Goal: Task Accomplishment & Management: Manage account settings

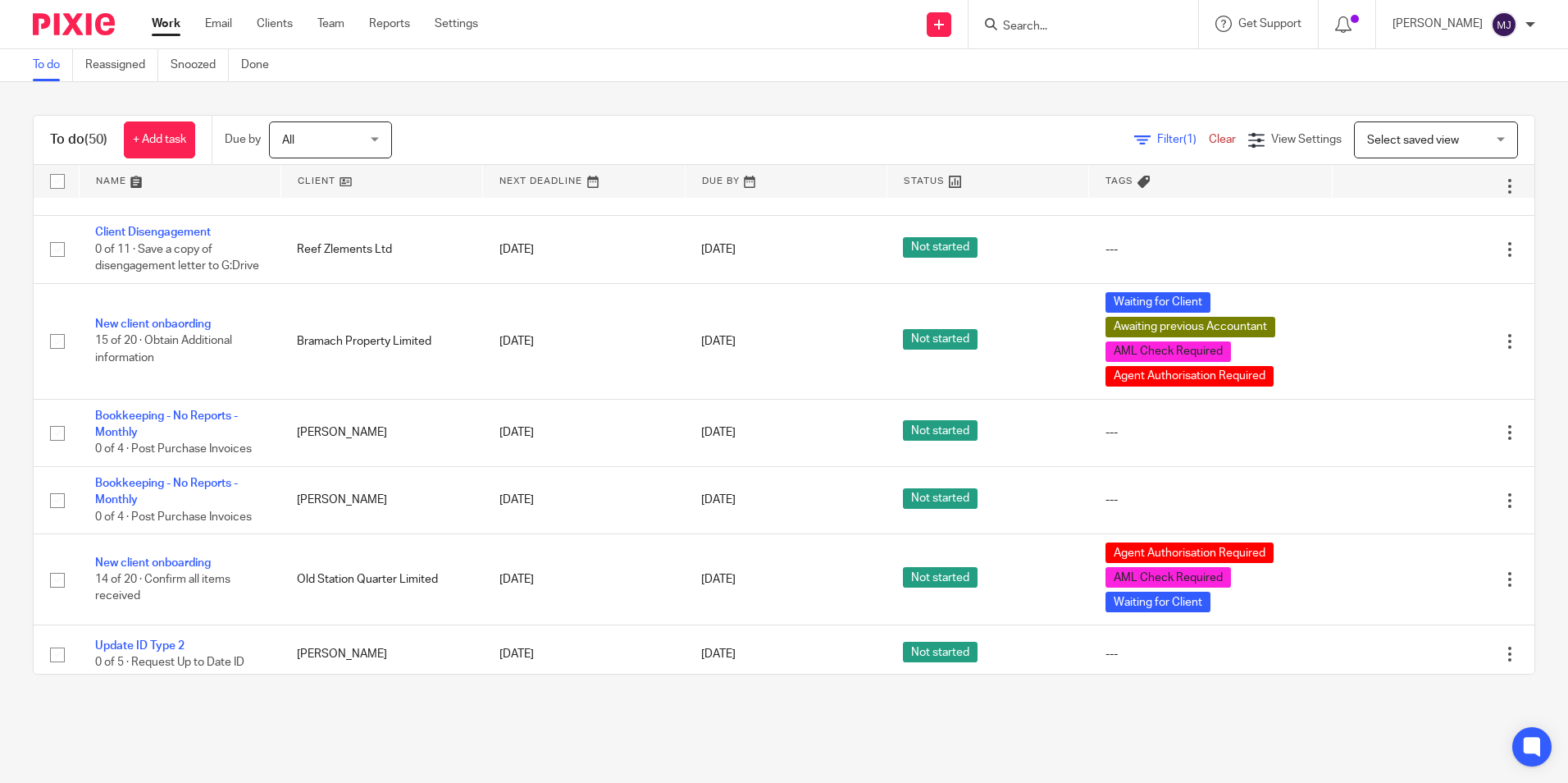
scroll to position [2510, 0]
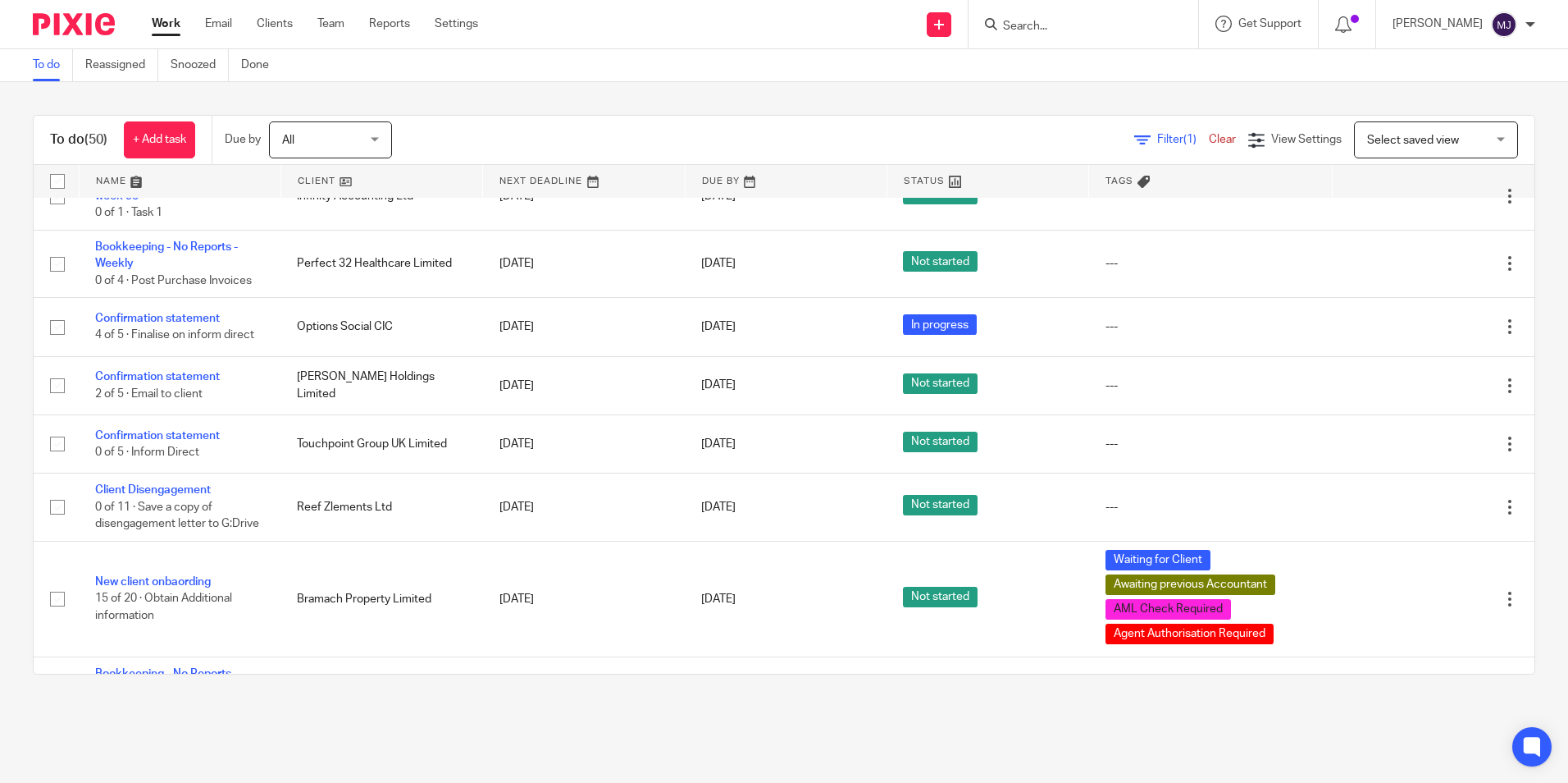
click at [1059, 33] on input "Search" at bounding box center [1075, 27] width 147 height 14
type input "fanta"
click at [1133, 48] on div "Fanta stic Flooring Ltd Nicola Mawby < nicki@hr-yourbusinessmatters.co.uk >" at bounding box center [1137, 70] width 304 height 64
click at [1107, 58] on link at bounding box center [1137, 70] width 277 height 38
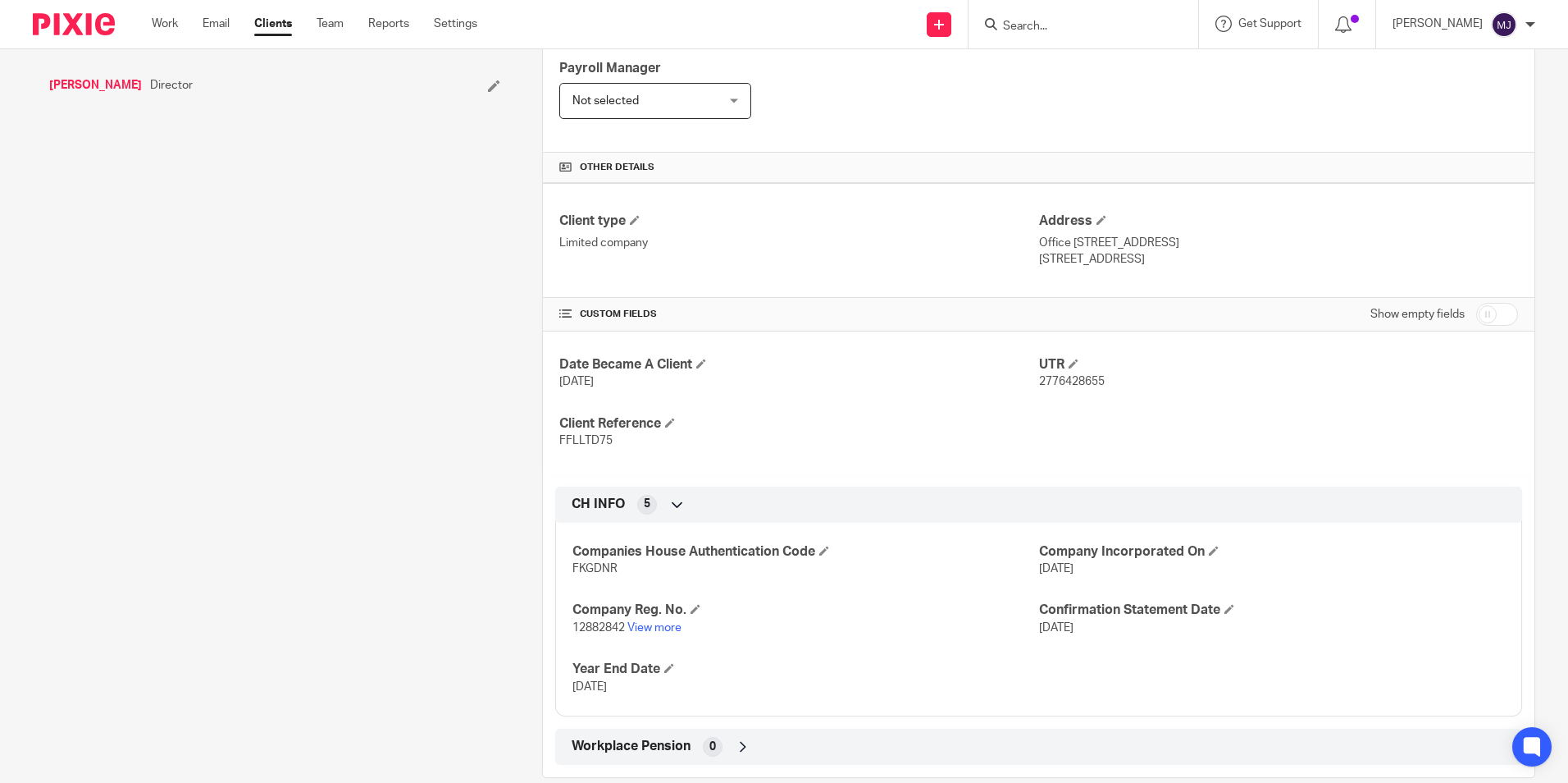
scroll to position [387, 0]
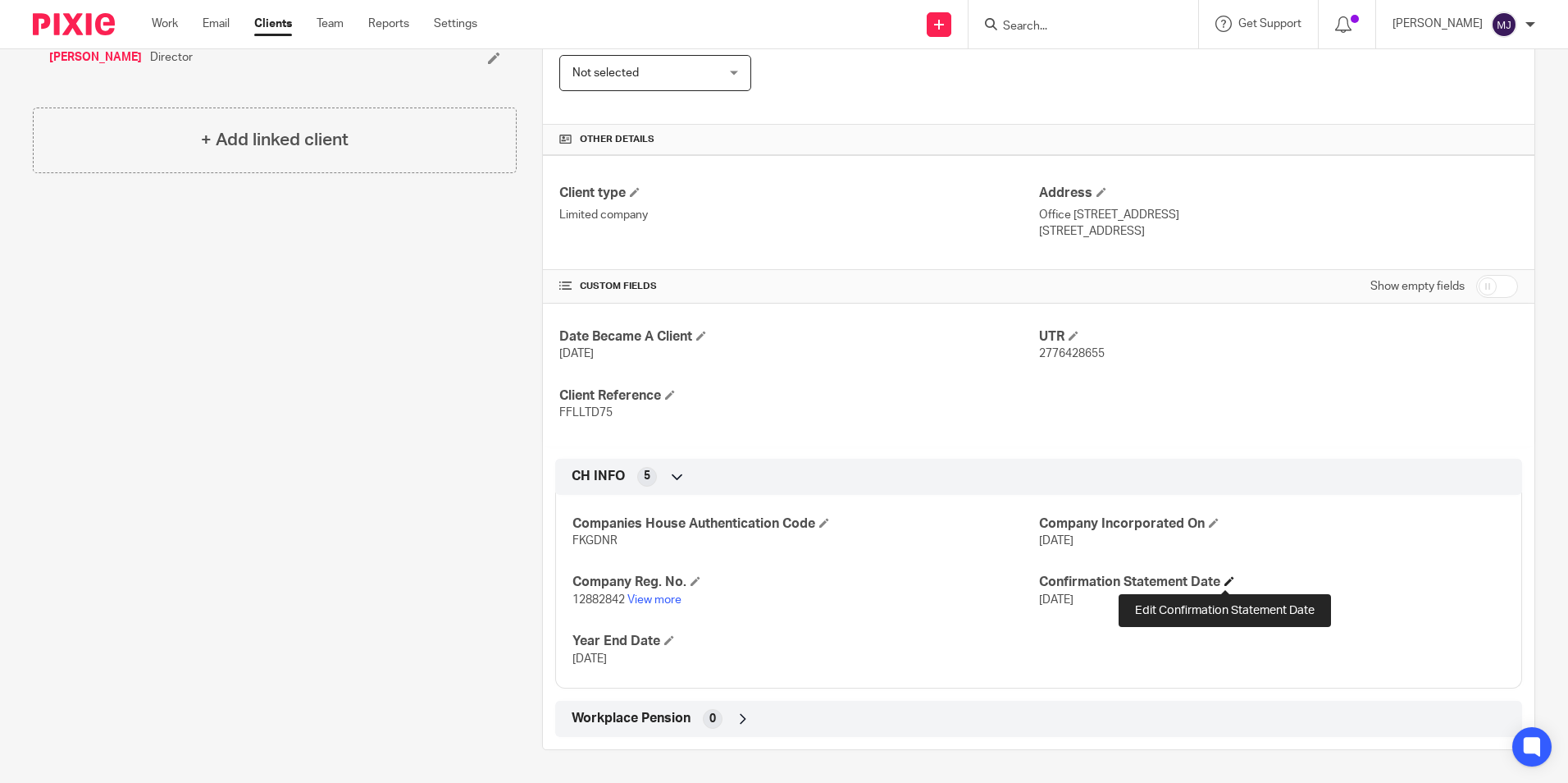
click at [1224, 576] on span at bounding box center [1228, 581] width 10 height 10
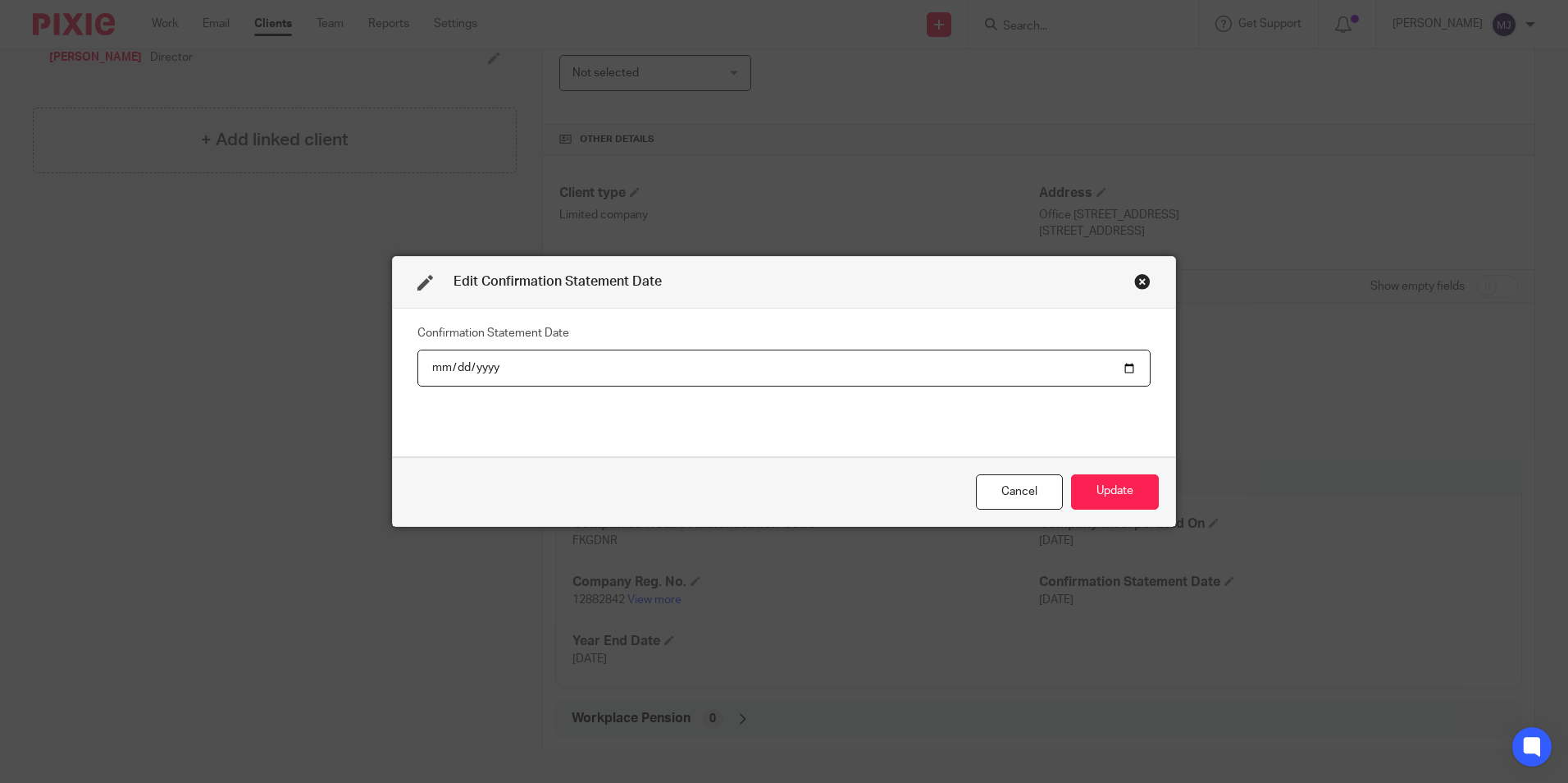
click at [474, 368] on input "2025-09-04" at bounding box center [784, 368] width 733 height 37
type input "2026-09-04"
click at [1121, 492] on button "Update" at bounding box center [1115, 491] width 88 height 35
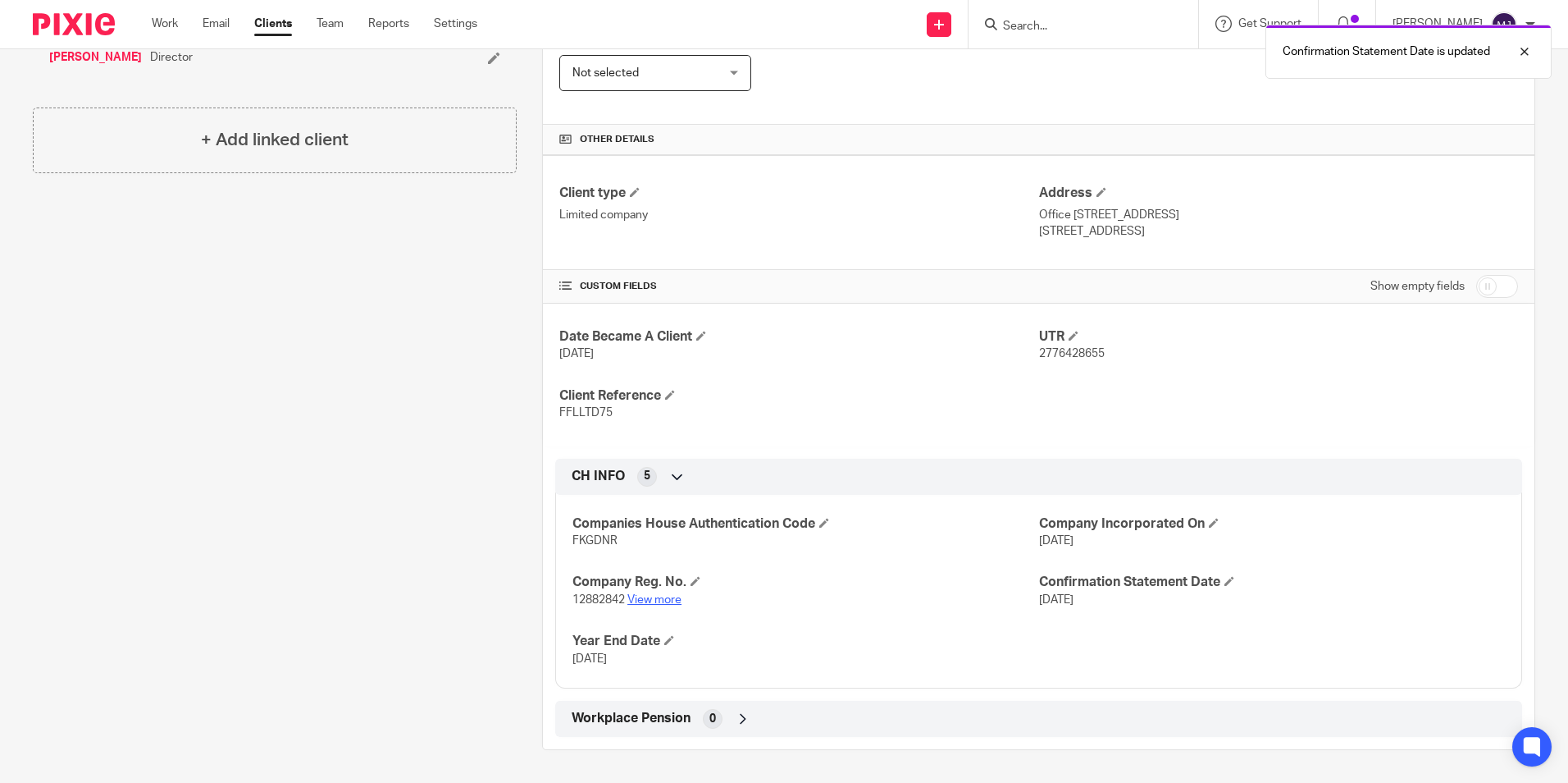
click at [661, 604] on link "View more" at bounding box center [654, 600] width 54 height 12
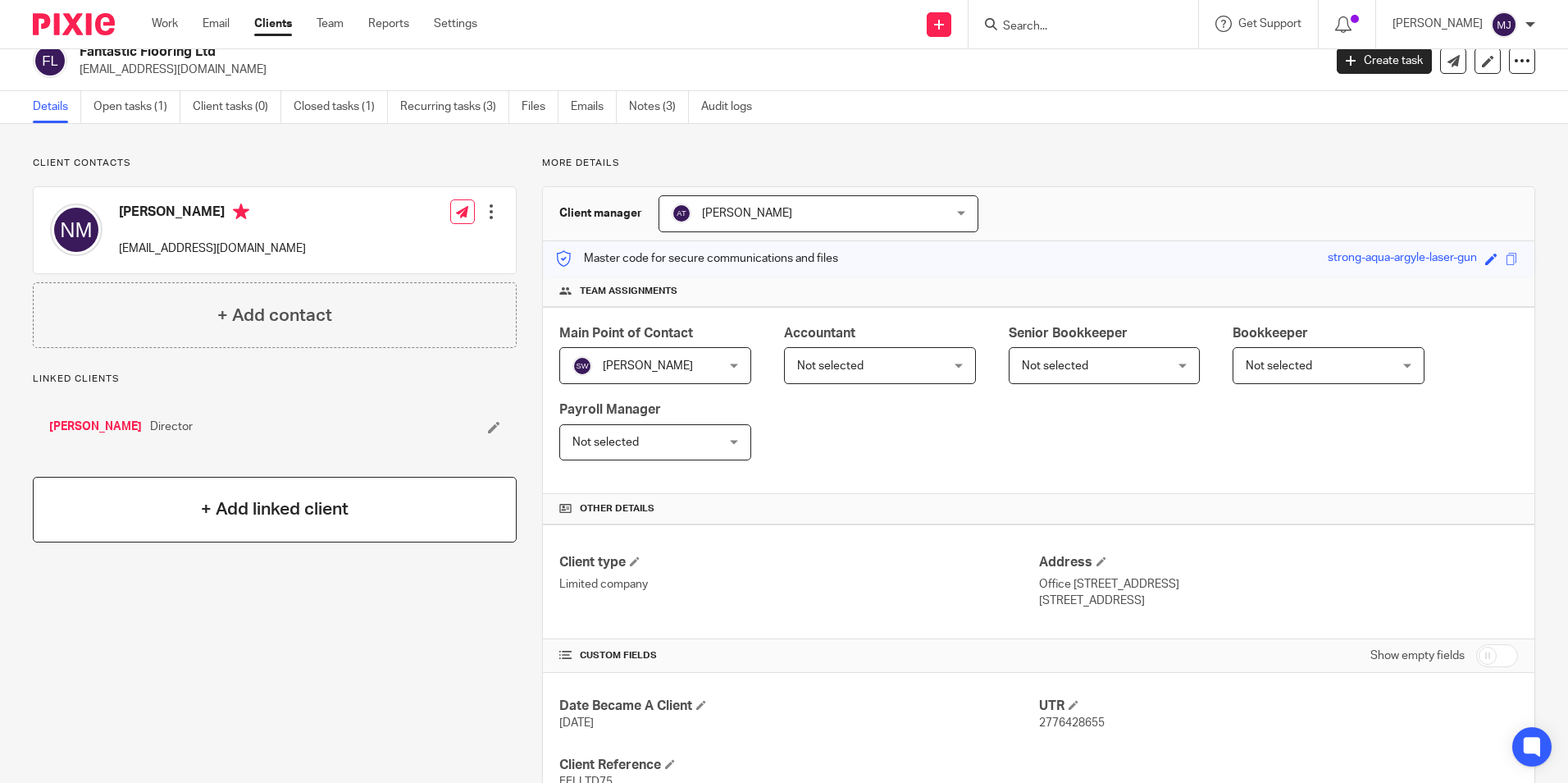
scroll to position [0, 0]
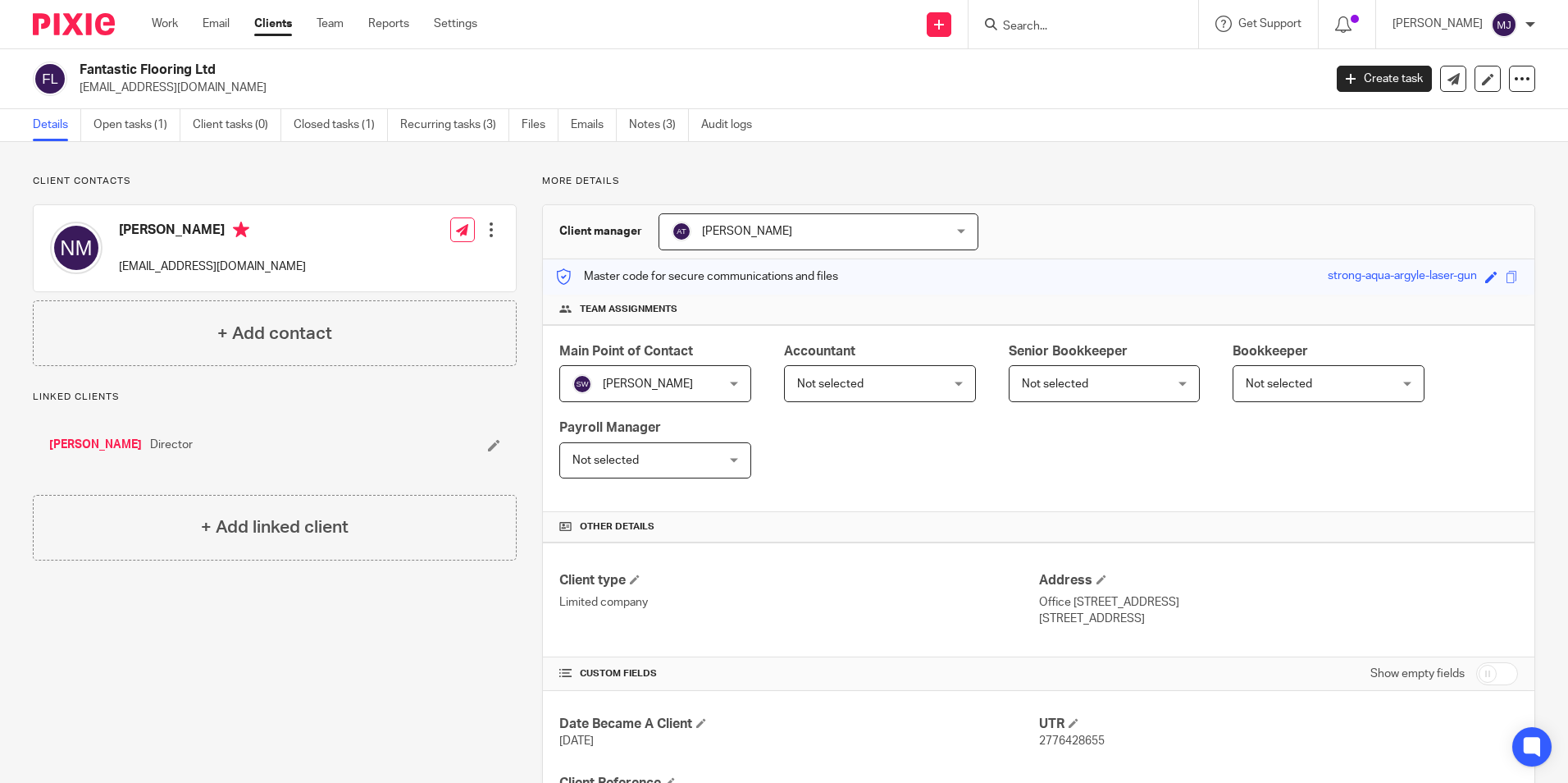
click at [1101, 34] on form at bounding box center [1088, 24] width 174 height 21
click at [1096, 20] on input "Search" at bounding box center [1075, 27] width 147 height 14
type input "n"
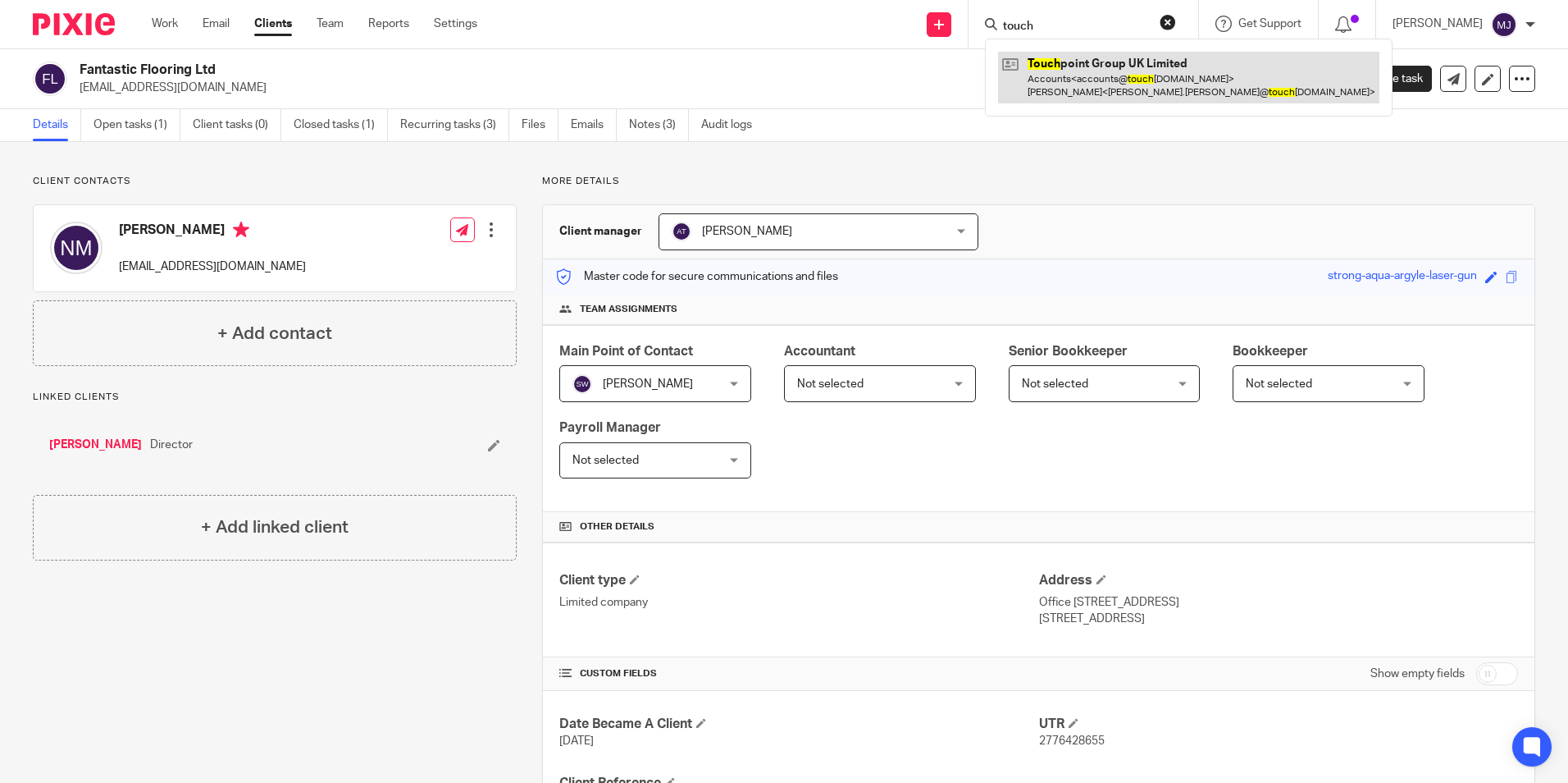
type input "touch"
click at [1151, 66] on link at bounding box center [1189, 76] width 381 height 51
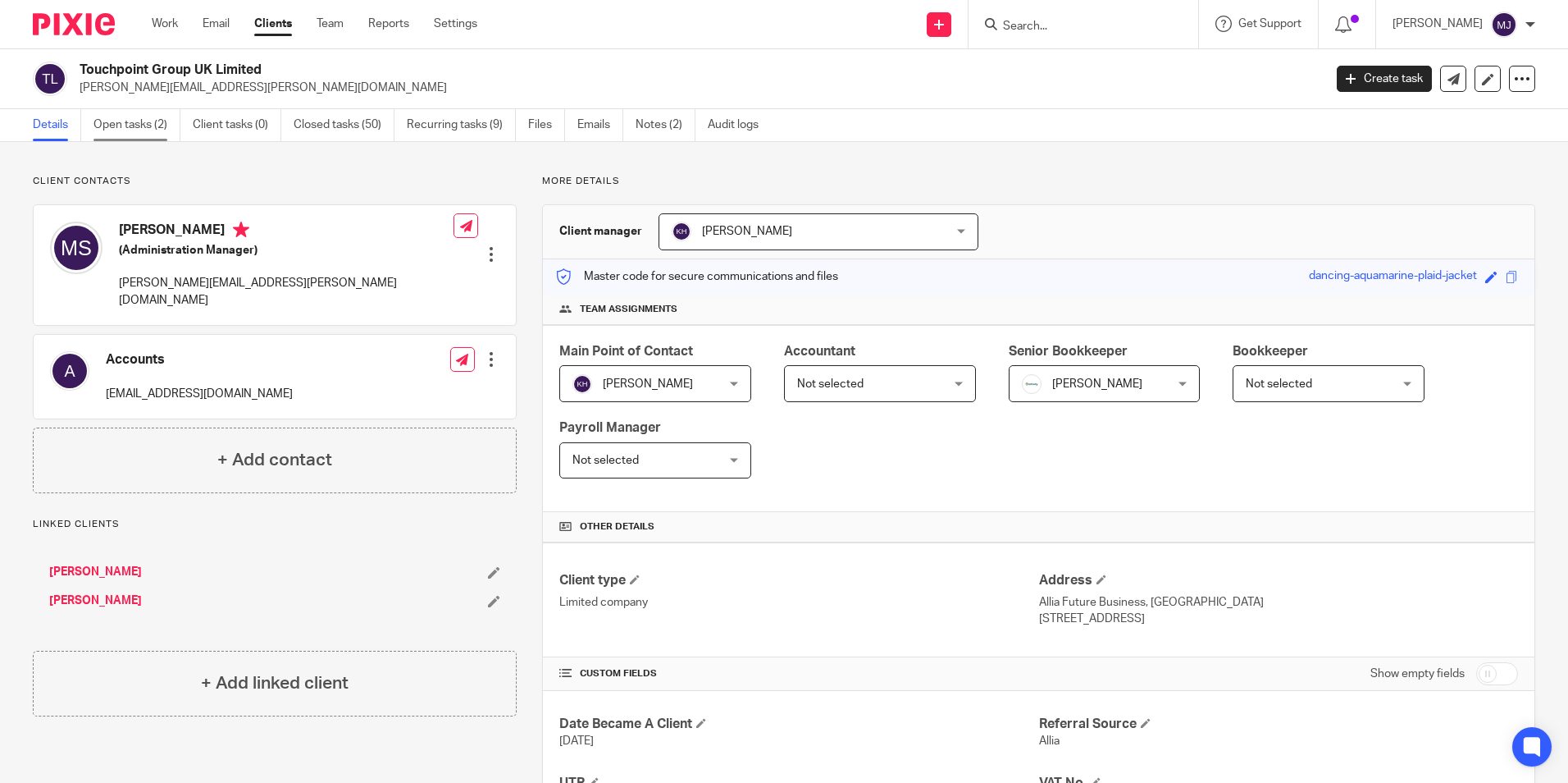
click at [118, 127] on link "Open tasks (2)" at bounding box center [137, 125] width 87 height 32
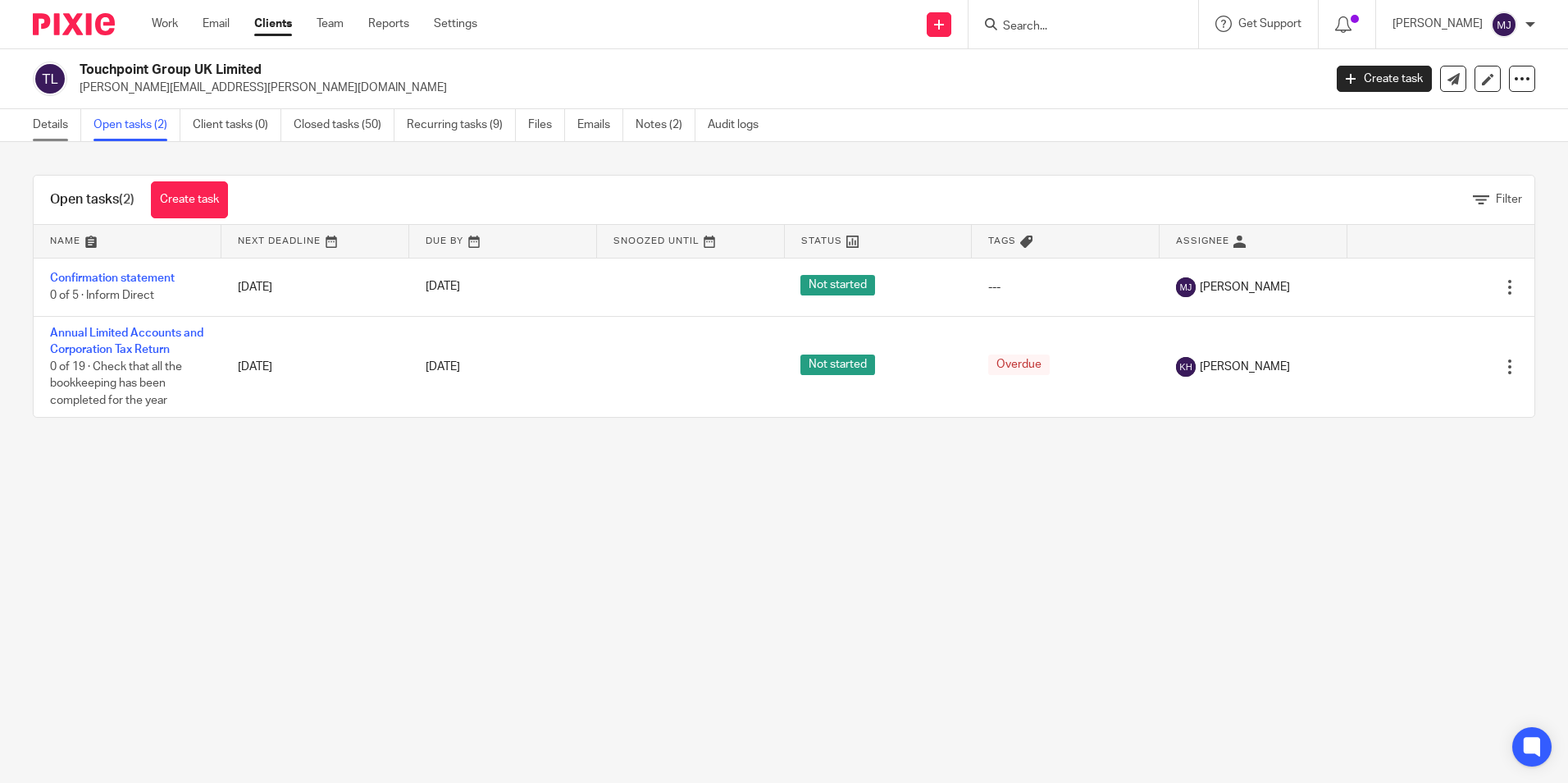
click at [44, 124] on link "Details" at bounding box center [58, 125] width 49 height 32
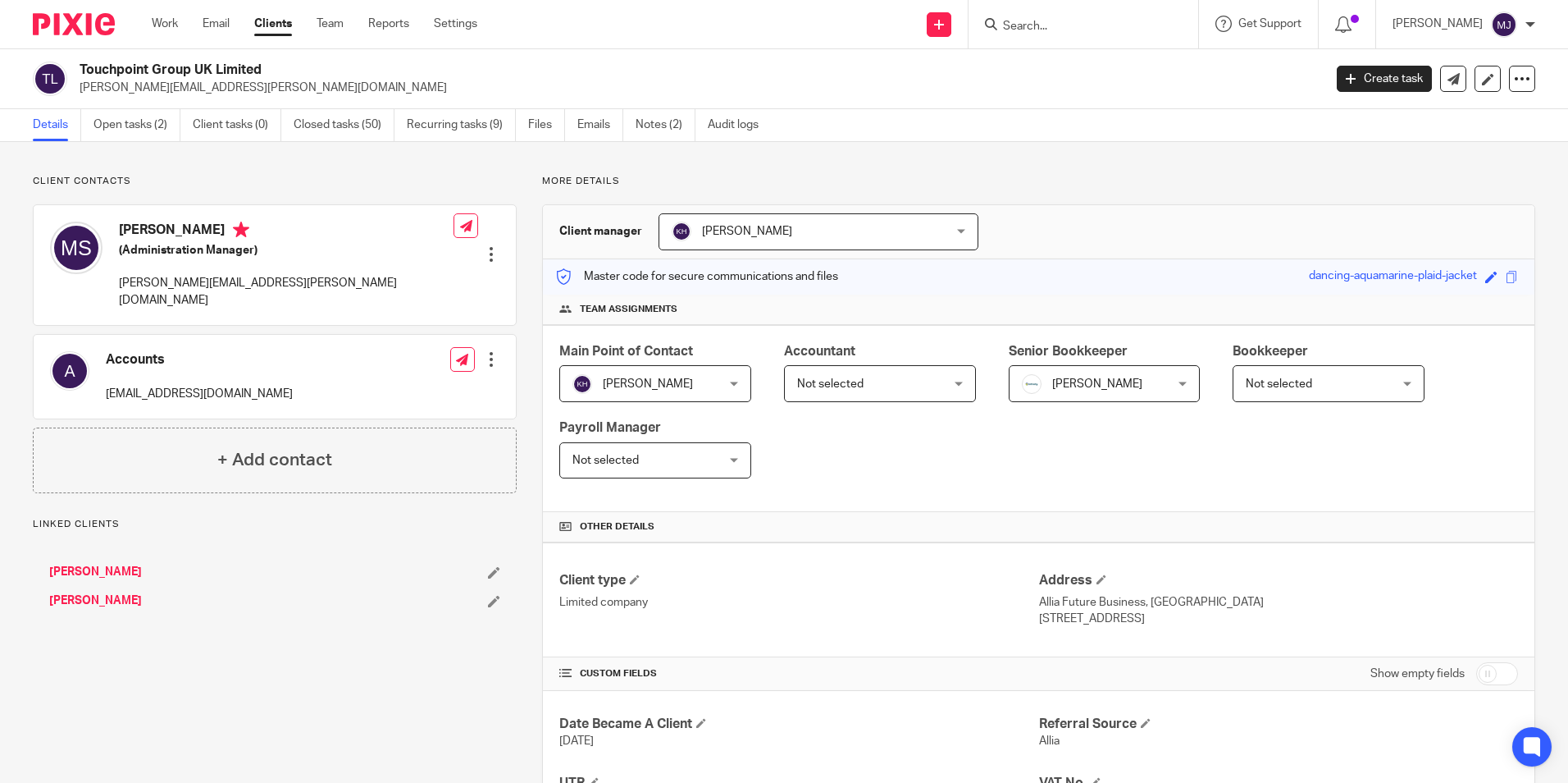
scroll to position [446, 0]
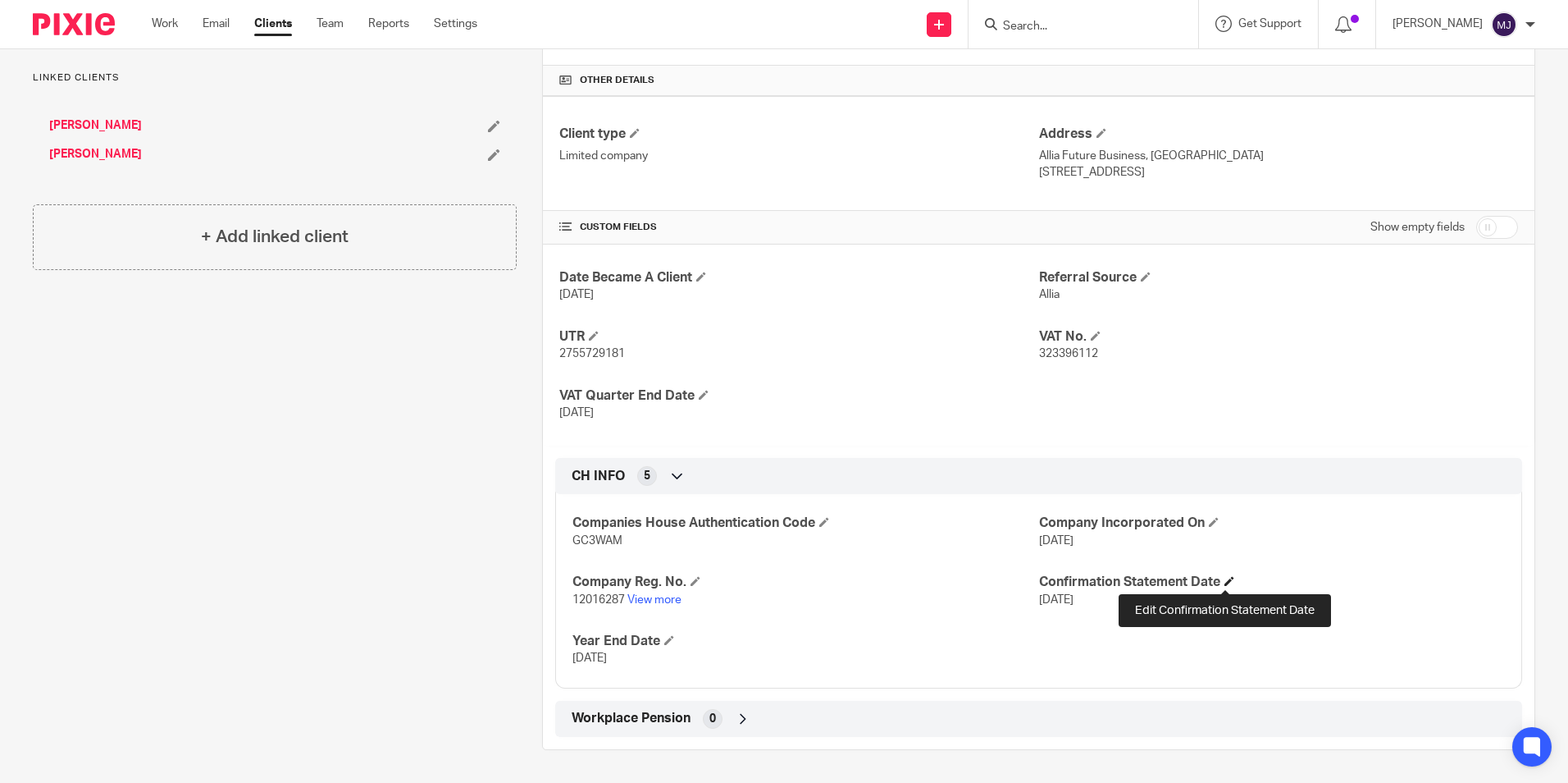
click at [1225, 581] on span at bounding box center [1228, 581] width 10 height 10
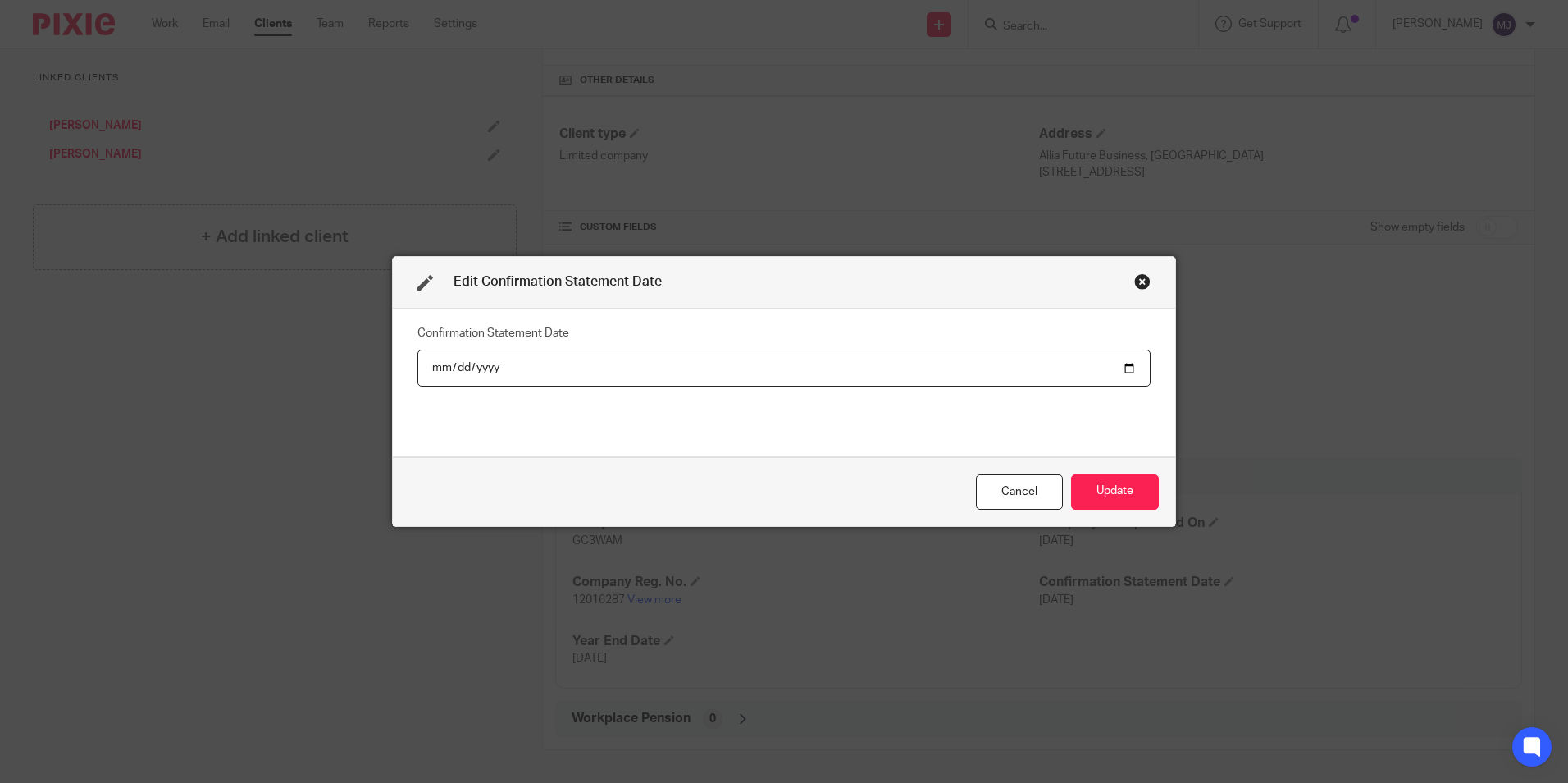
click at [483, 368] on input "2025-09-15" at bounding box center [784, 368] width 733 height 37
type input "2026-09-15"
click at [1125, 496] on button "Update" at bounding box center [1115, 491] width 88 height 35
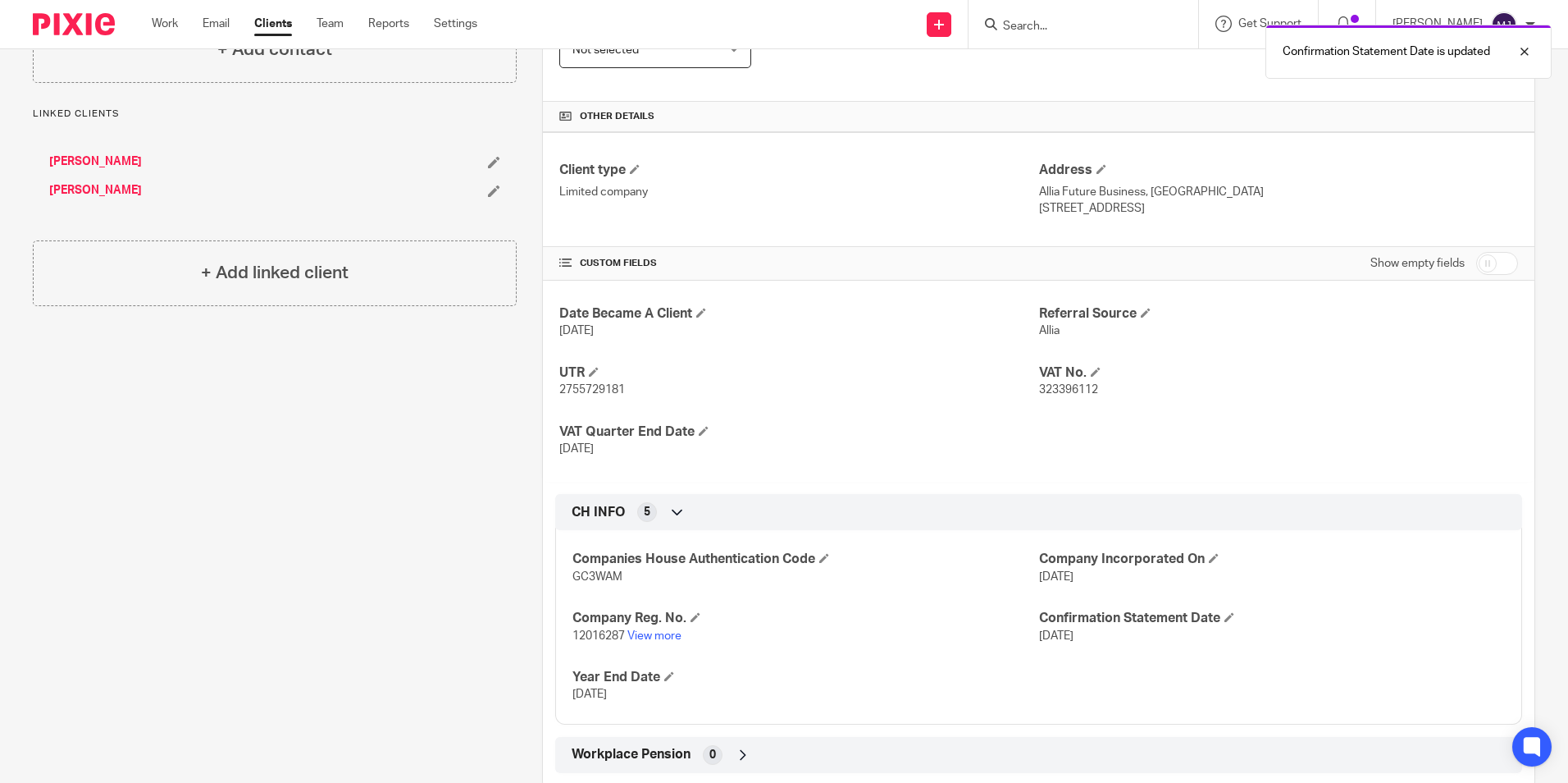
scroll to position [0, 0]
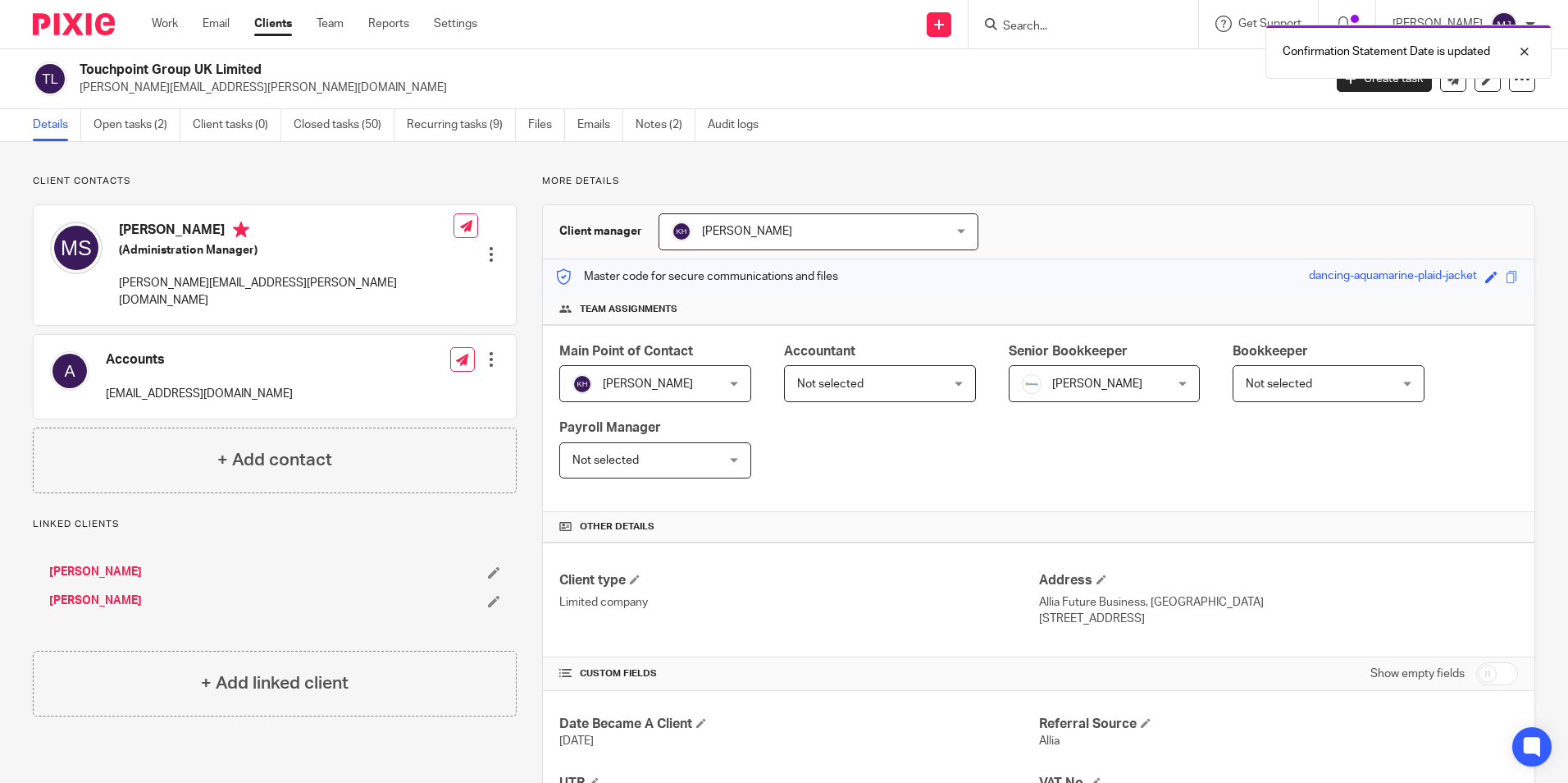
click at [90, 23] on img at bounding box center [74, 24] width 82 height 22
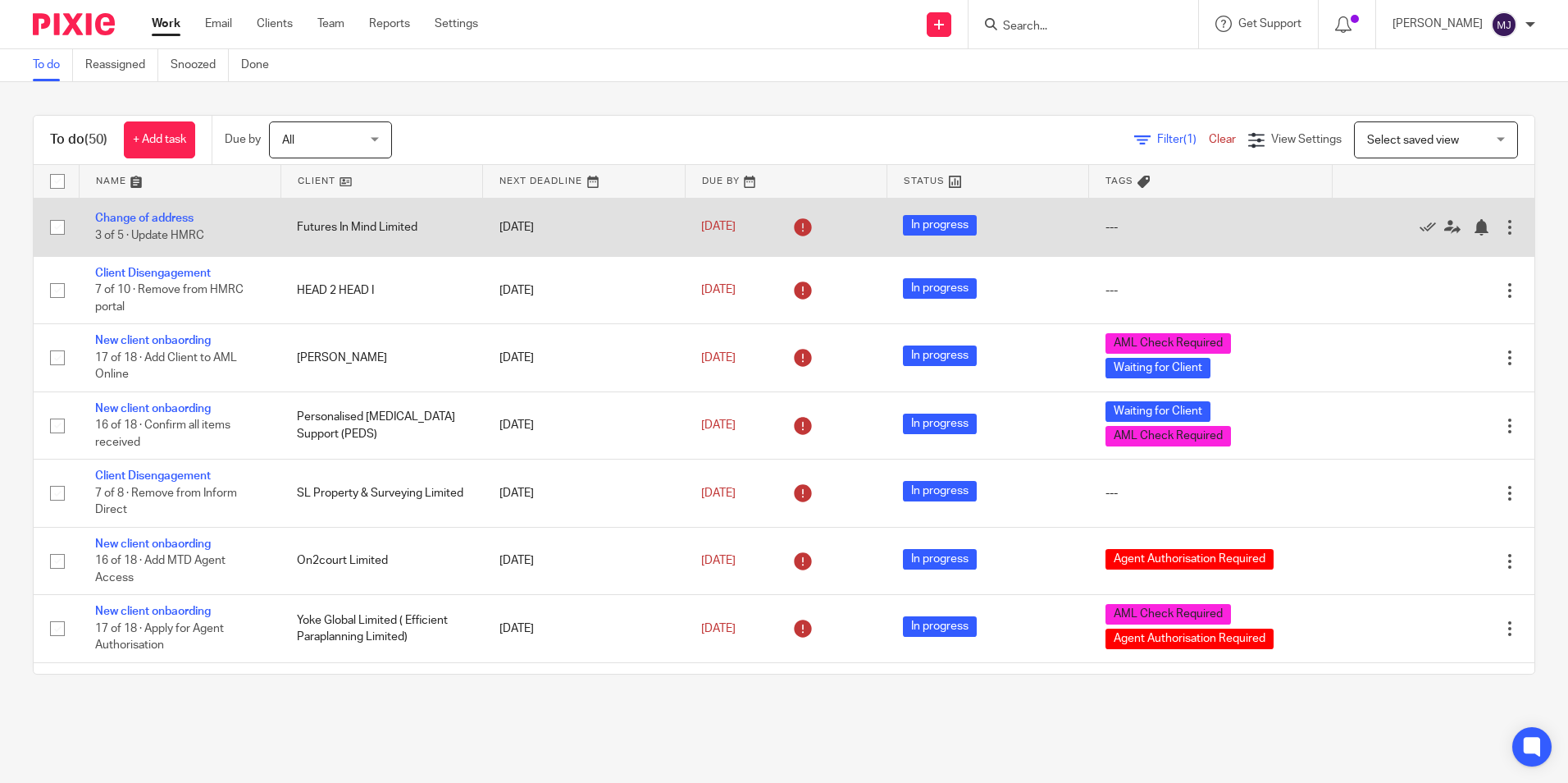
drag, startPoint x: 104, startPoint y: 179, endPoint x: 112, endPoint y: 211, distance: 33.0
click at [104, 180] on link at bounding box center [181, 181] width 201 height 33
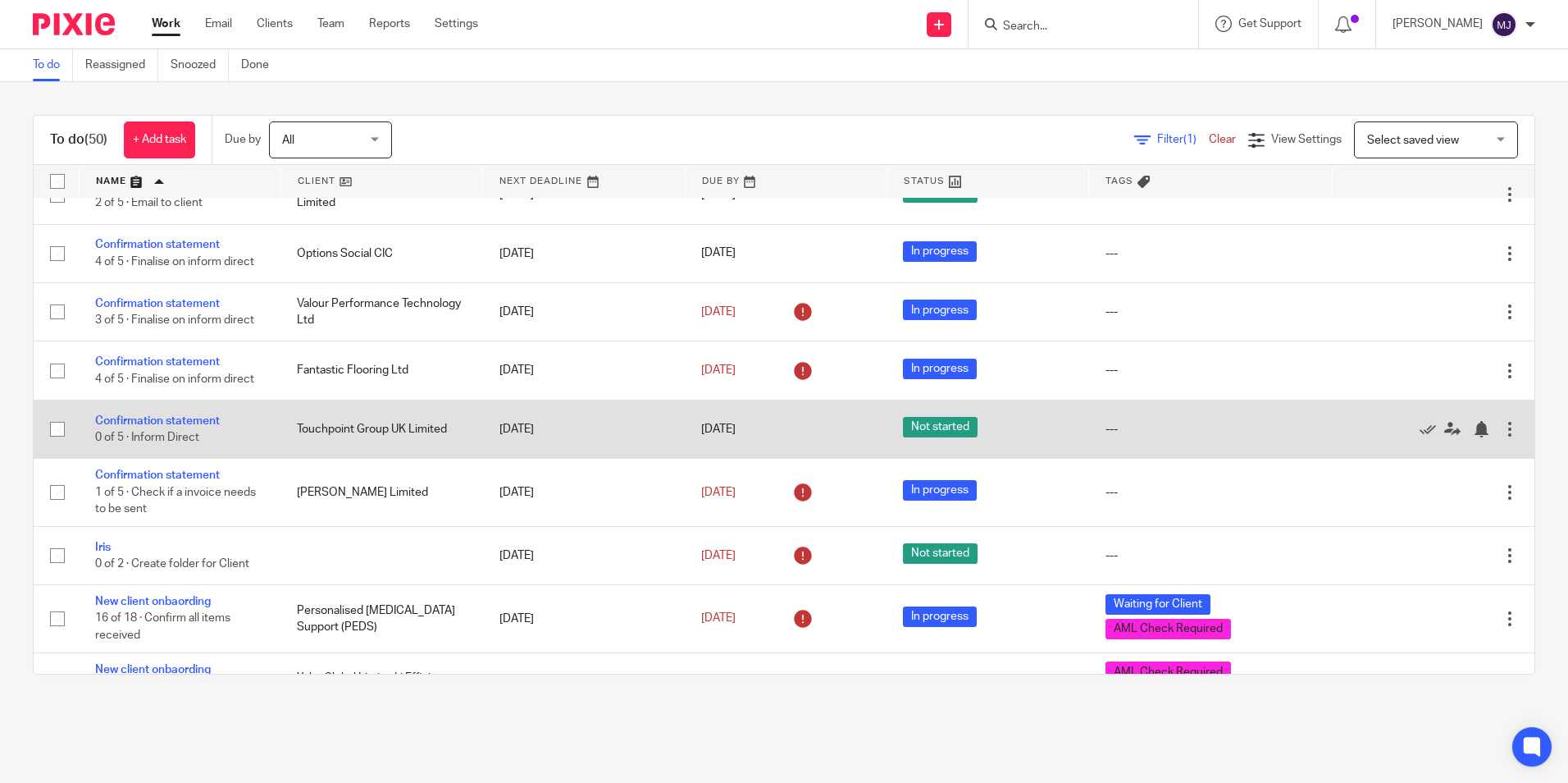
scroll to position [903, 0]
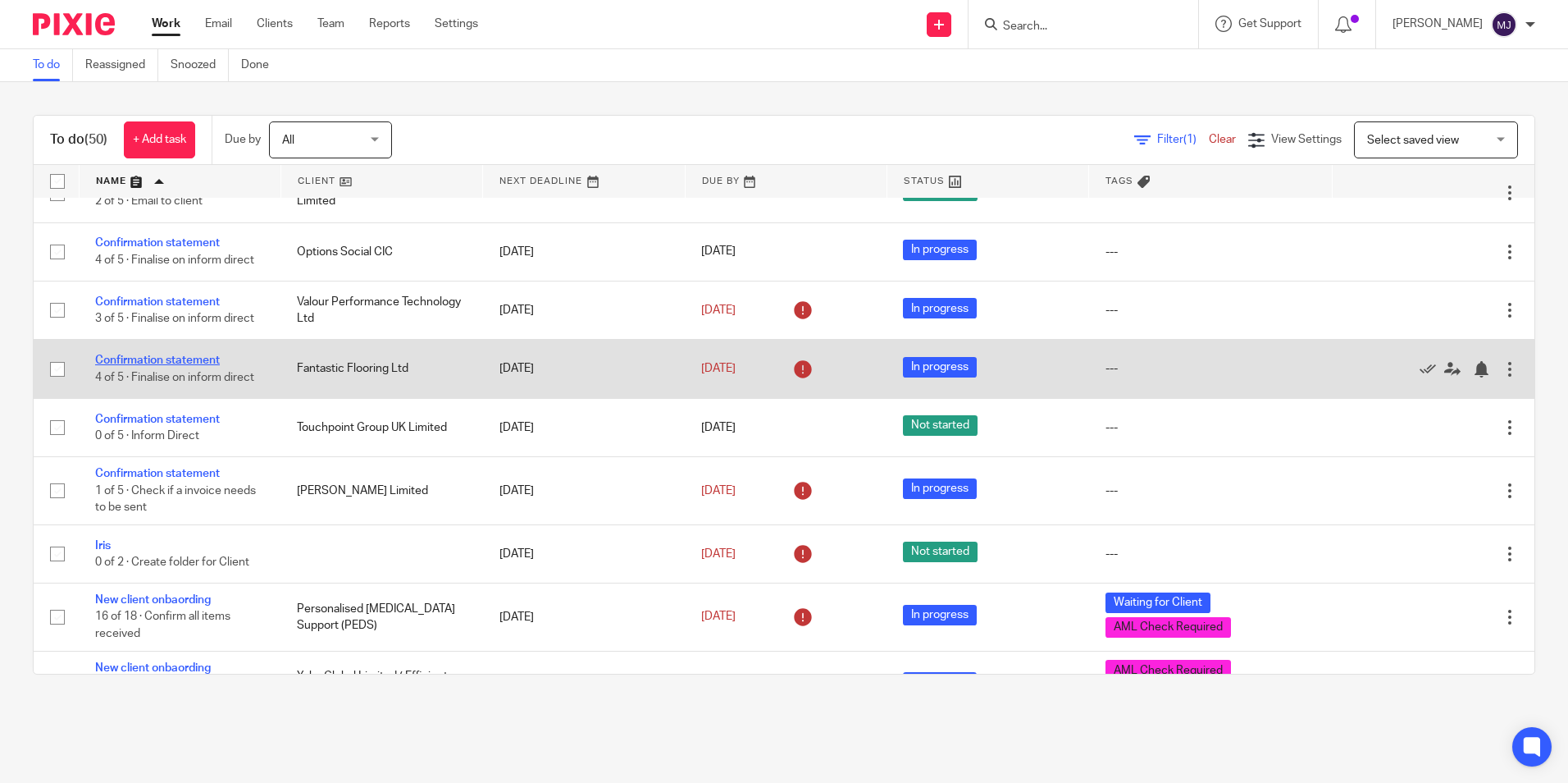
click at [198, 366] on link "Confirmation statement" at bounding box center [157, 360] width 125 height 12
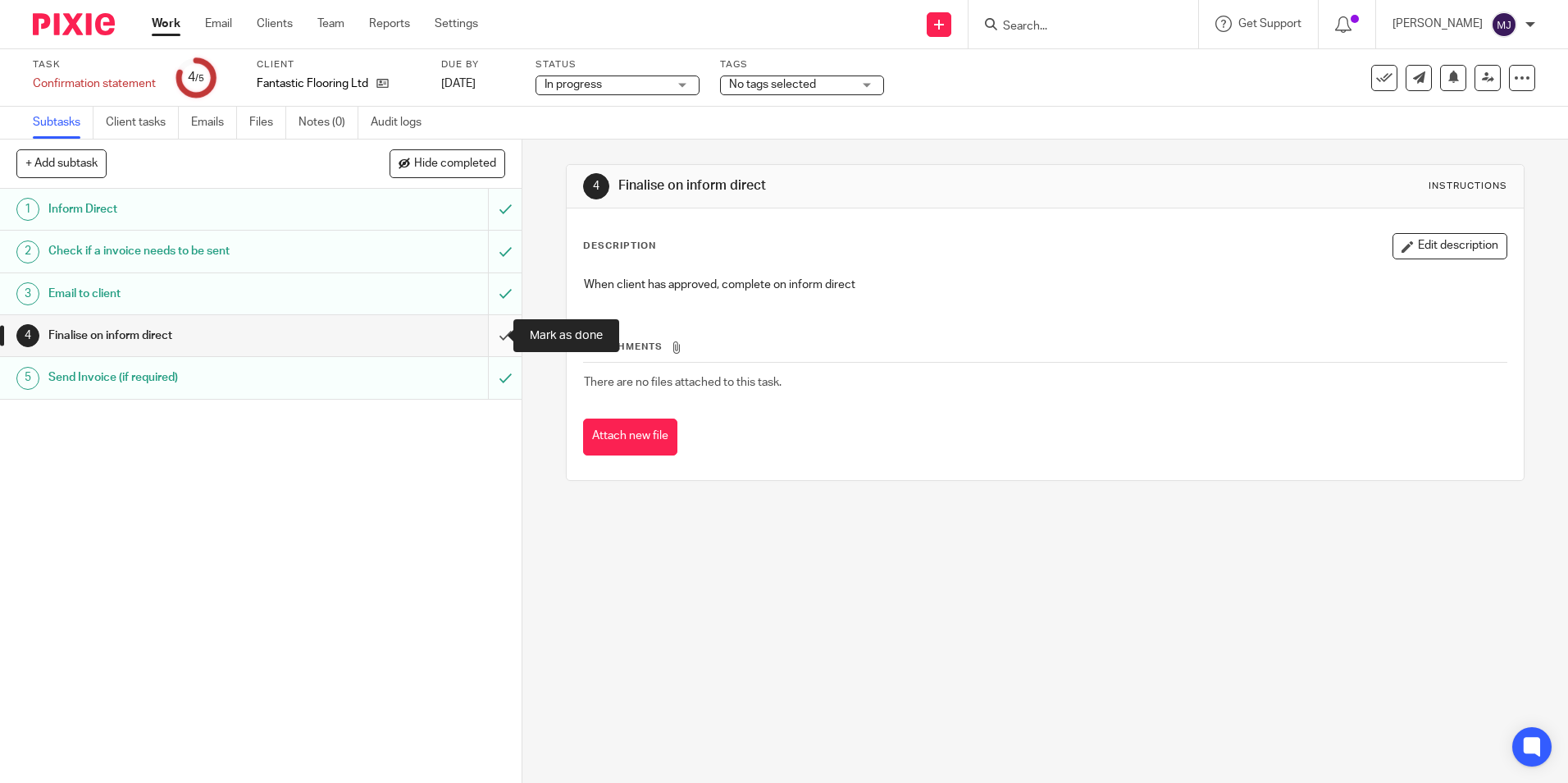
click at [486, 336] on input "submit" at bounding box center [261, 335] width 521 height 41
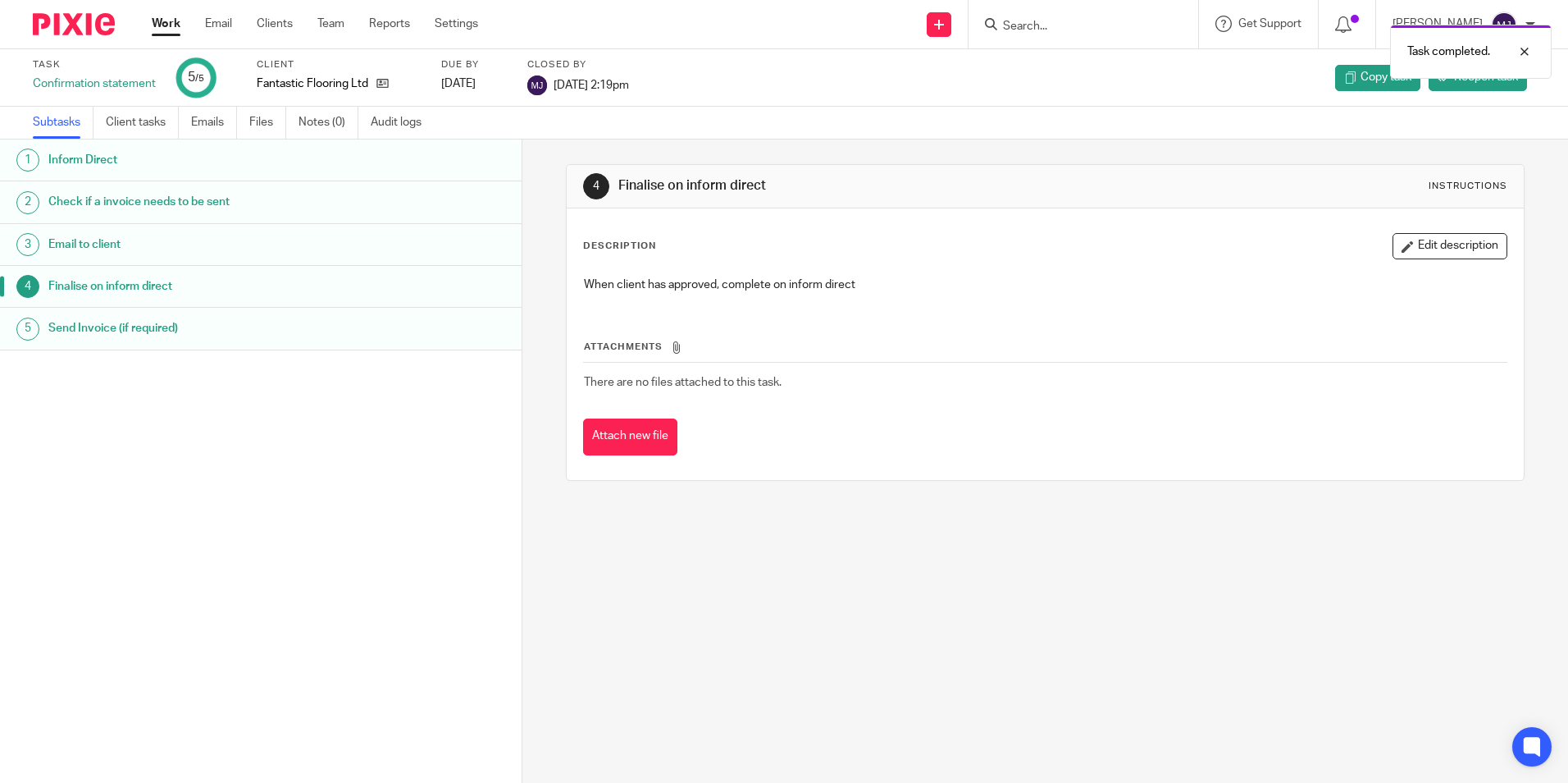
click at [83, 17] on img at bounding box center [74, 24] width 82 height 22
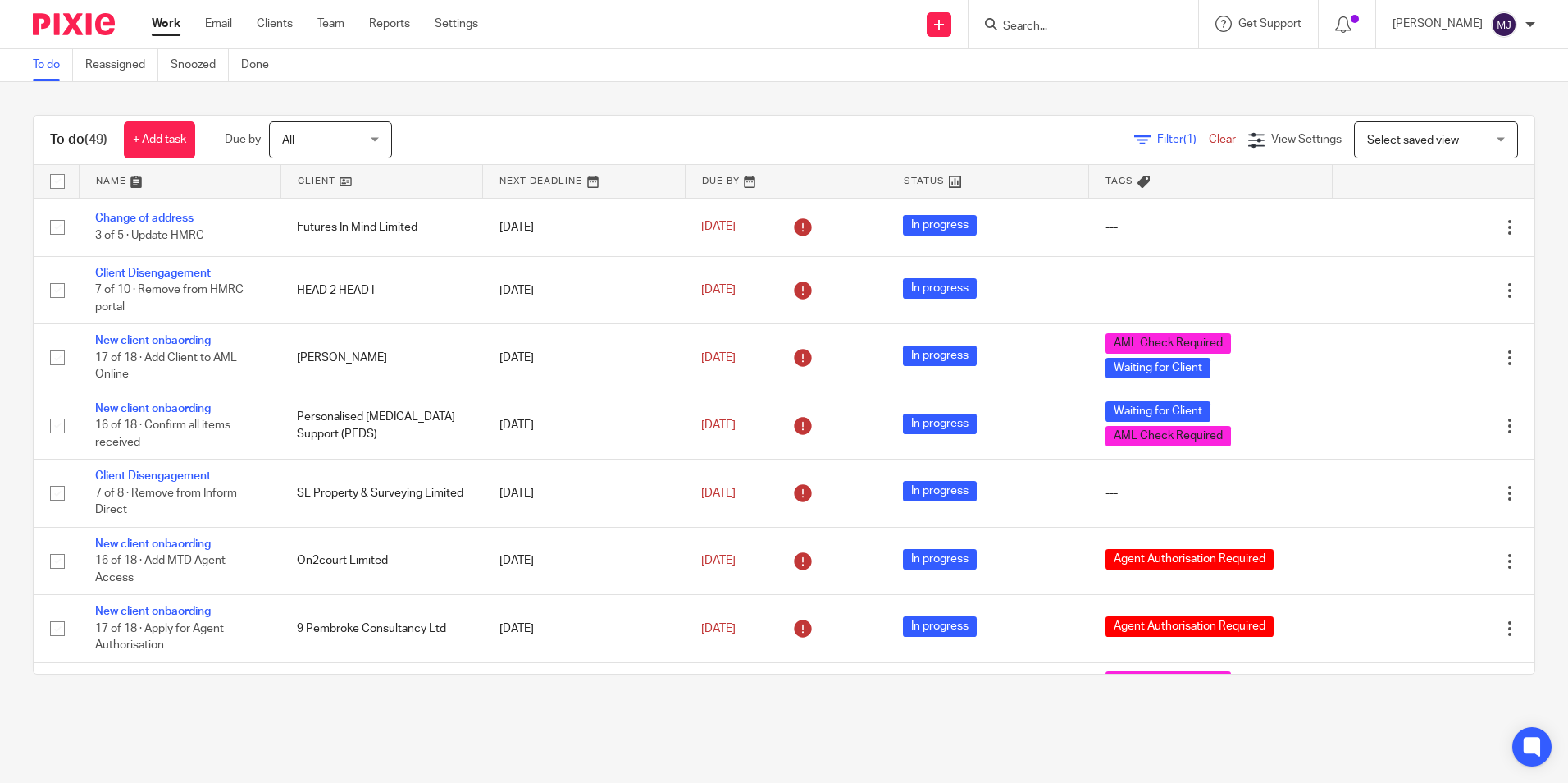
click at [311, 176] on link at bounding box center [382, 181] width 201 height 33
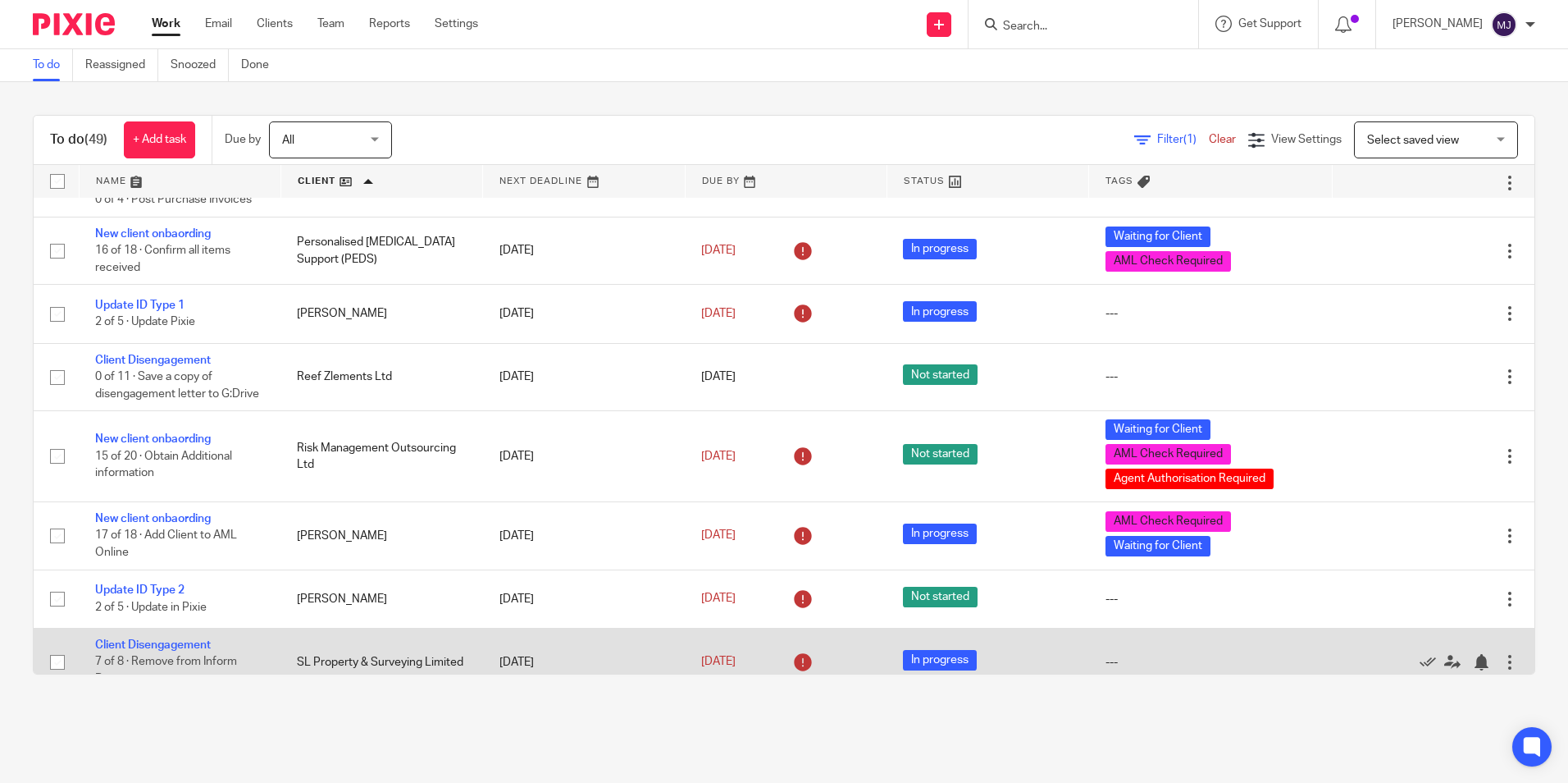
scroll to position [2862, 0]
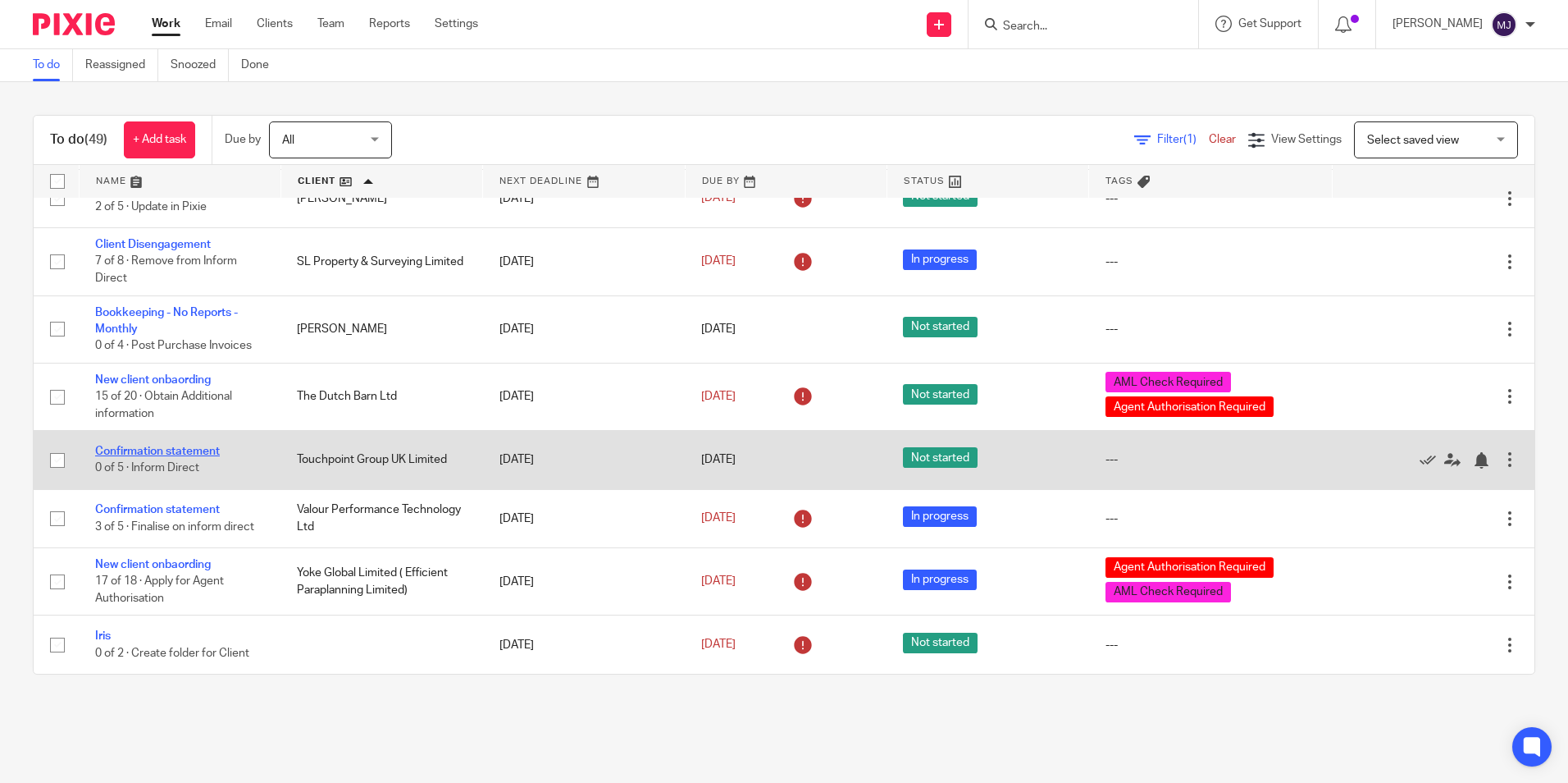
click at [173, 451] on link "Confirmation statement" at bounding box center [157, 450] width 125 height 12
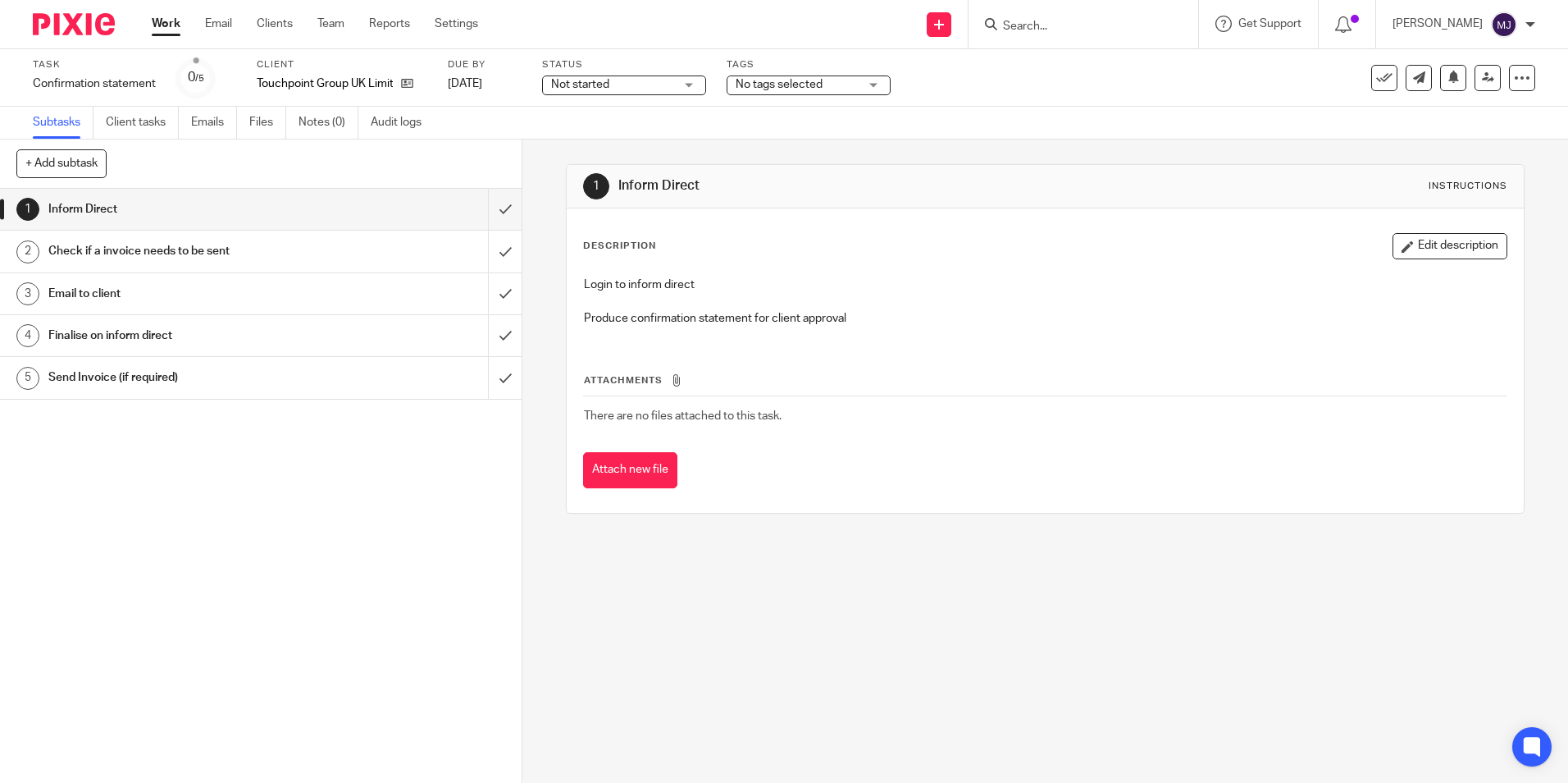
click at [676, 77] on div "Not started Not started" at bounding box center [624, 85] width 164 height 20
click at [626, 137] on li "In progress" at bounding box center [625, 144] width 163 height 33
click at [492, 215] on input "submit" at bounding box center [261, 209] width 521 height 41
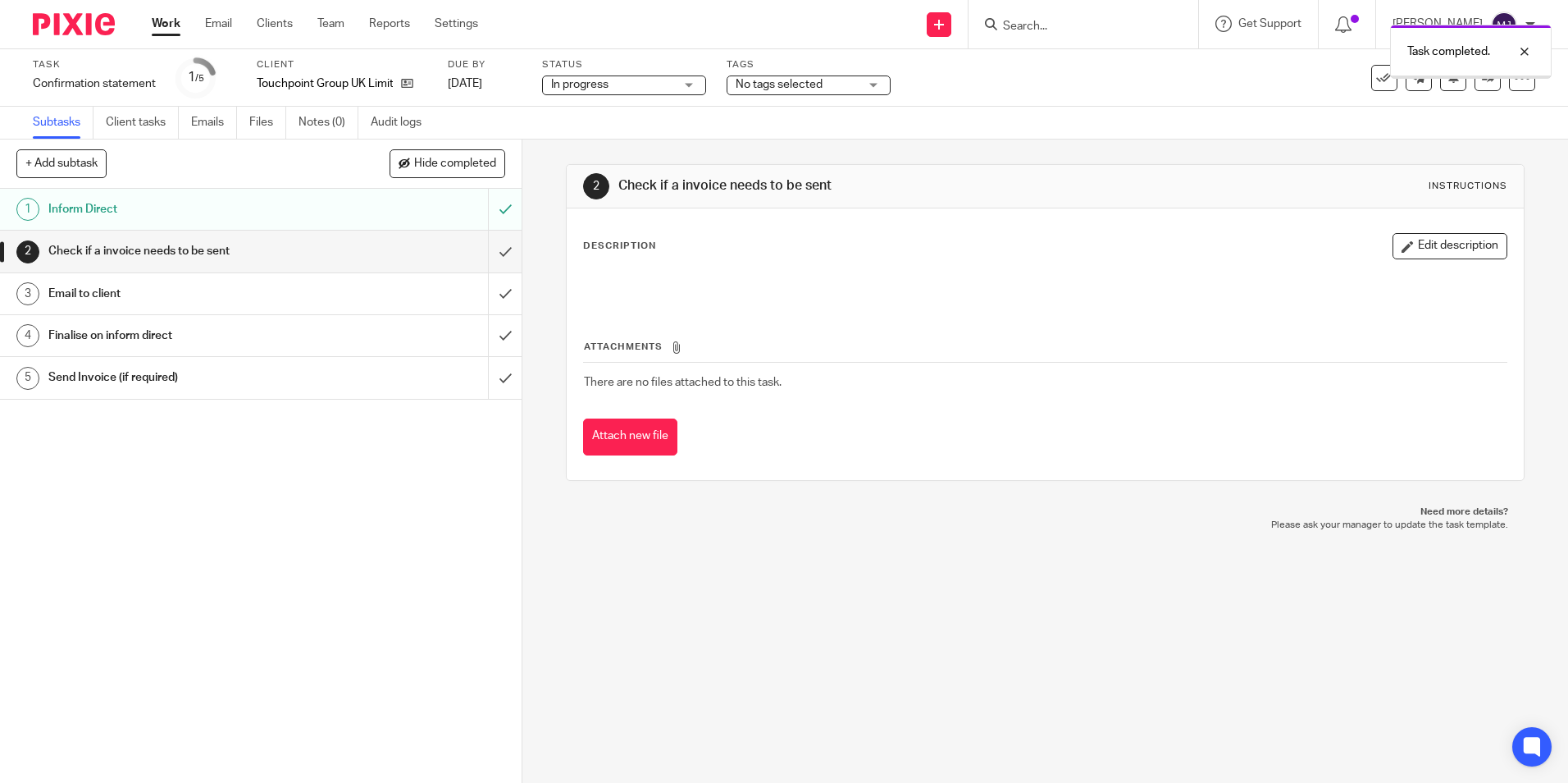
click at [500, 236] on input "submit" at bounding box center [261, 251] width 521 height 41
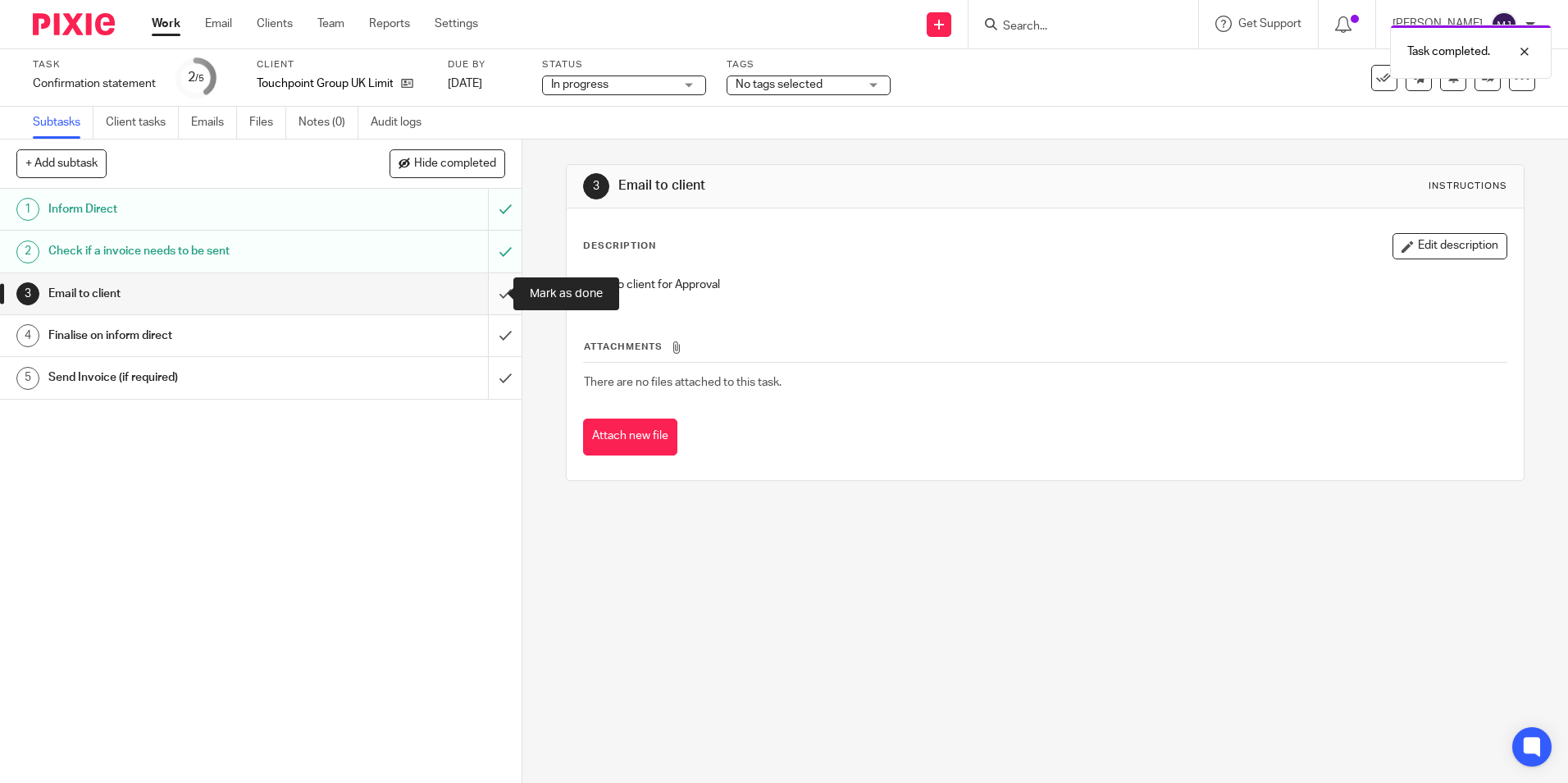
click at [495, 294] on input "submit" at bounding box center [261, 294] width 521 height 41
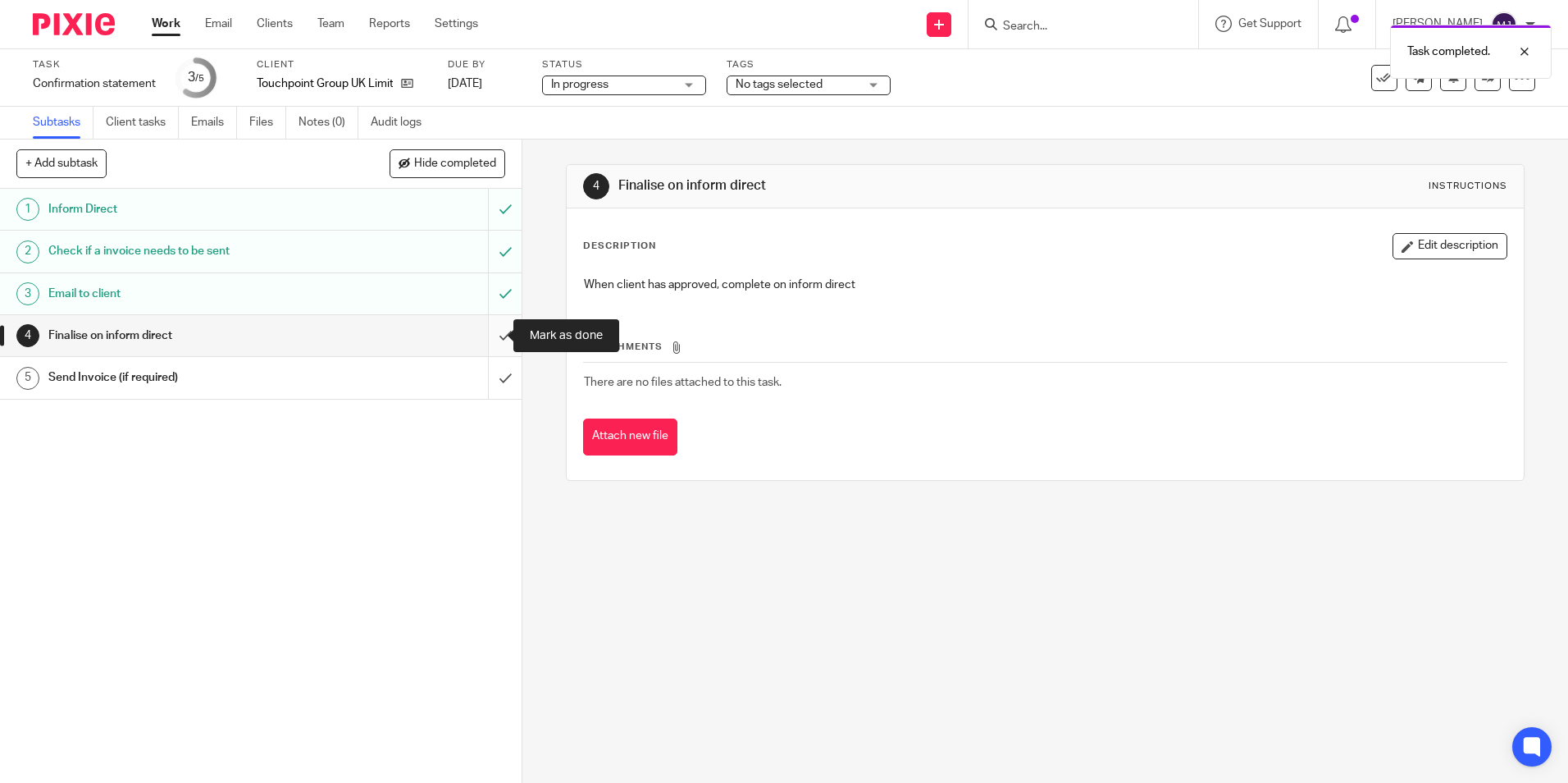
click at [498, 343] on input "submit" at bounding box center [261, 335] width 521 height 41
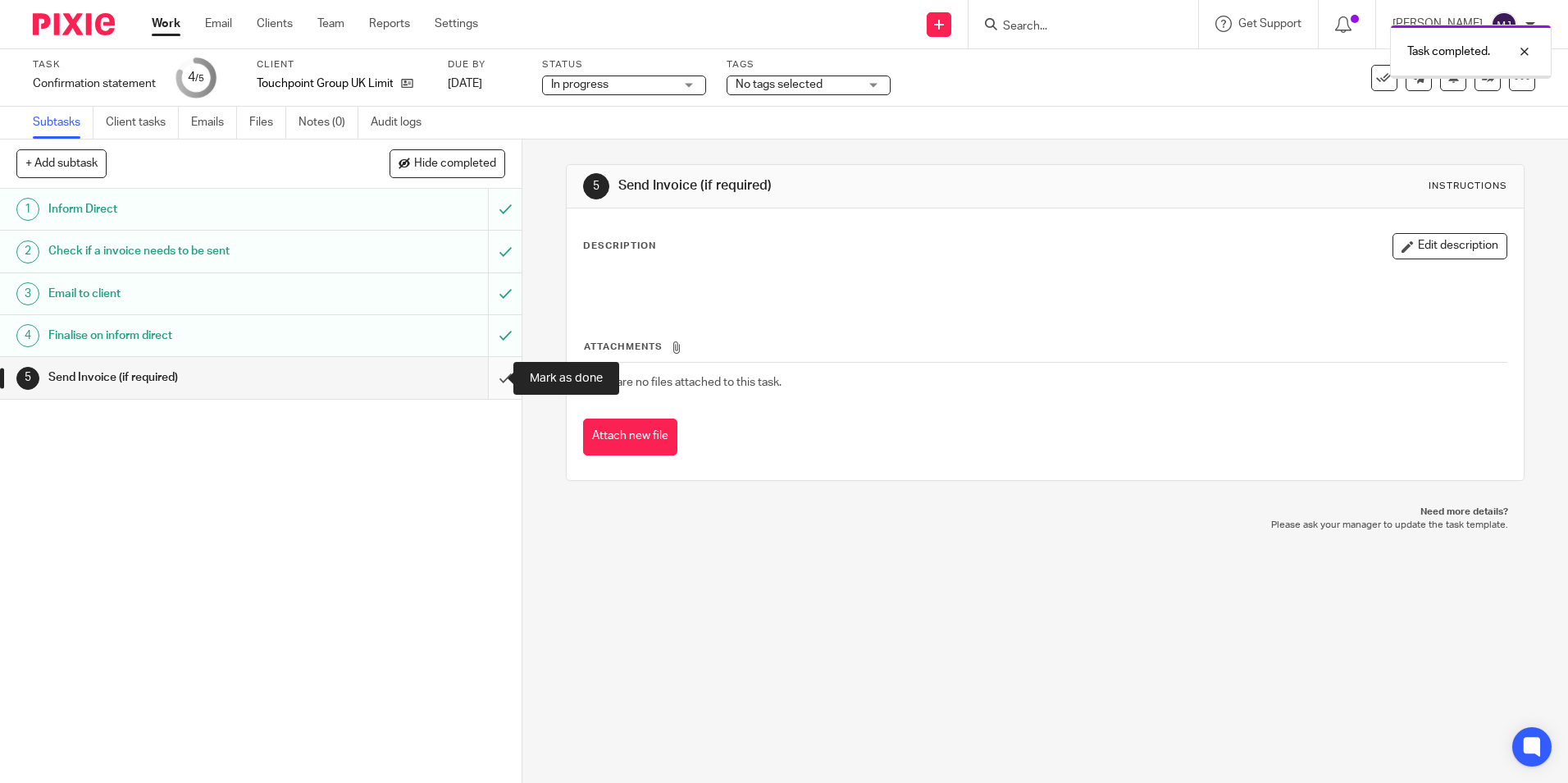
click at [485, 384] on input "submit" at bounding box center [261, 378] width 521 height 41
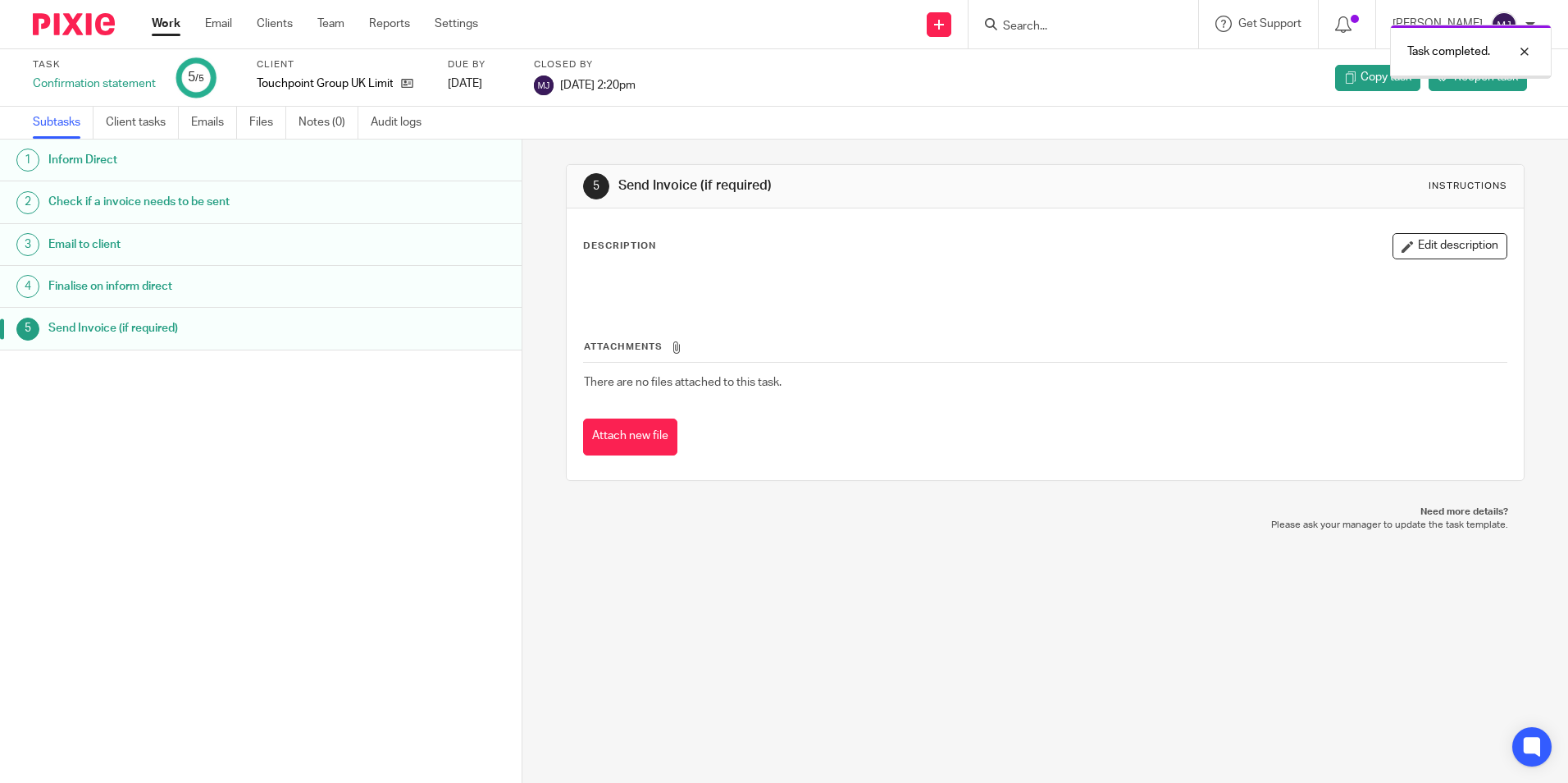
click at [90, 28] on img at bounding box center [74, 24] width 82 height 22
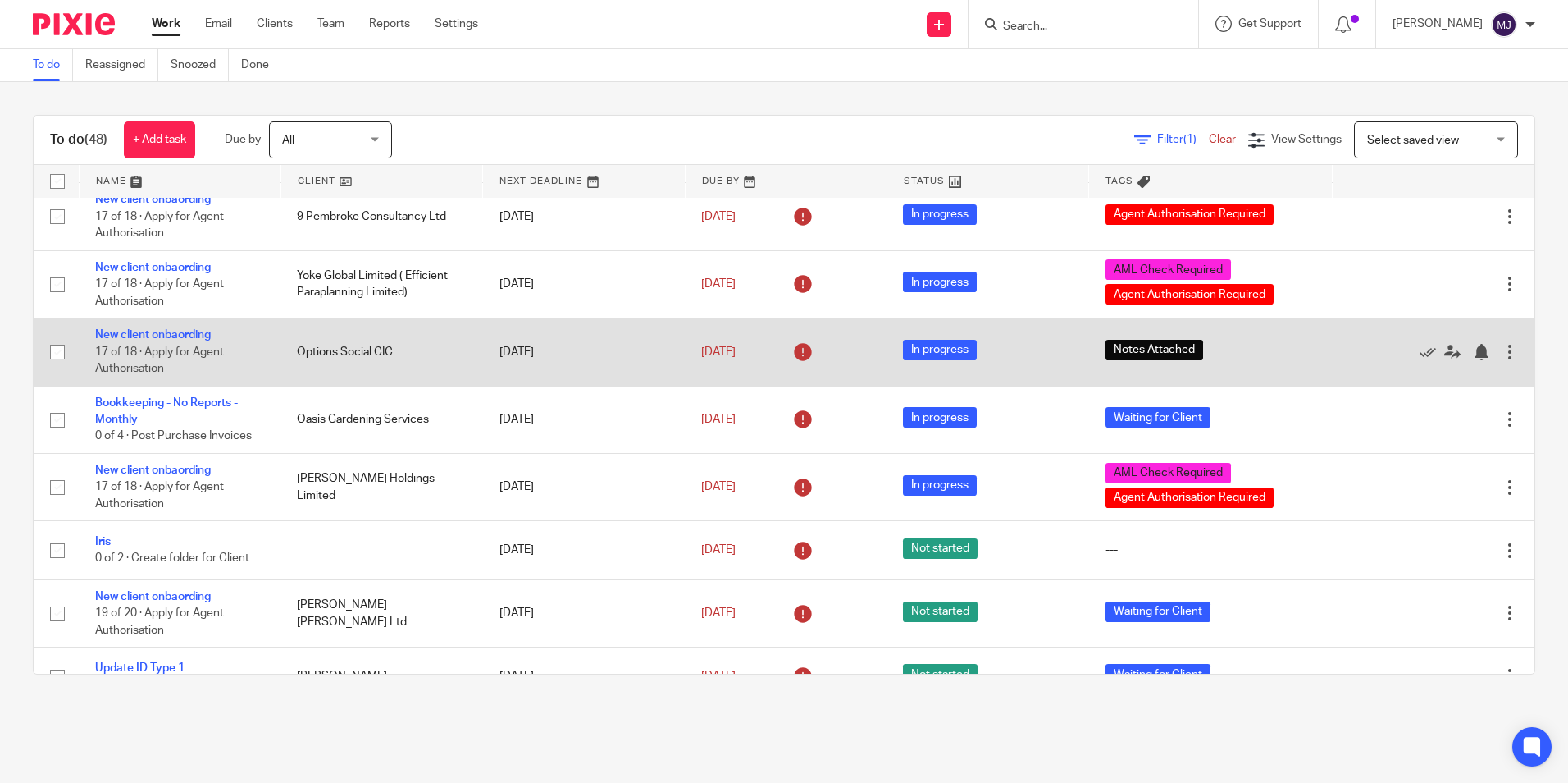
scroll to position [410, 0]
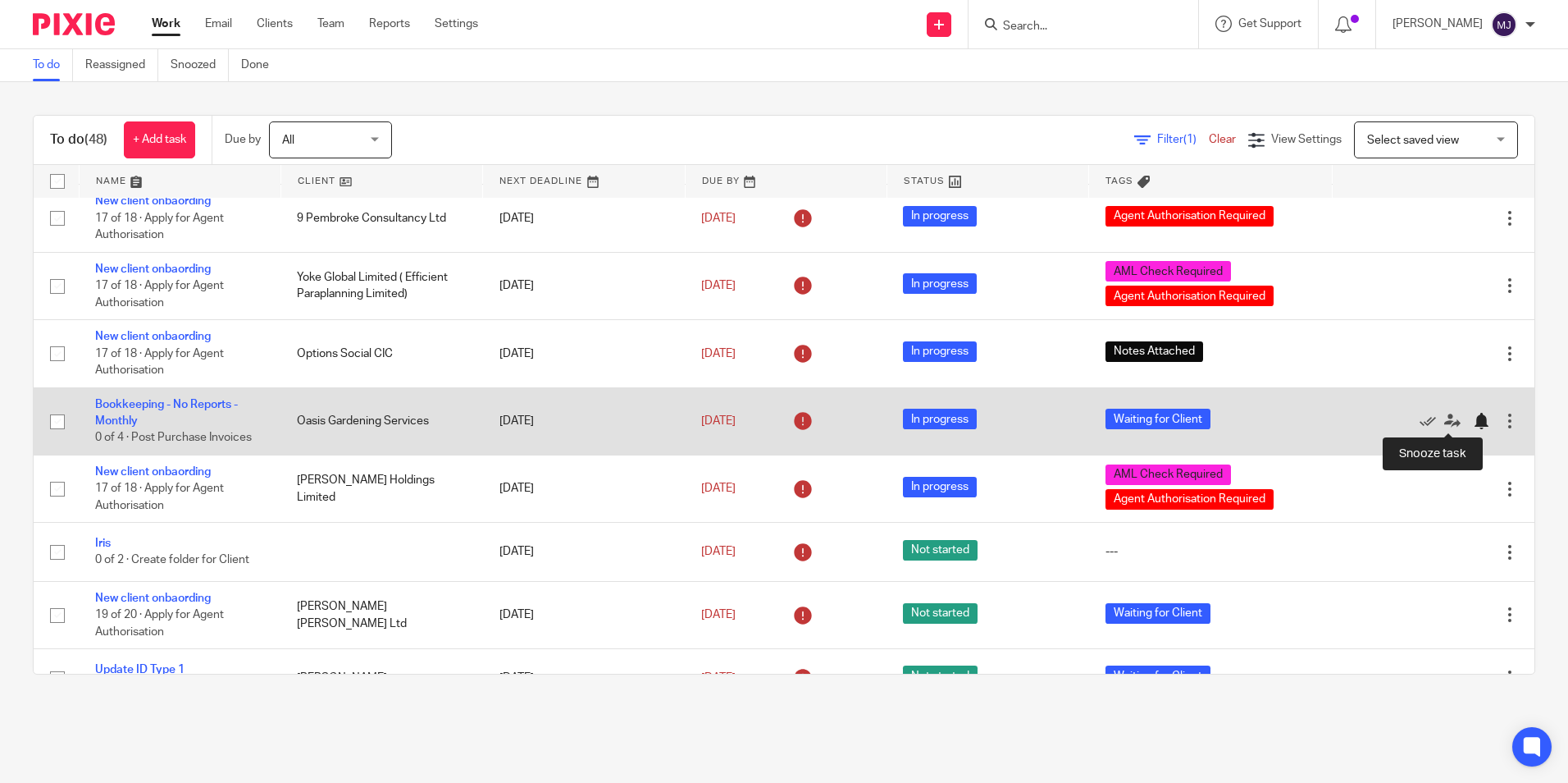
click at [1473, 418] on div at bounding box center [1481, 421] width 16 height 16
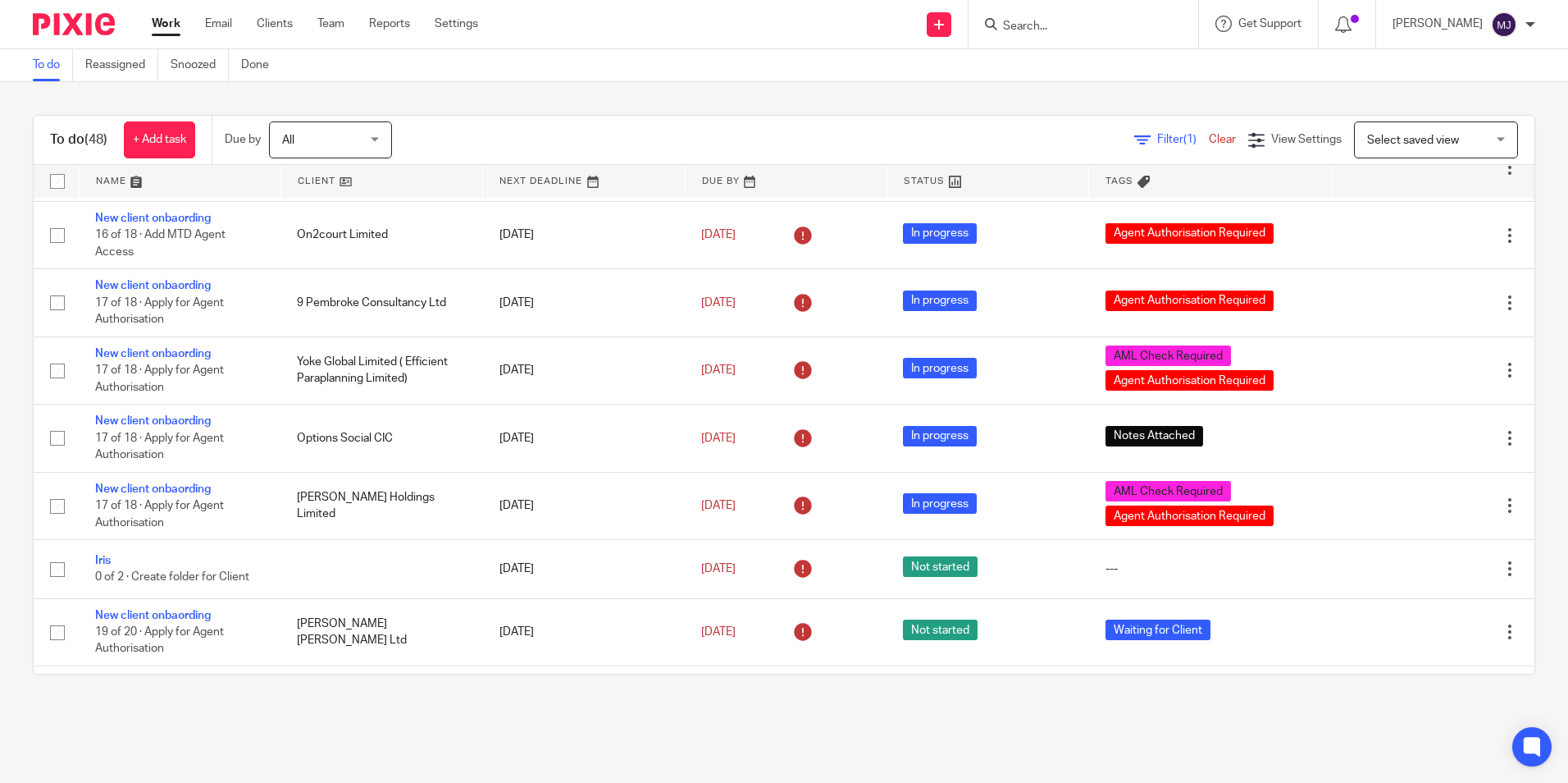
scroll to position [328, 0]
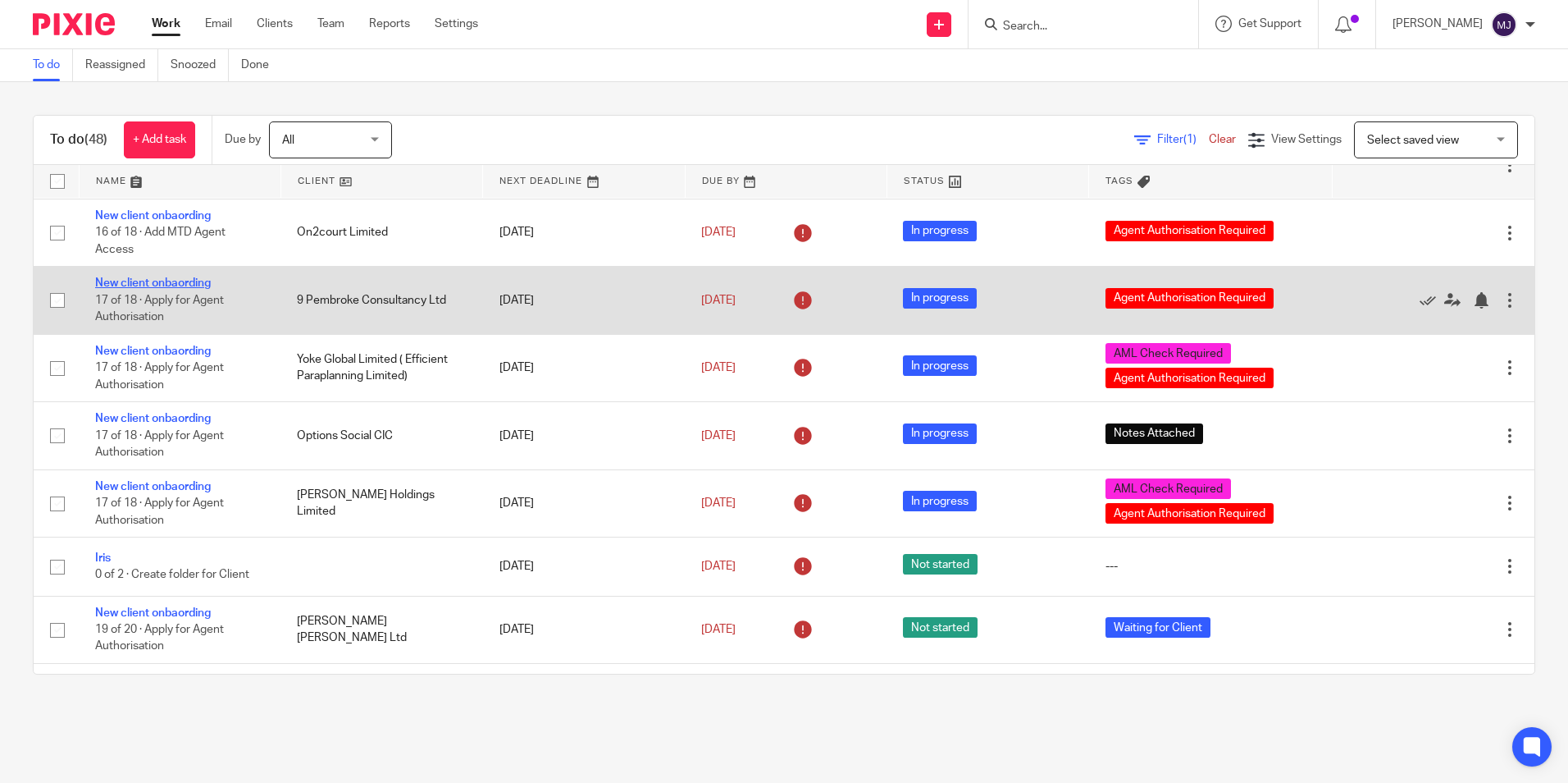
click at [178, 283] on link "New client onbaording" at bounding box center [153, 282] width 116 height 12
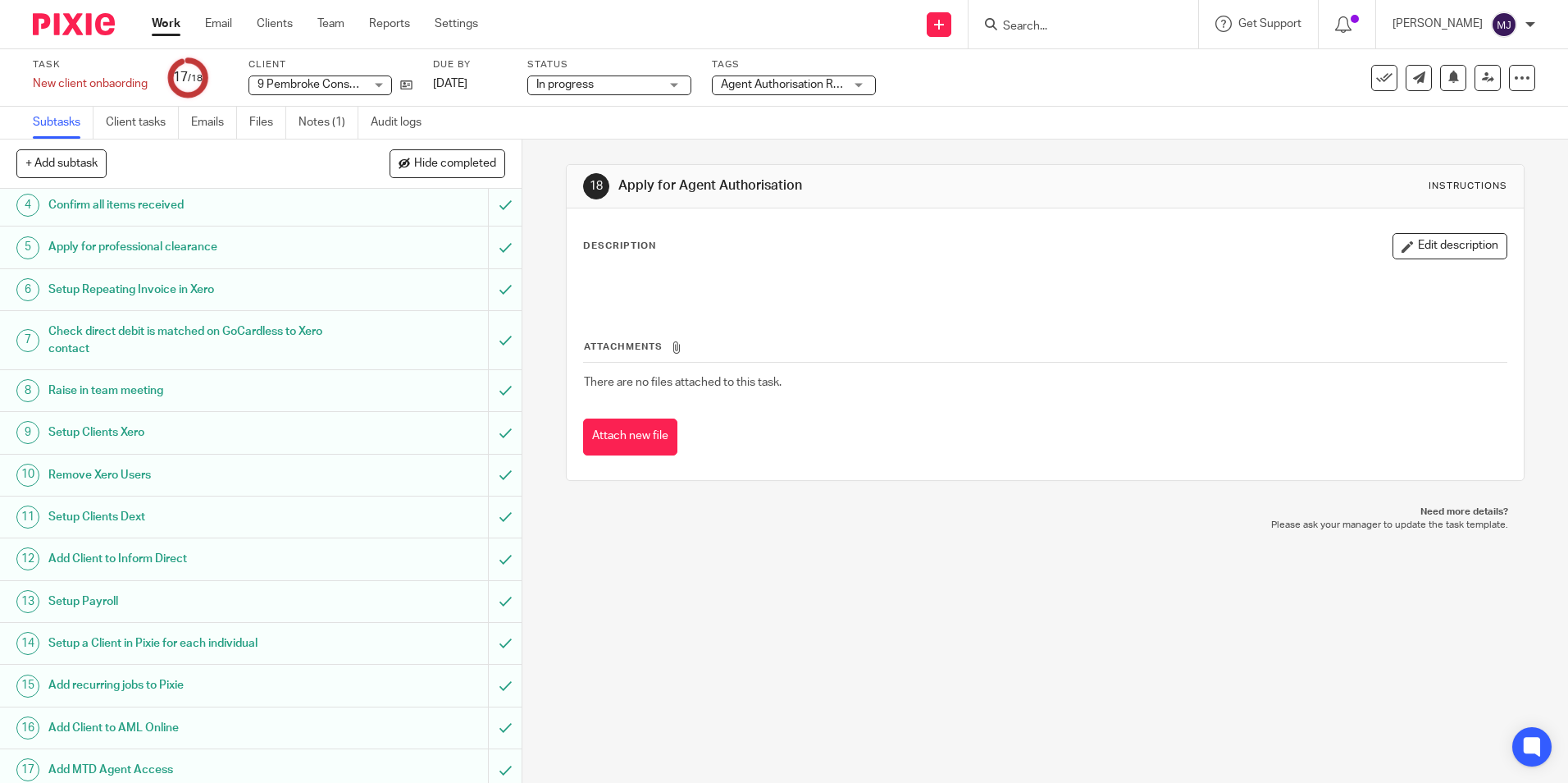
scroll to position [182, 0]
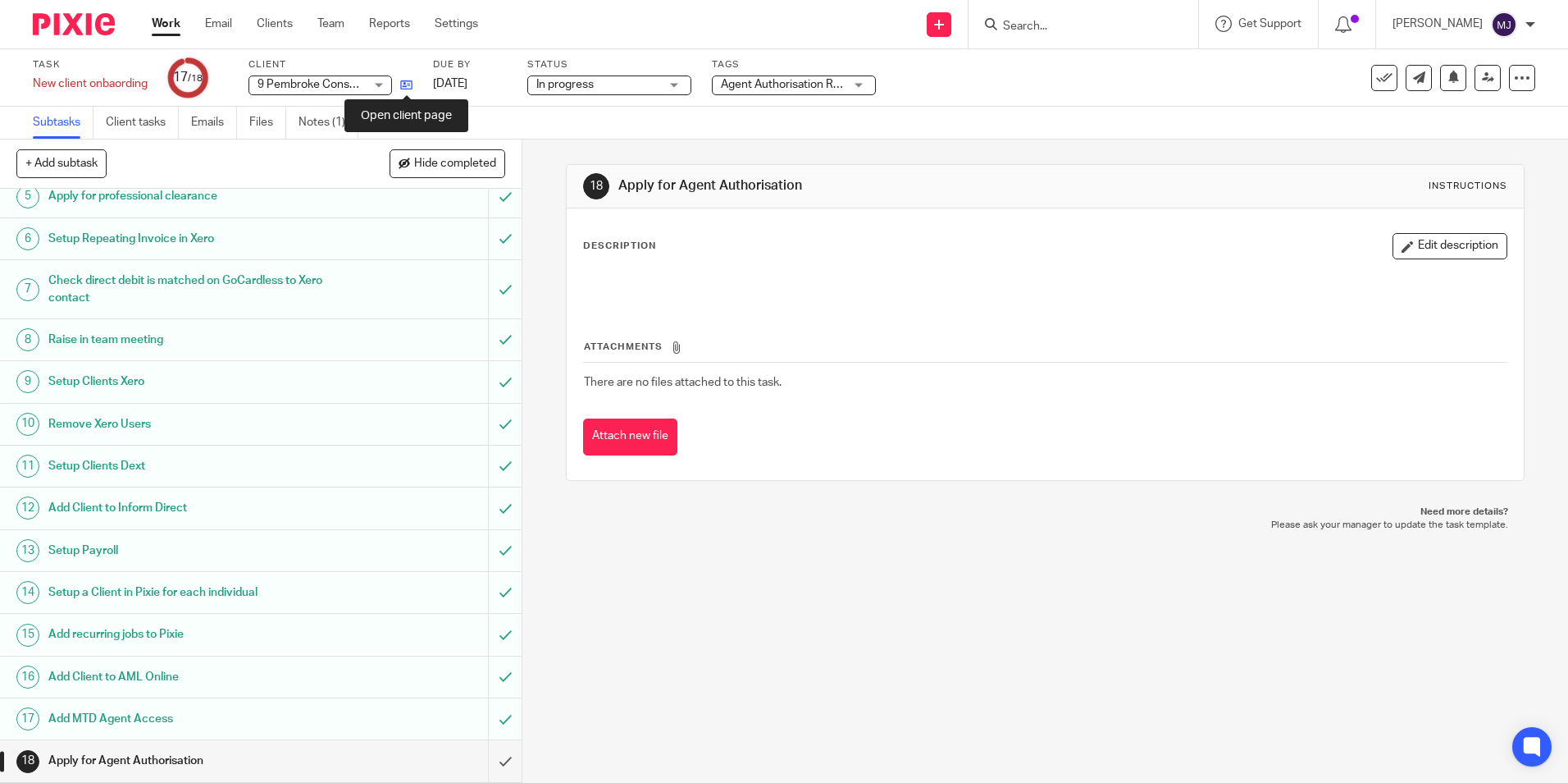
click at [400, 79] on icon at bounding box center [406, 85] width 13 height 13
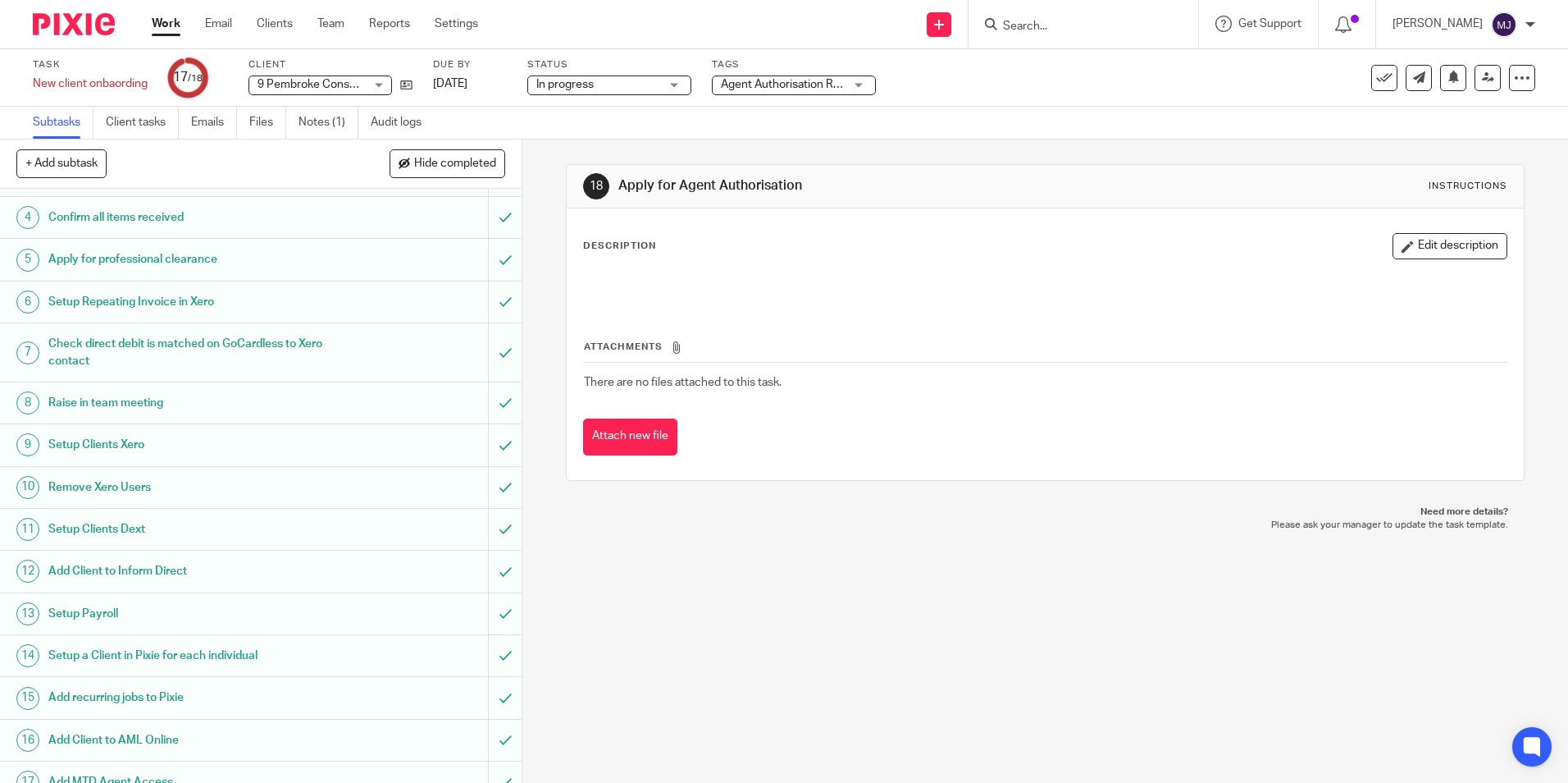
scroll to position [0, 0]
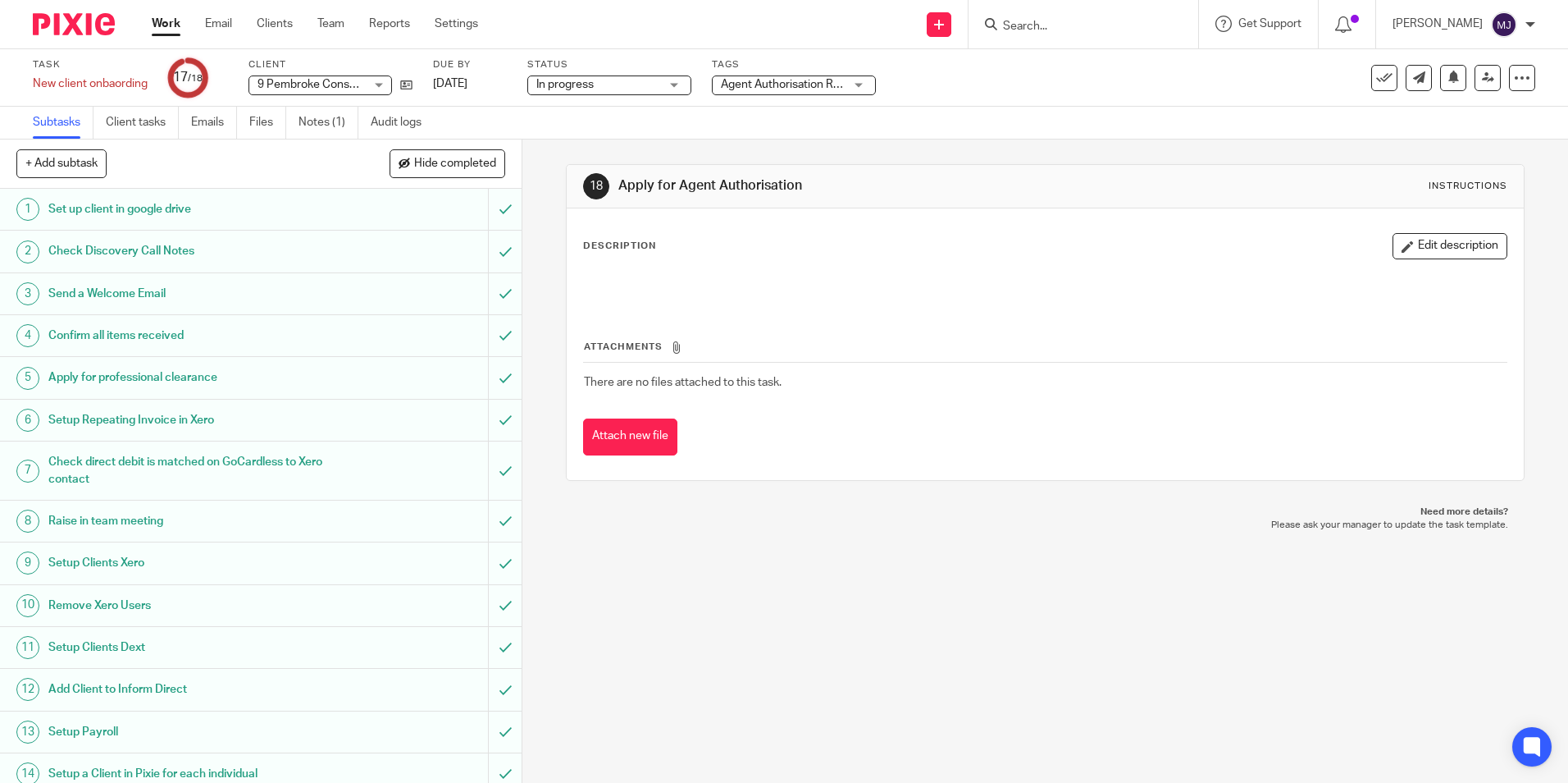
click at [1092, 27] on input "Search" at bounding box center [1075, 27] width 147 height 14
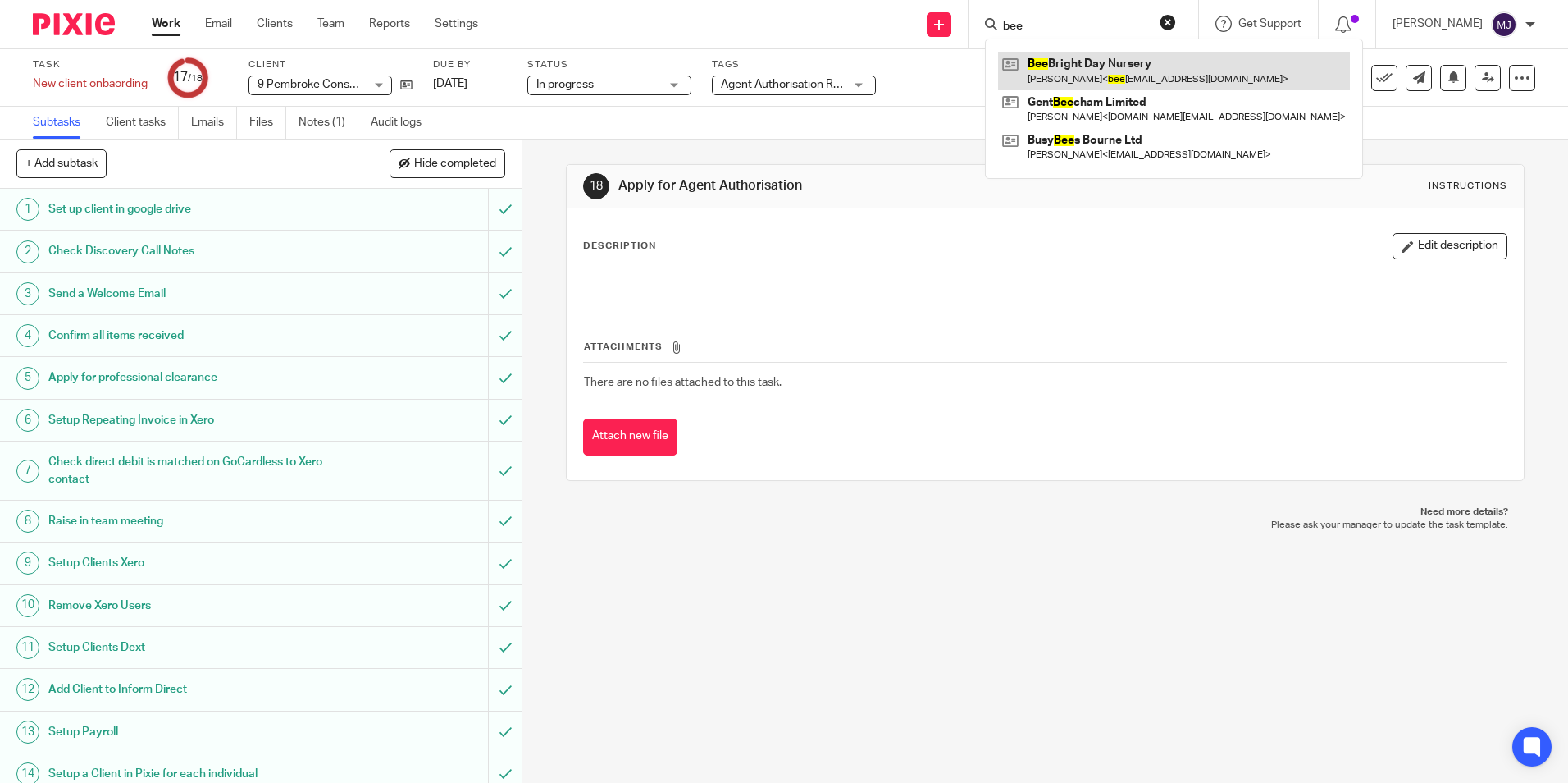
type input "bee"
click at [1191, 61] on link at bounding box center [1174, 70] width 351 height 38
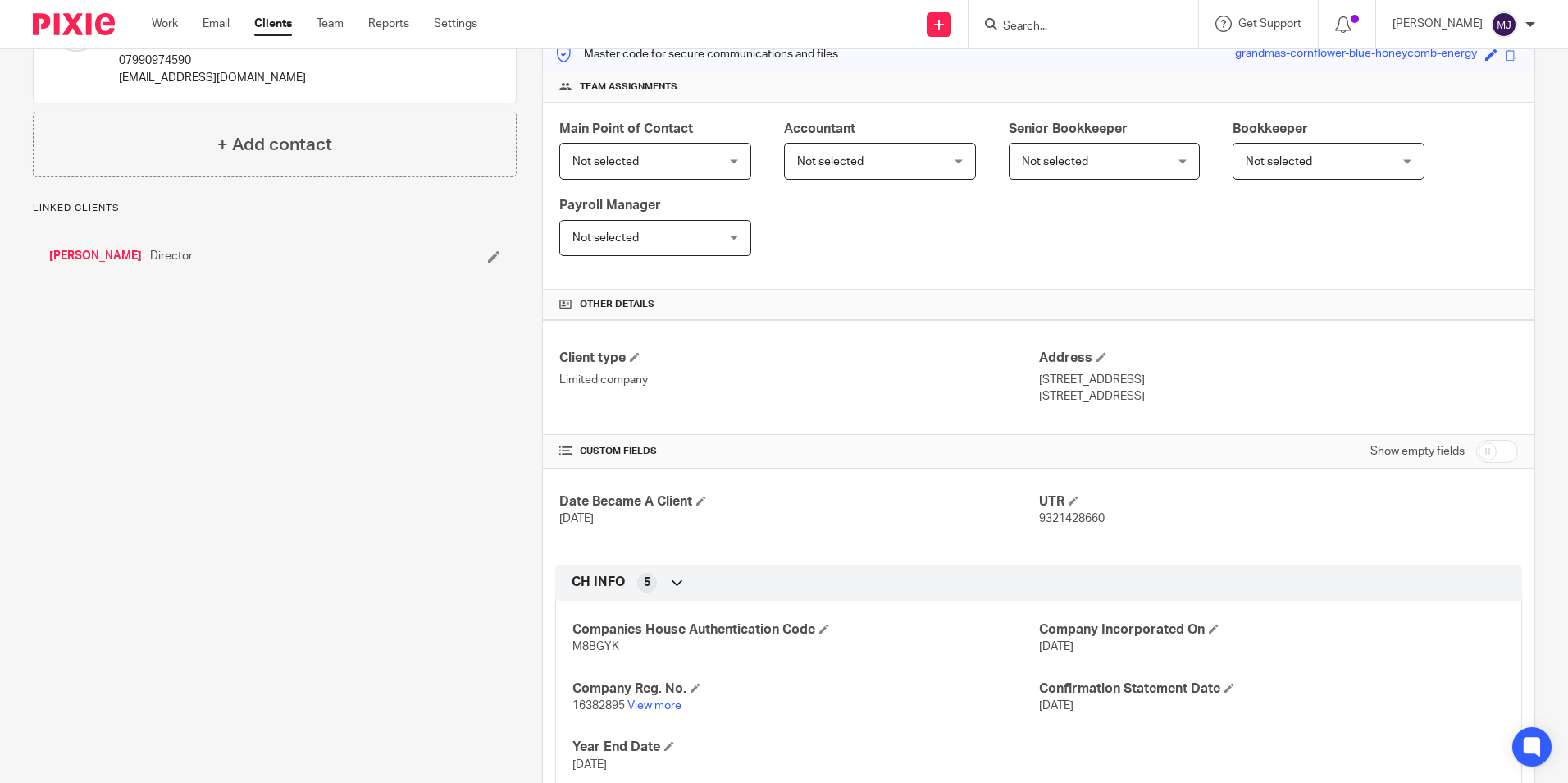
scroll to position [246, 0]
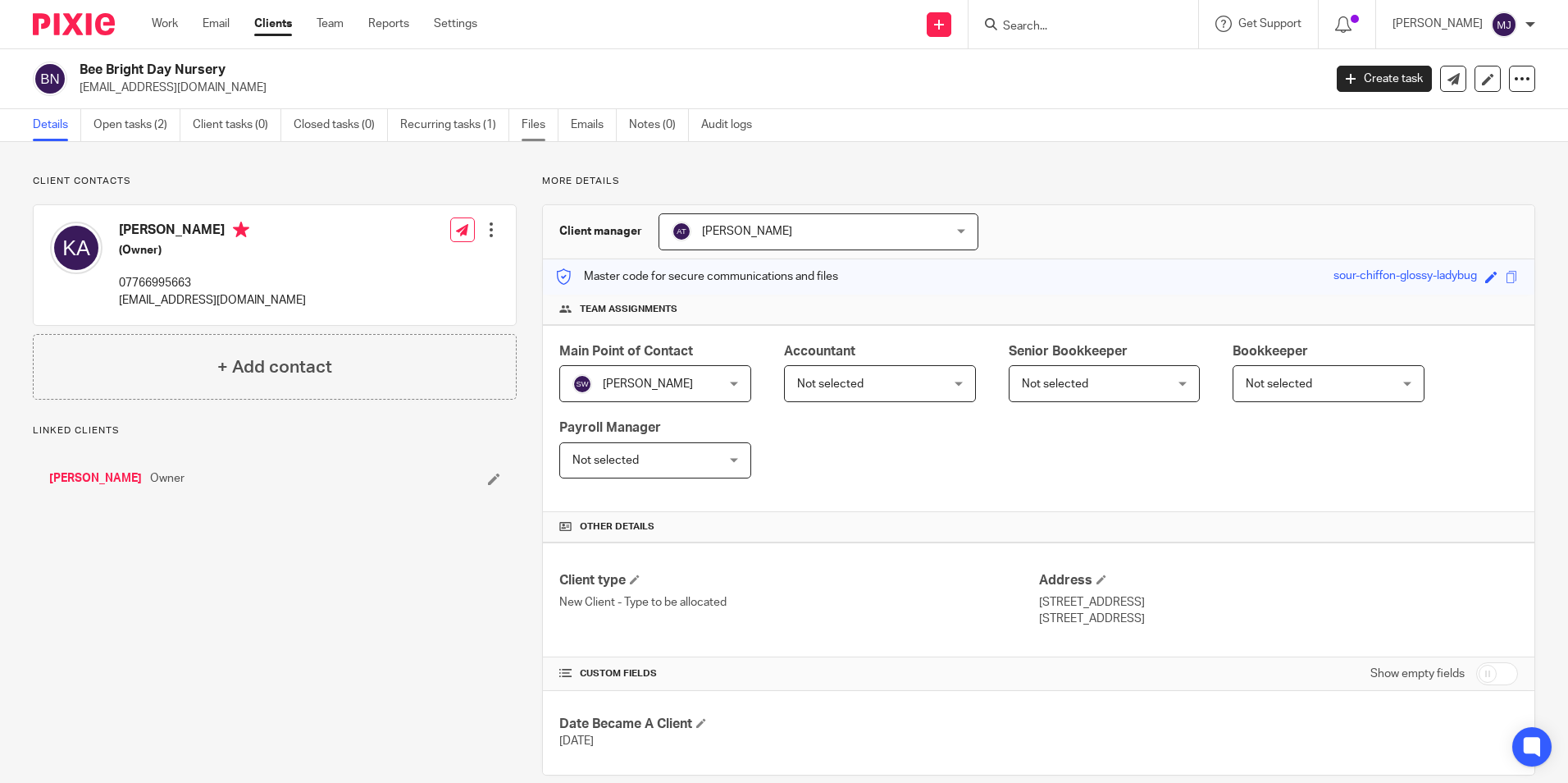
click at [543, 128] on link "Files" at bounding box center [539, 125] width 37 height 32
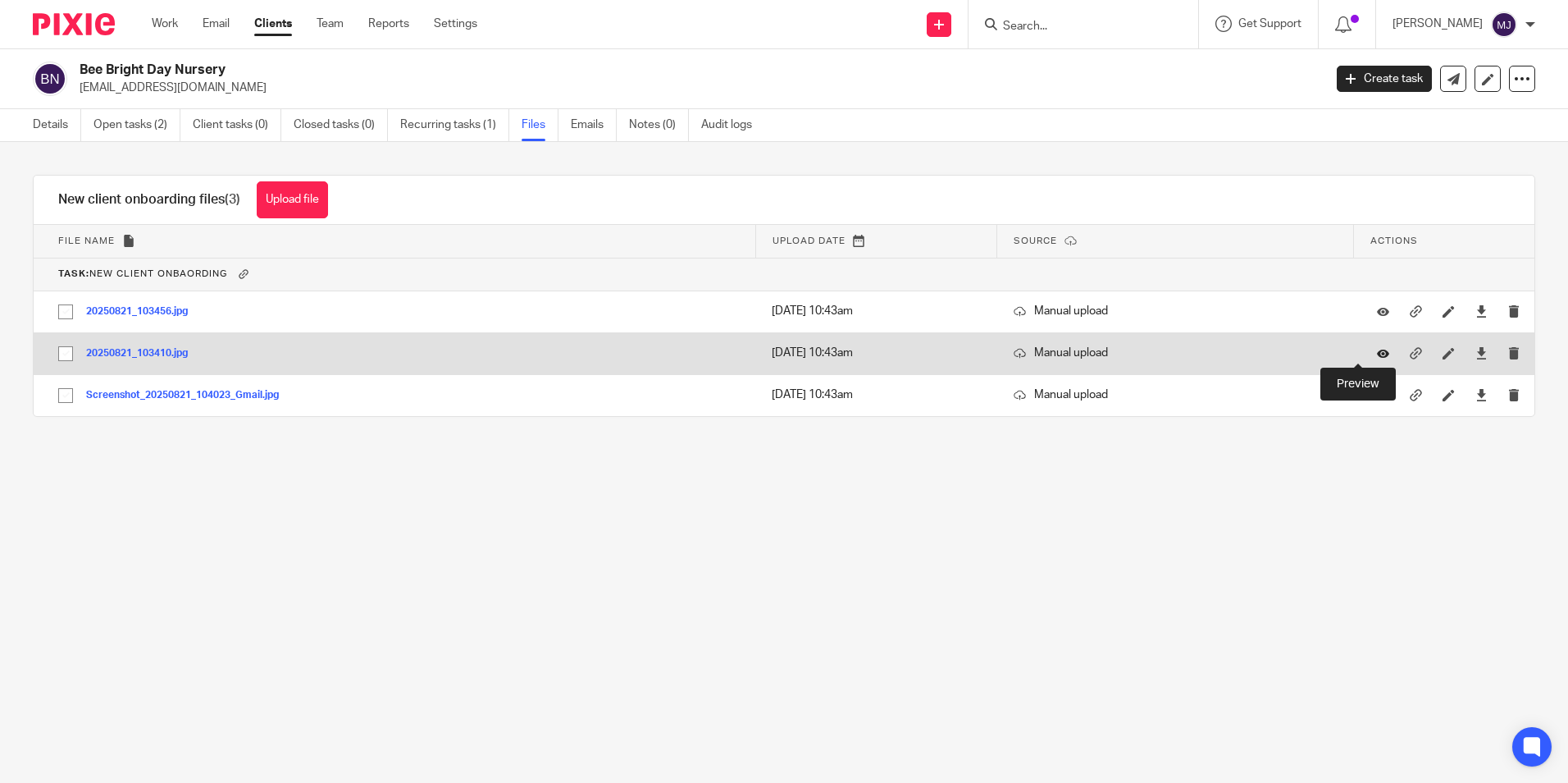
click at [1377, 358] on icon at bounding box center [1383, 353] width 13 height 13
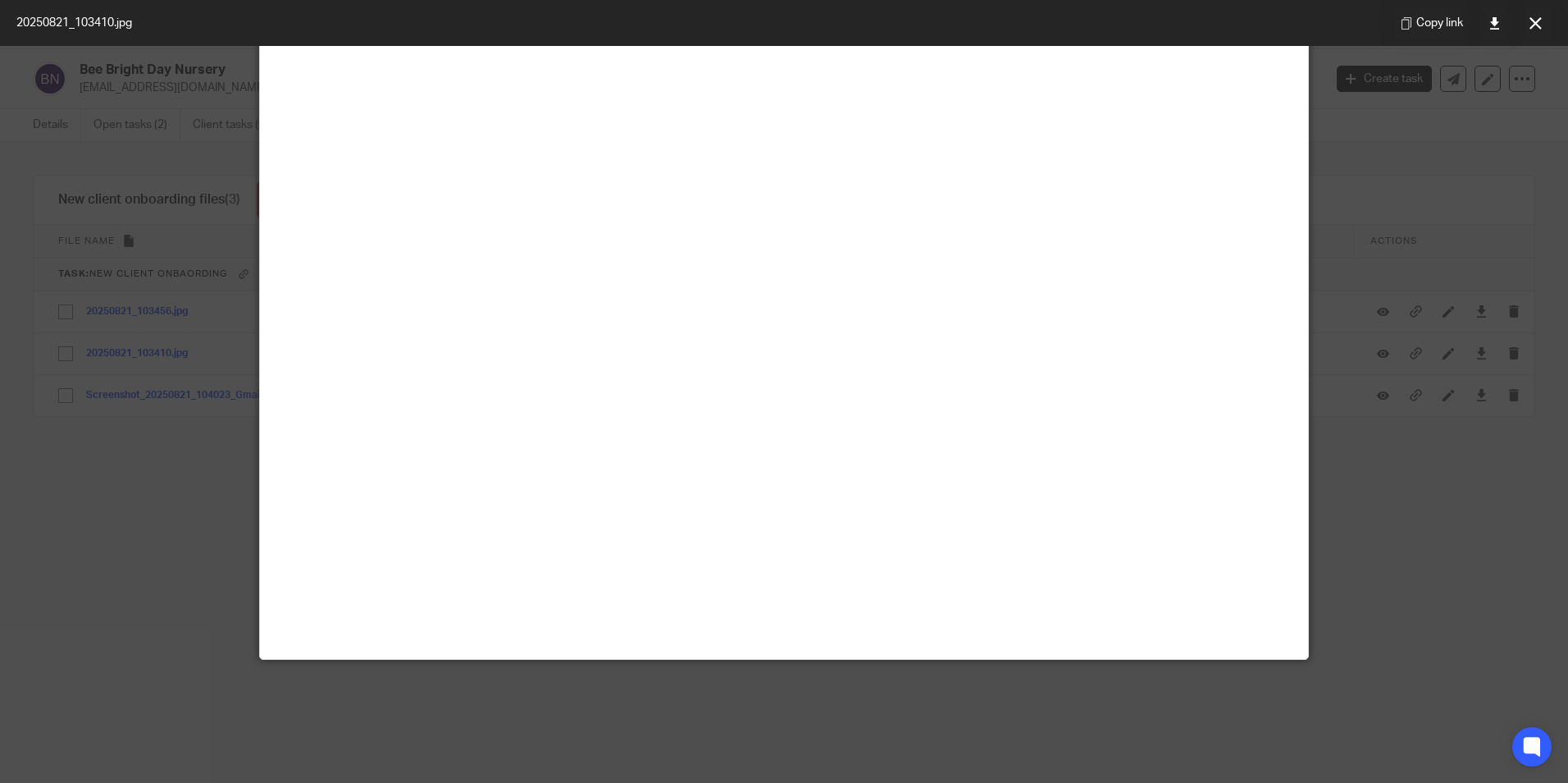
scroll to position [946, 0]
click at [1542, 16] on button at bounding box center [1535, 22] width 33 height 33
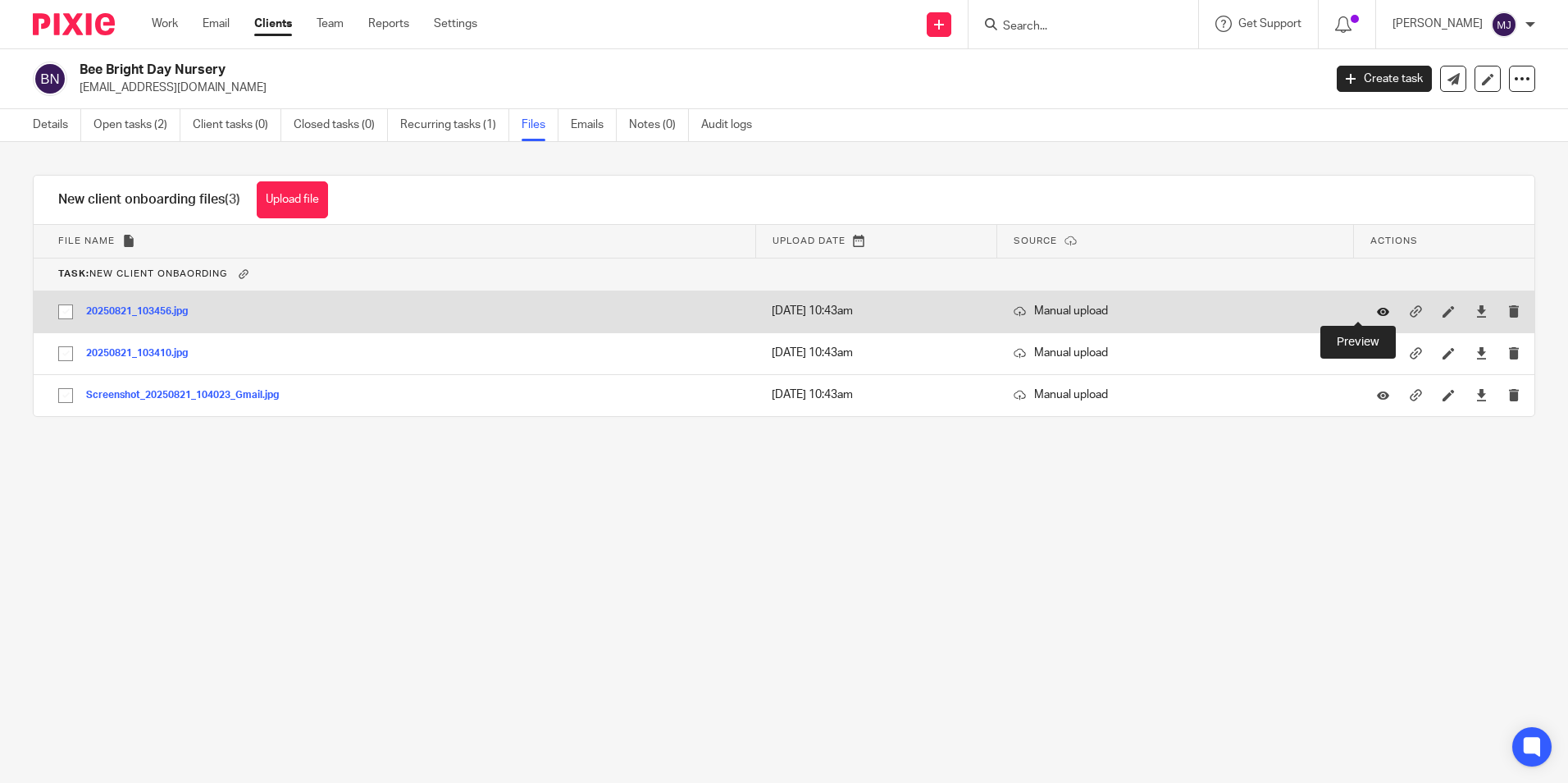
click at [1377, 308] on icon at bounding box center [1383, 311] width 13 height 13
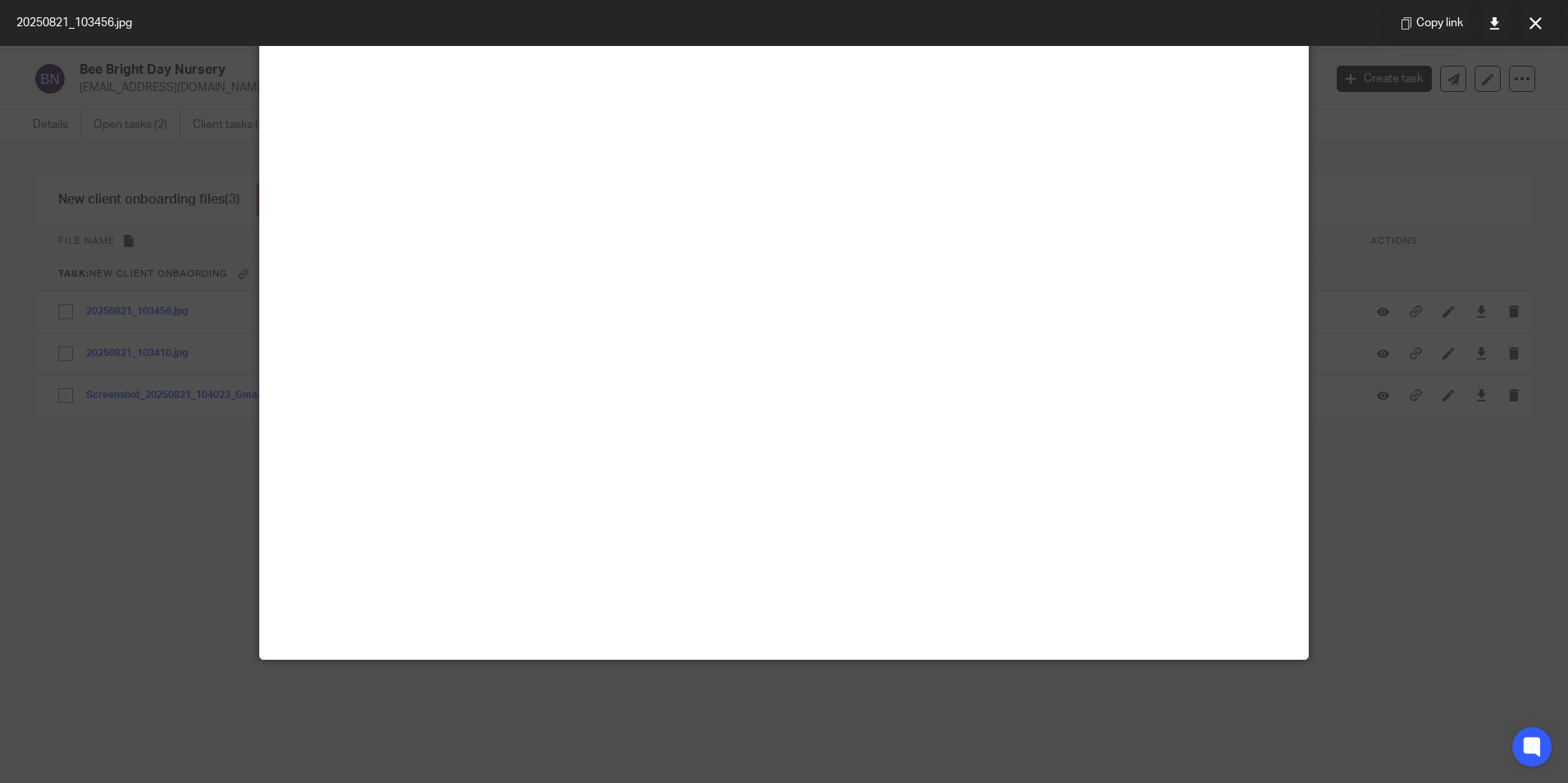
scroll to position [0, 0]
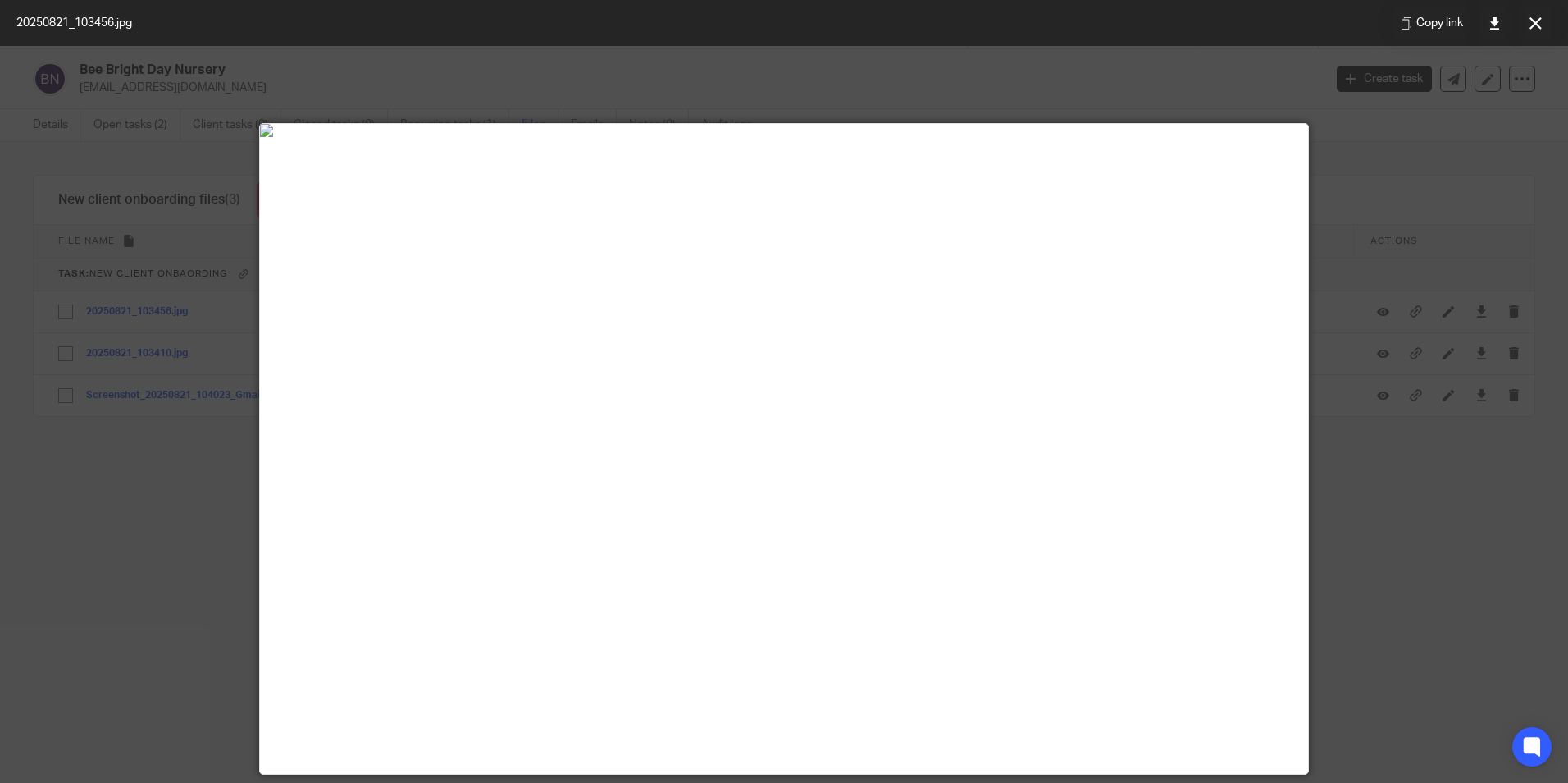
click at [1542, 23] on button at bounding box center [1535, 22] width 33 height 33
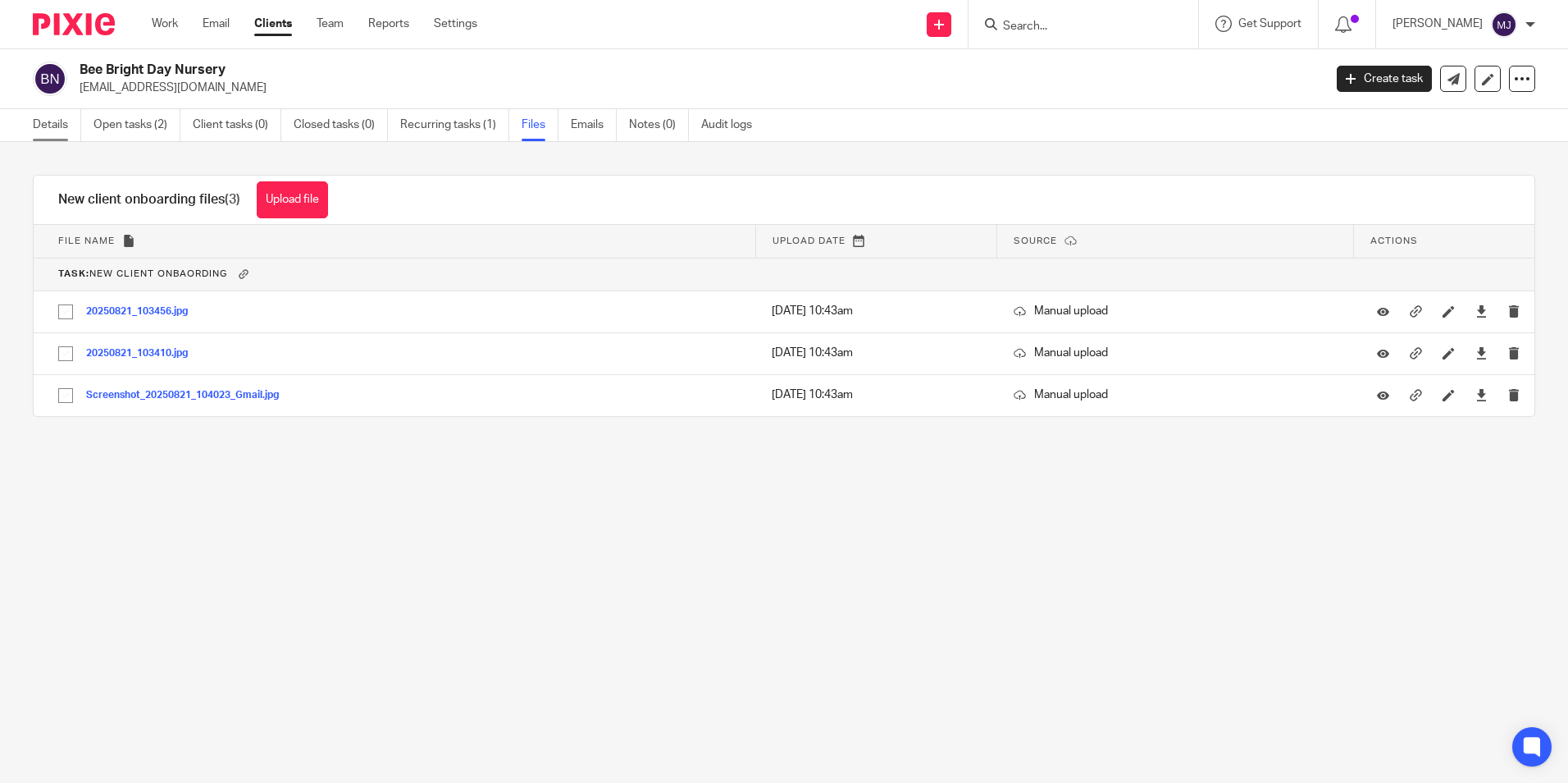
click at [40, 121] on link "Details" at bounding box center [58, 125] width 49 height 32
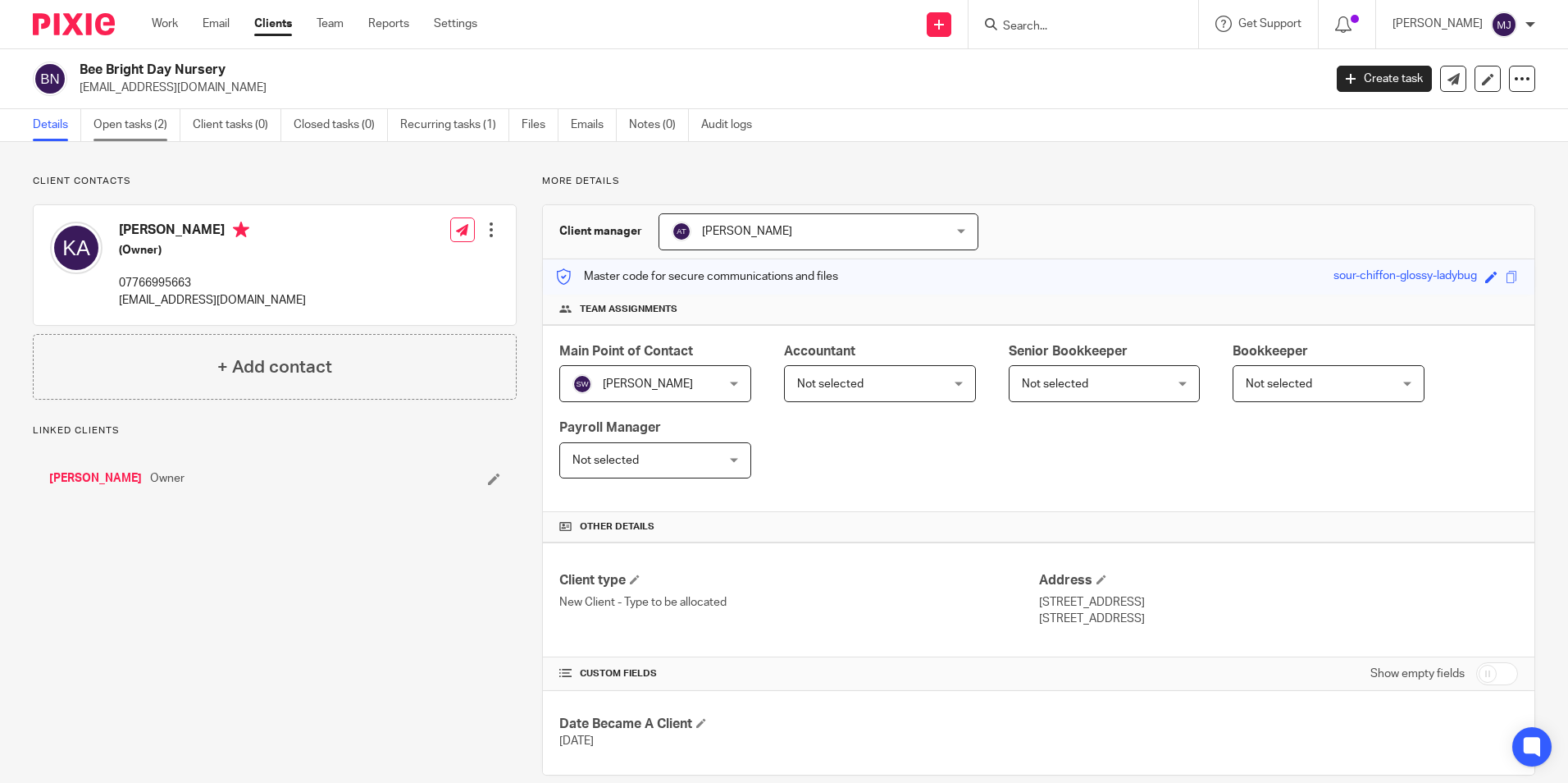
click at [160, 125] on link "Open tasks (2)" at bounding box center [137, 125] width 87 height 32
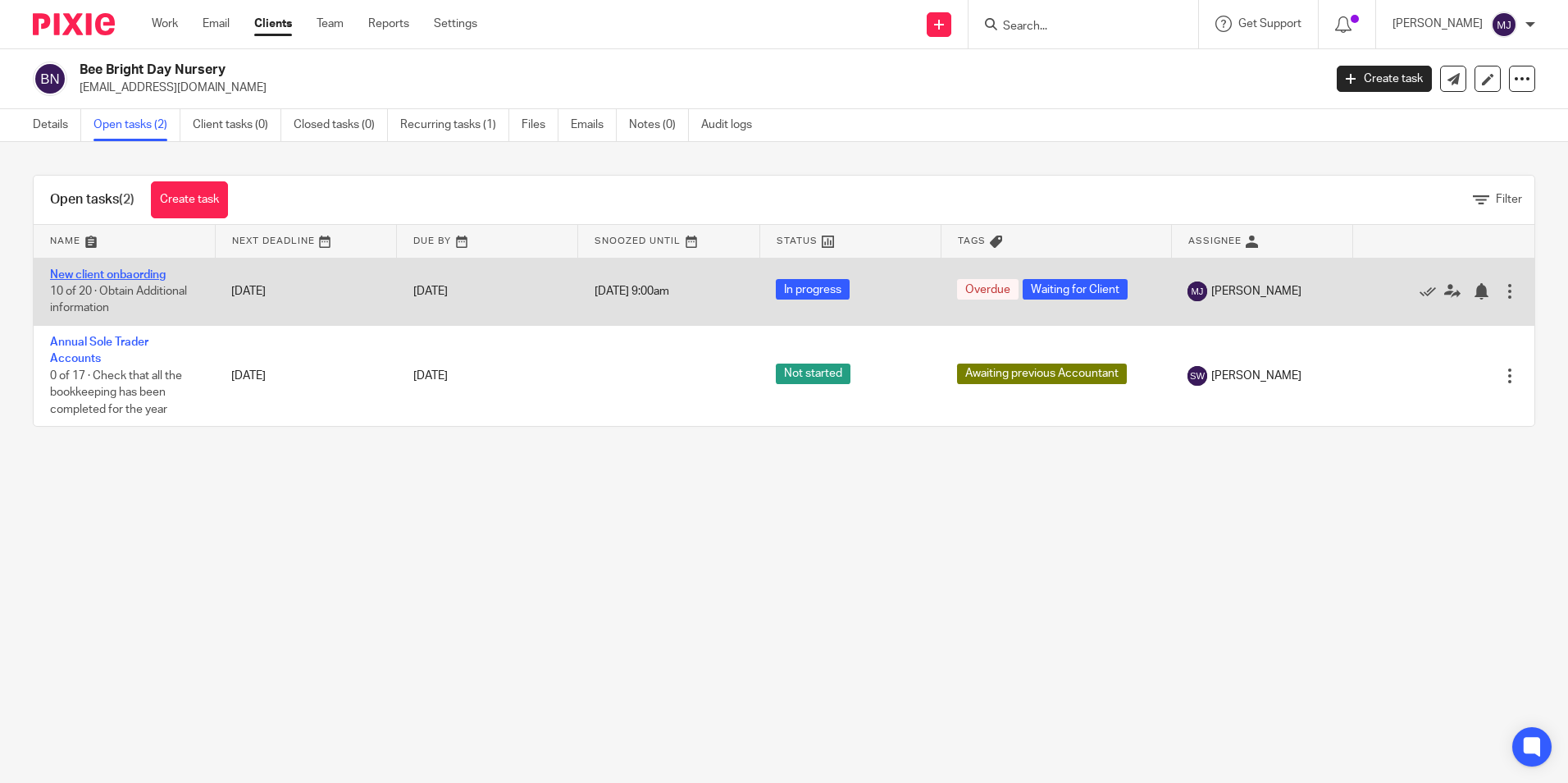
click at [125, 275] on link "New client onbaording" at bounding box center [108, 274] width 116 height 12
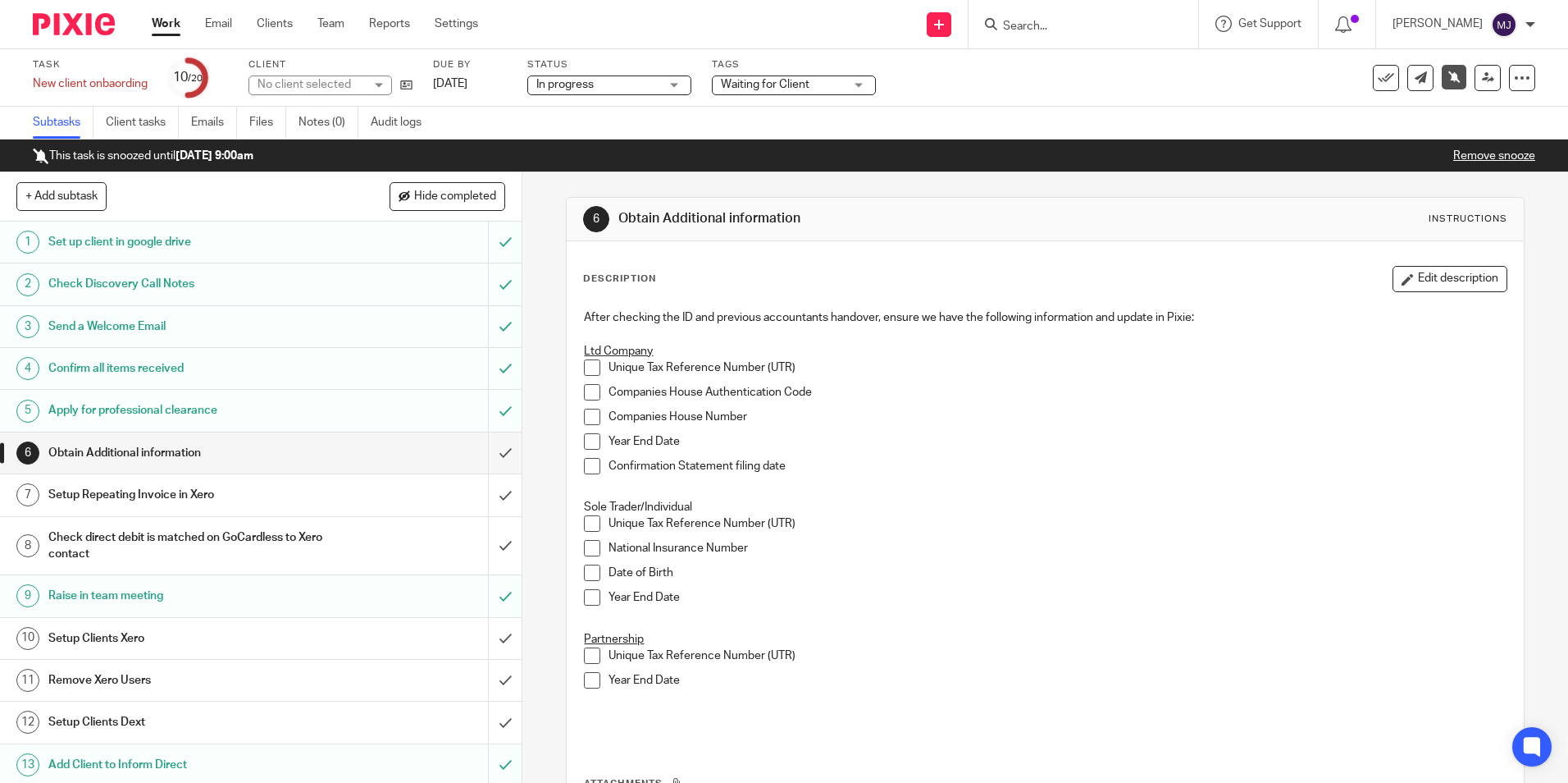
scroll to position [298, 0]
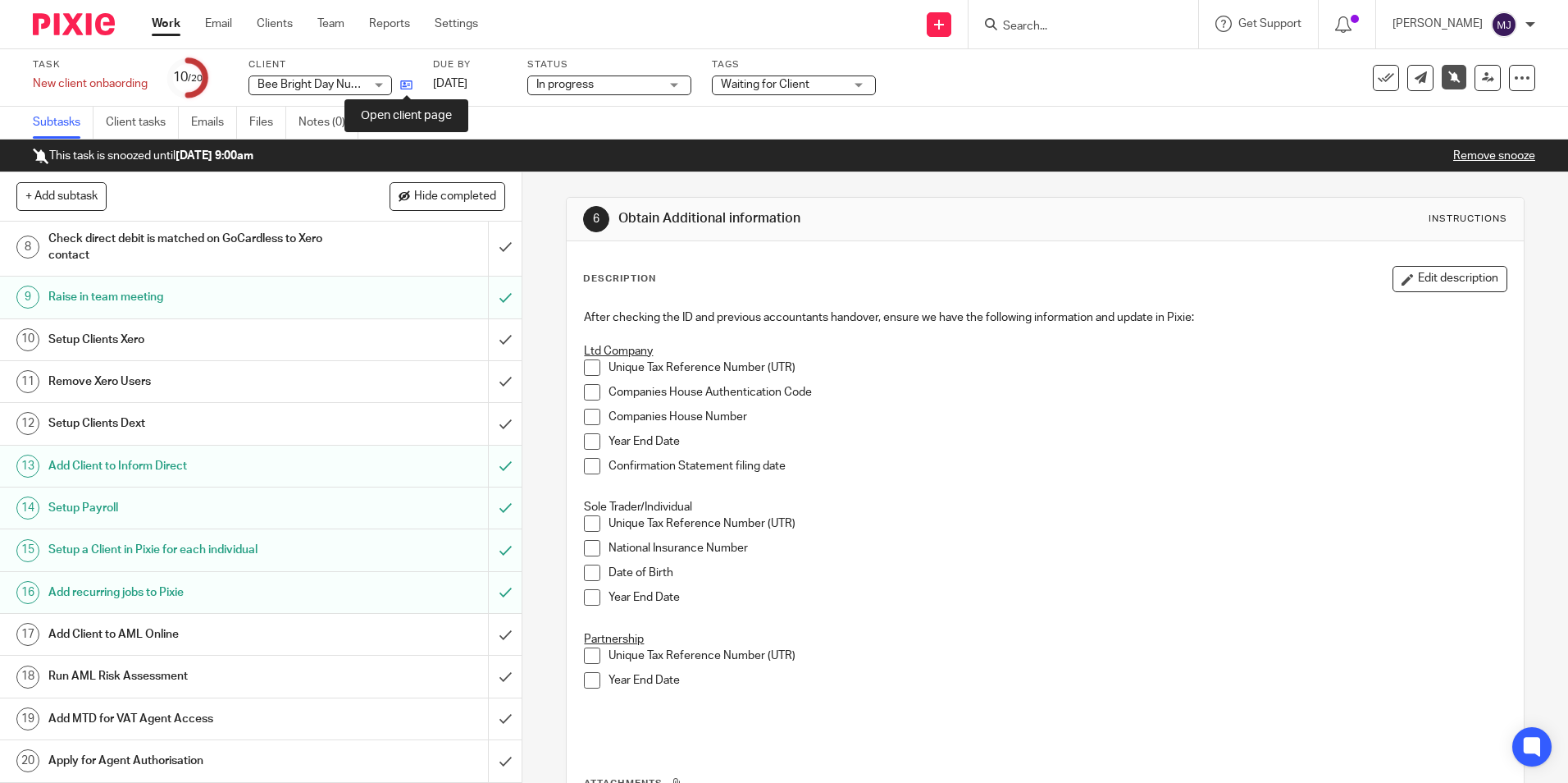
click at [409, 81] on icon at bounding box center [406, 85] width 13 height 13
click at [483, 630] on input "submit" at bounding box center [261, 635] width 521 height 41
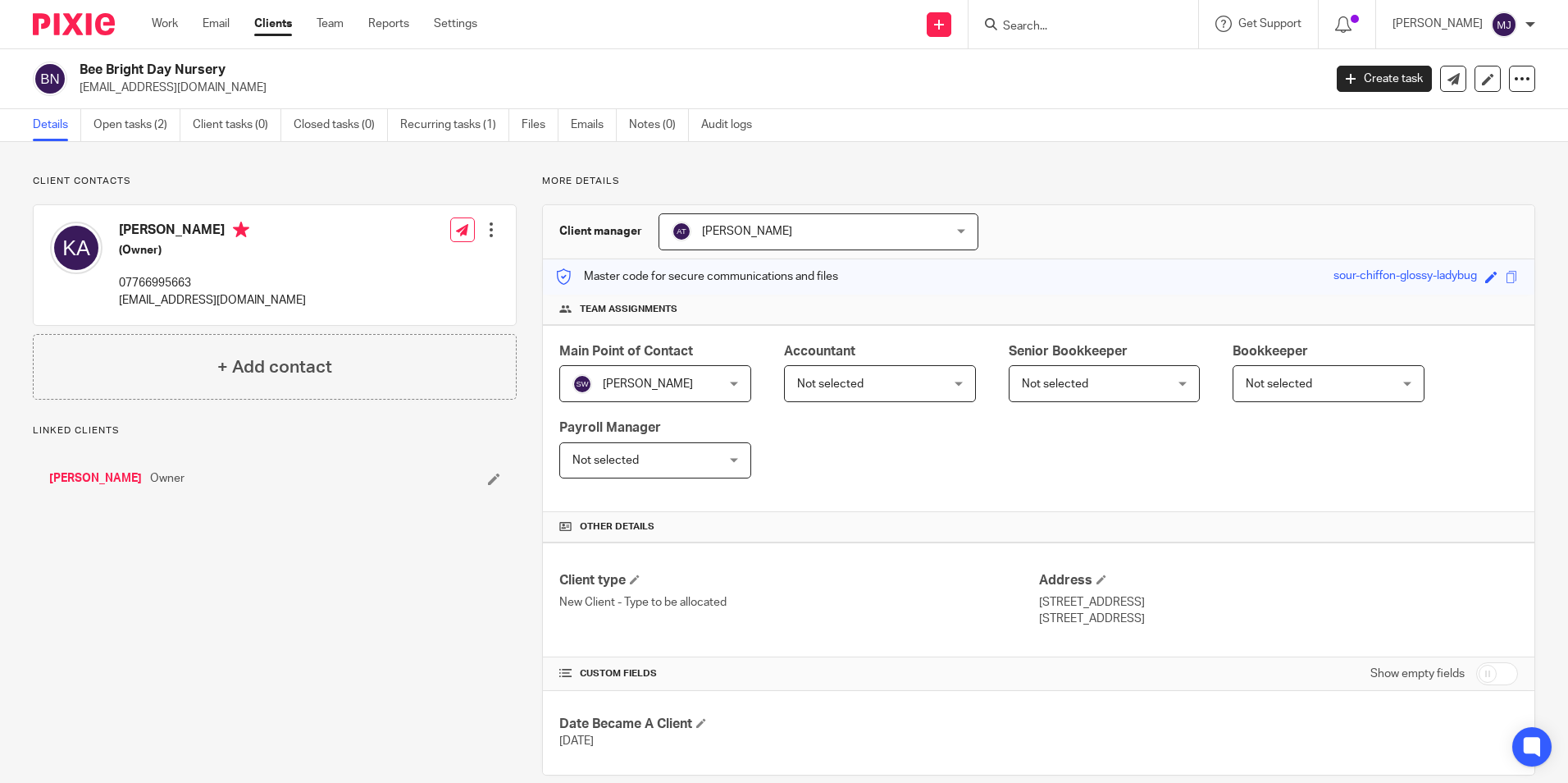
drag, startPoint x: 236, startPoint y: 69, endPoint x: 77, endPoint y: 70, distance: 159.0
click at [77, 70] on div "Bee Bright Day Nursery beebrightdaynursery@gmail.com" at bounding box center [673, 78] width 1280 height 34
copy h2 "Bee Bright Day Nursery"
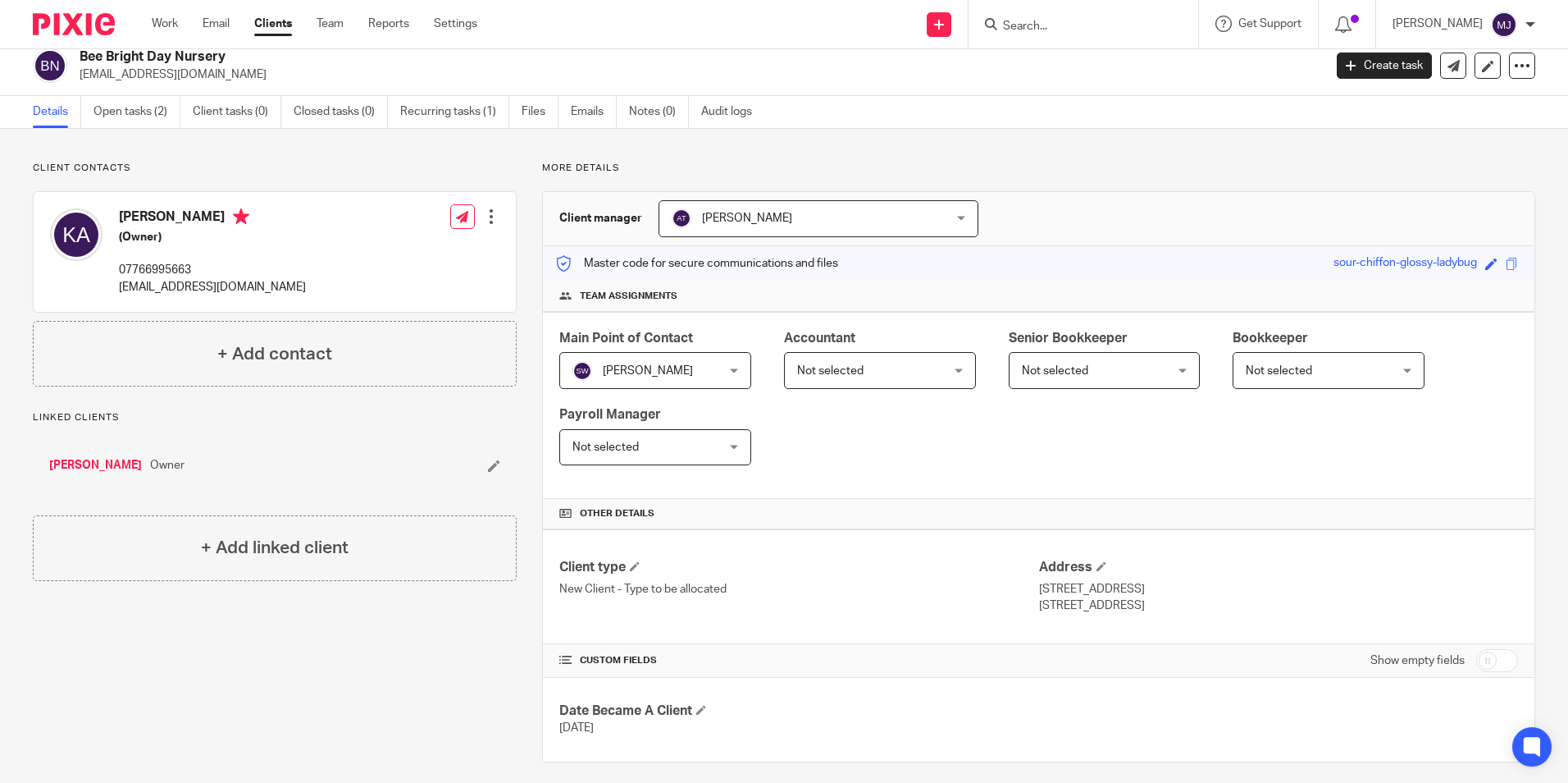
scroll to position [25, 0]
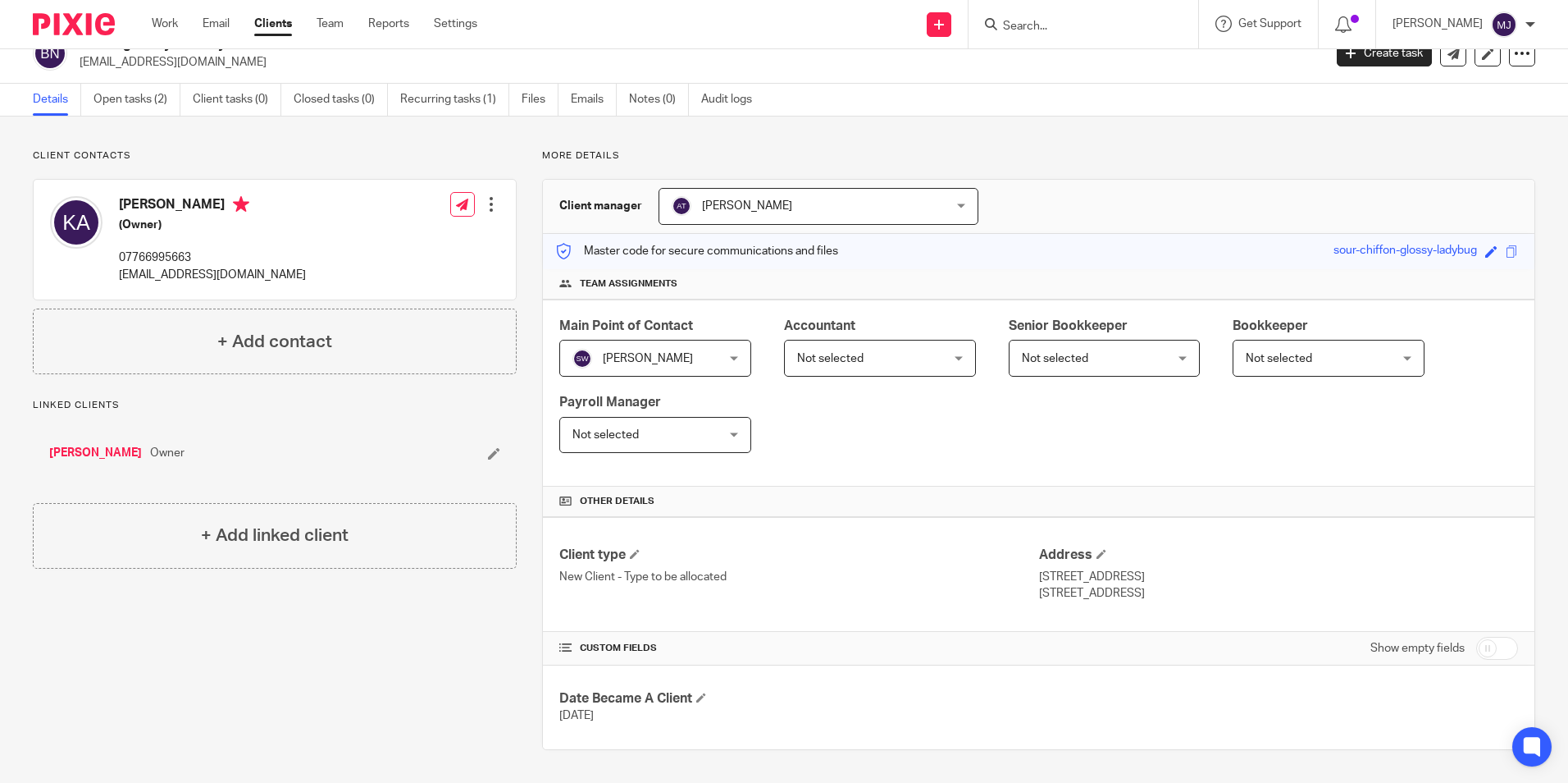
drag, startPoint x: 1091, startPoint y: 577, endPoint x: 1032, endPoint y: 578, distance: 59.0
click at [1039, 578] on p "11 Gatenby, Werrington" at bounding box center [1278, 576] width 479 height 16
copy p "11 Gatenby,"
drag, startPoint x: 1154, startPoint y: 576, endPoint x: 1099, endPoint y: 581, distance: 55.2
click at [1099, 581] on p "[STREET_ADDRESS]" at bounding box center [1278, 576] width 479 height 16
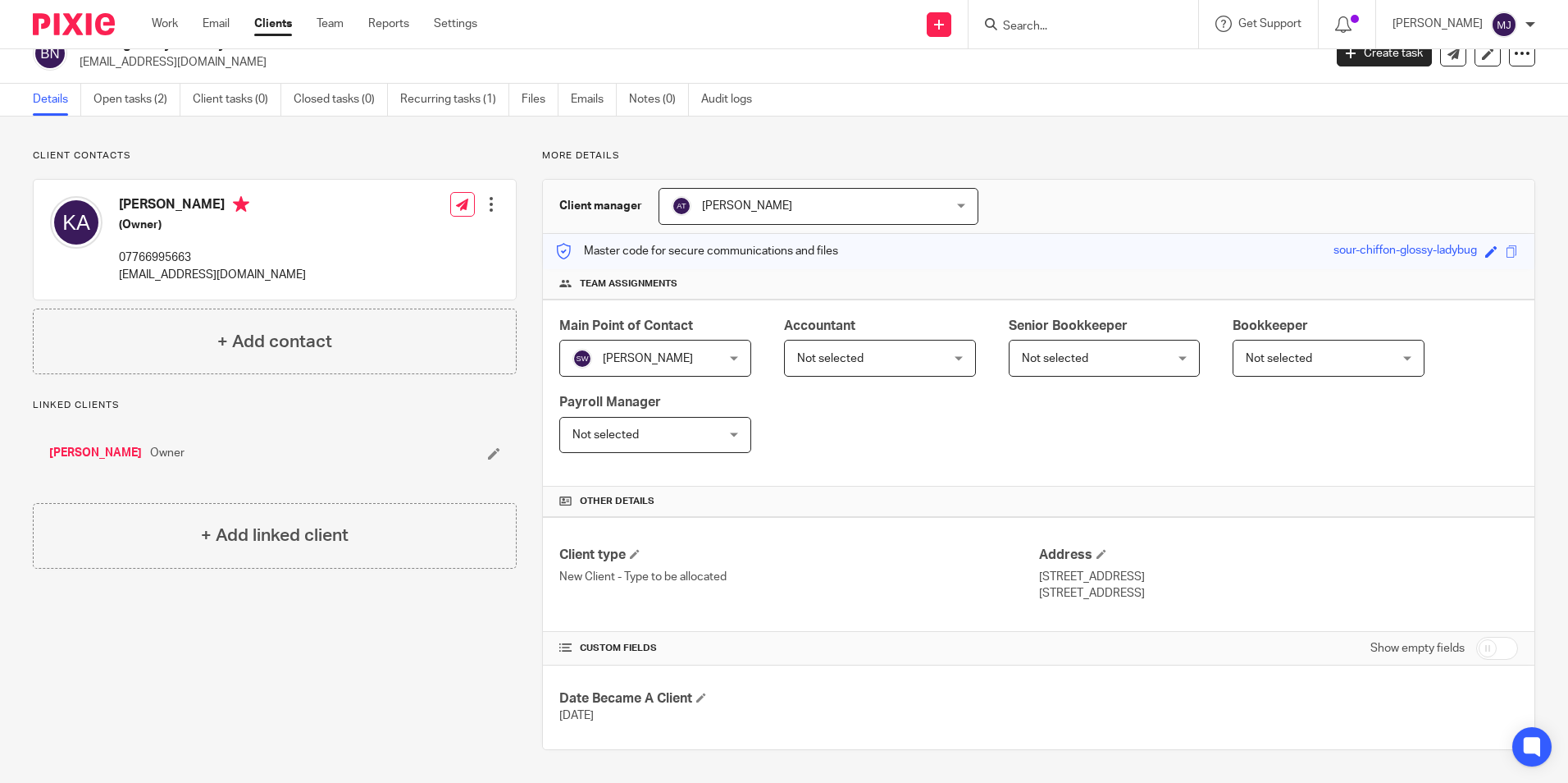
copy p "Werrington"
drag, startPoint x: 1102, startPoint y: 595, endPoint x: 1030, endPoint y: 595, distance: 72.0
click at [1039, 595] on p "Peterborough, PE4 6JU" at bounding box center [1278, 593] width 479 height 16
copy p "Peterborough"
drag, startPoint x: 1149, startPoint y: 588, endPoint x: 1107, endPoint y: 595, distance: 42.6
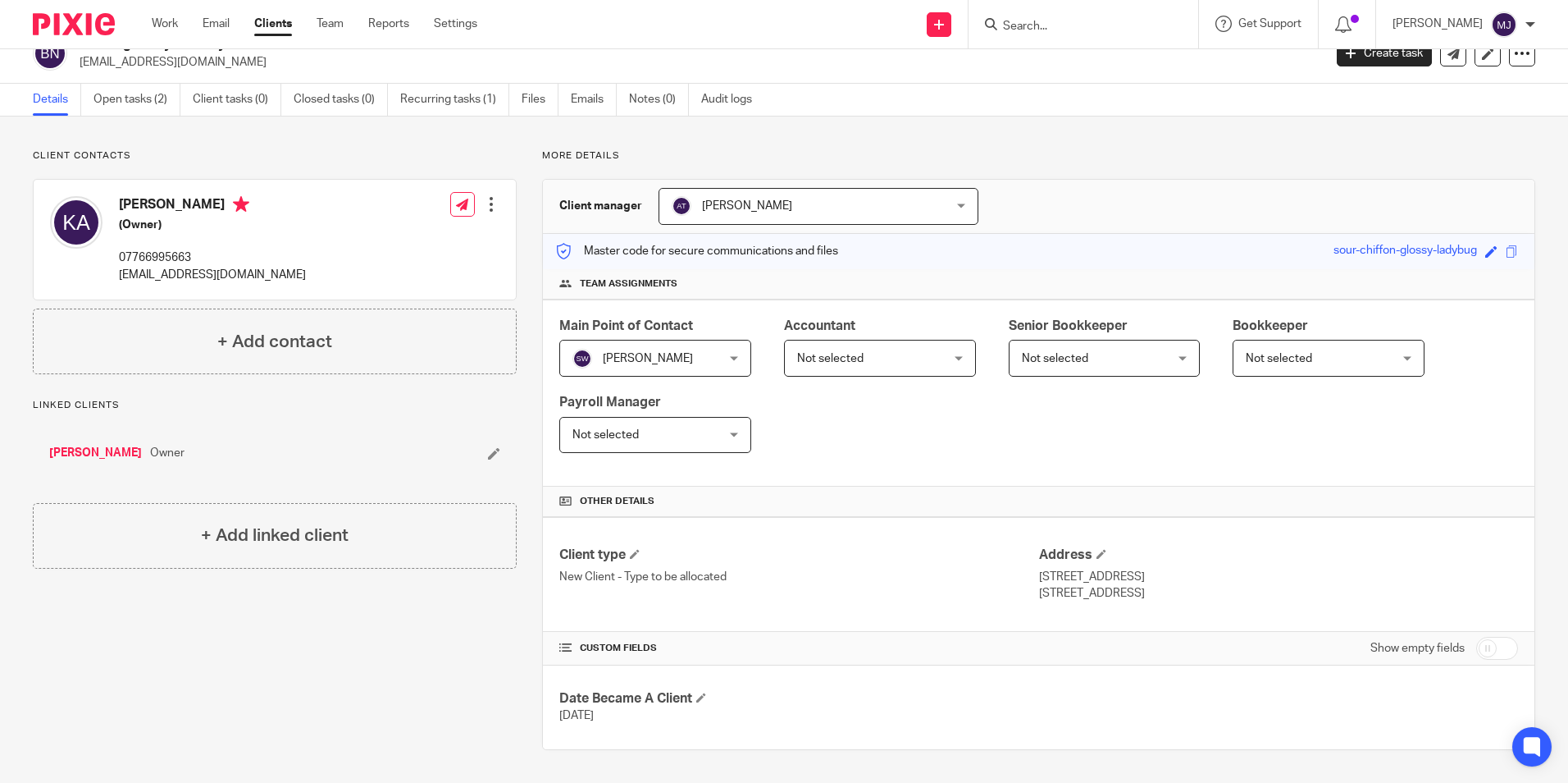
click at [1107, 595] on p "Peterborough, PE4 6JU" at bounding box center [1278, 593] width 479 height 16
copy p "PE4 6JU"
drag, startPoint x: 77, startPoint y: 458, endPoint x: 88, endPoint y: 469, distance: 15.6
click at [77, 458] on link "Kate Ayres-Harris" at bounding box center [95, 453] width 93 height 16
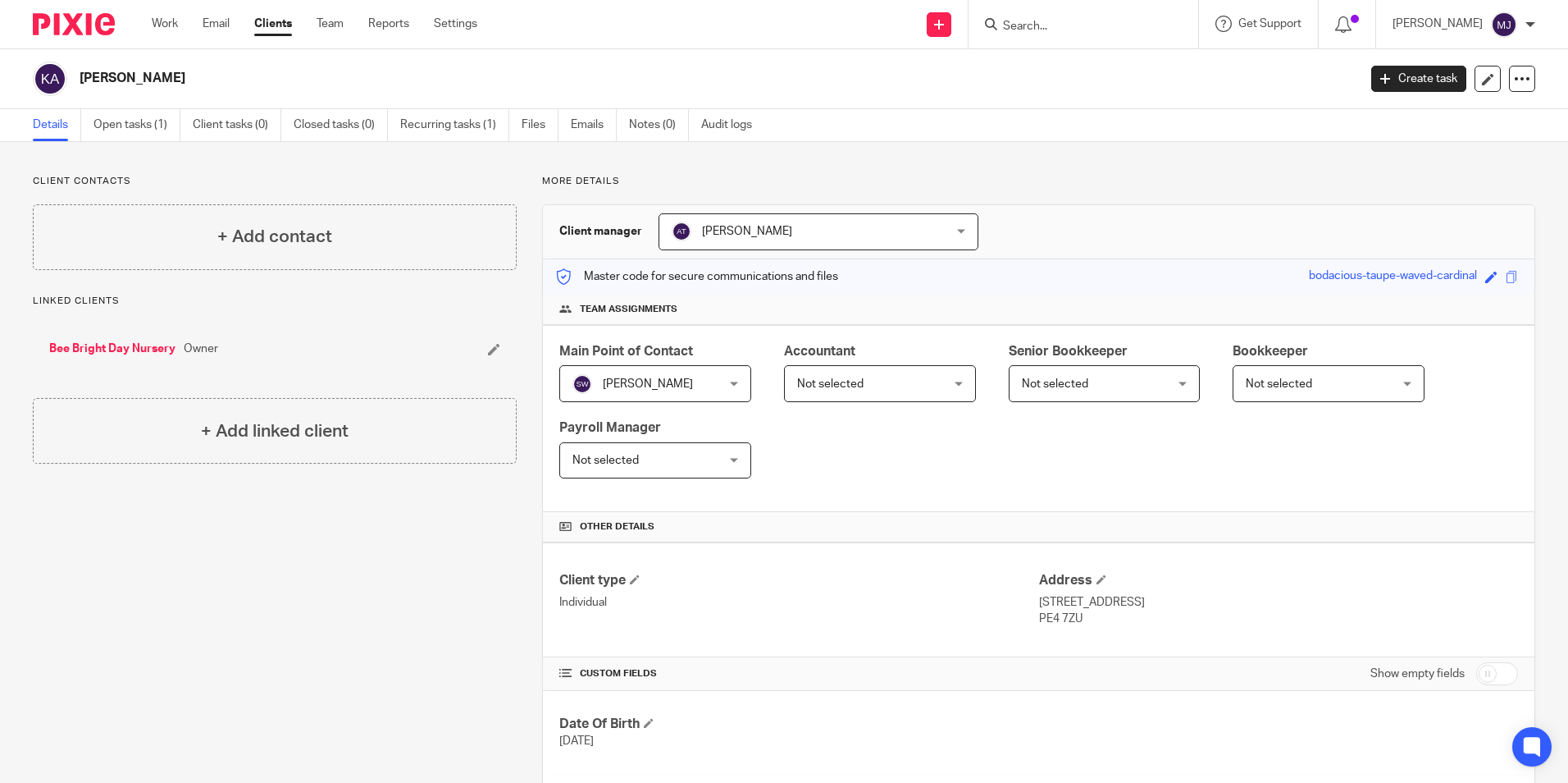
drag, startPoint x: 105, startPoint y: 347, endPoint x: 625, endPoint y: 444, distance: 529.0
click at [105, 347] on link "Bee Bright Day Nursery" at bounding box center [112, 349] width 127 height 16
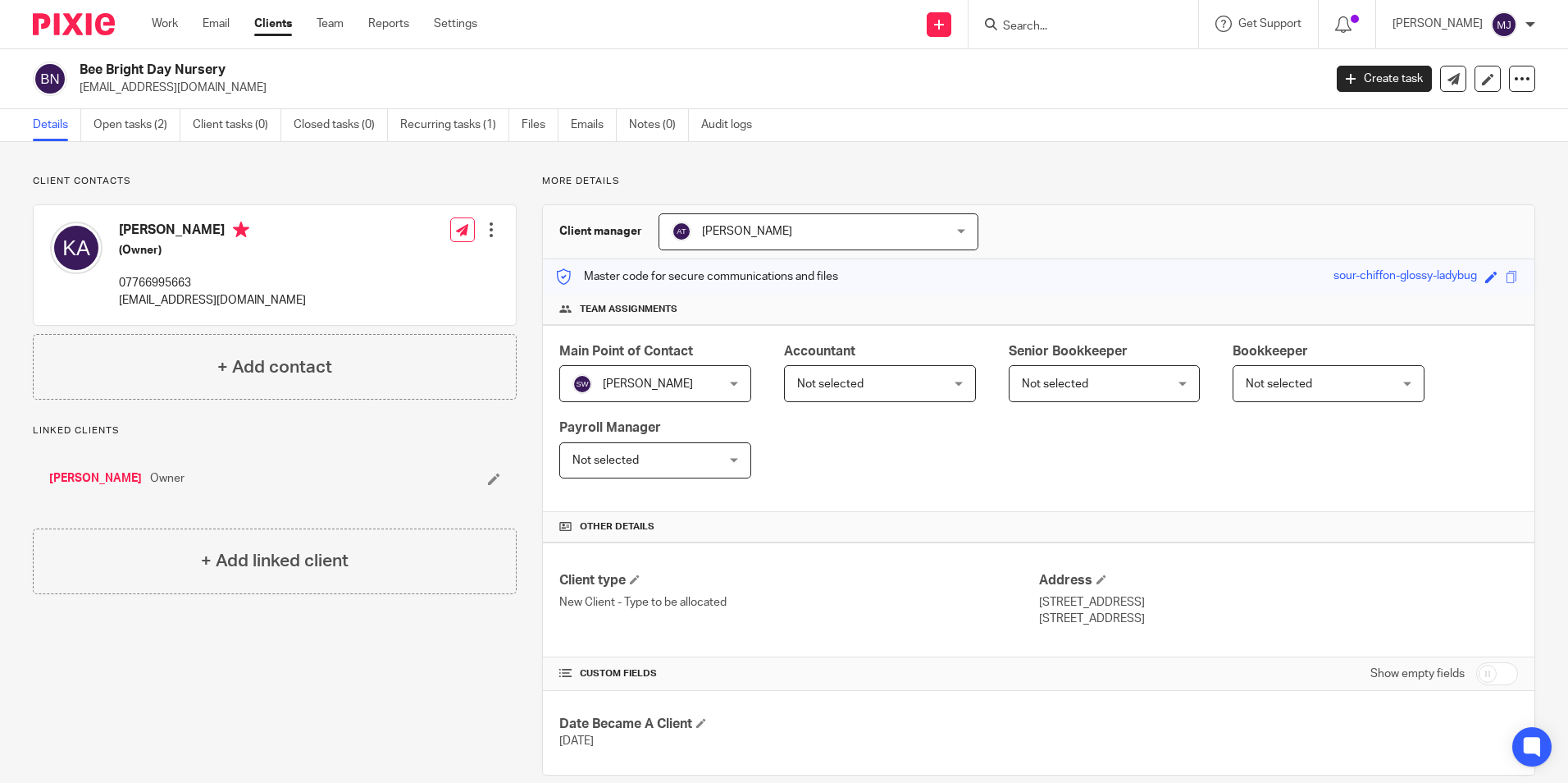
click at [118, 476] on link "[PERSON_NAME]" at bounding box center [95, 478] width 93 height 16
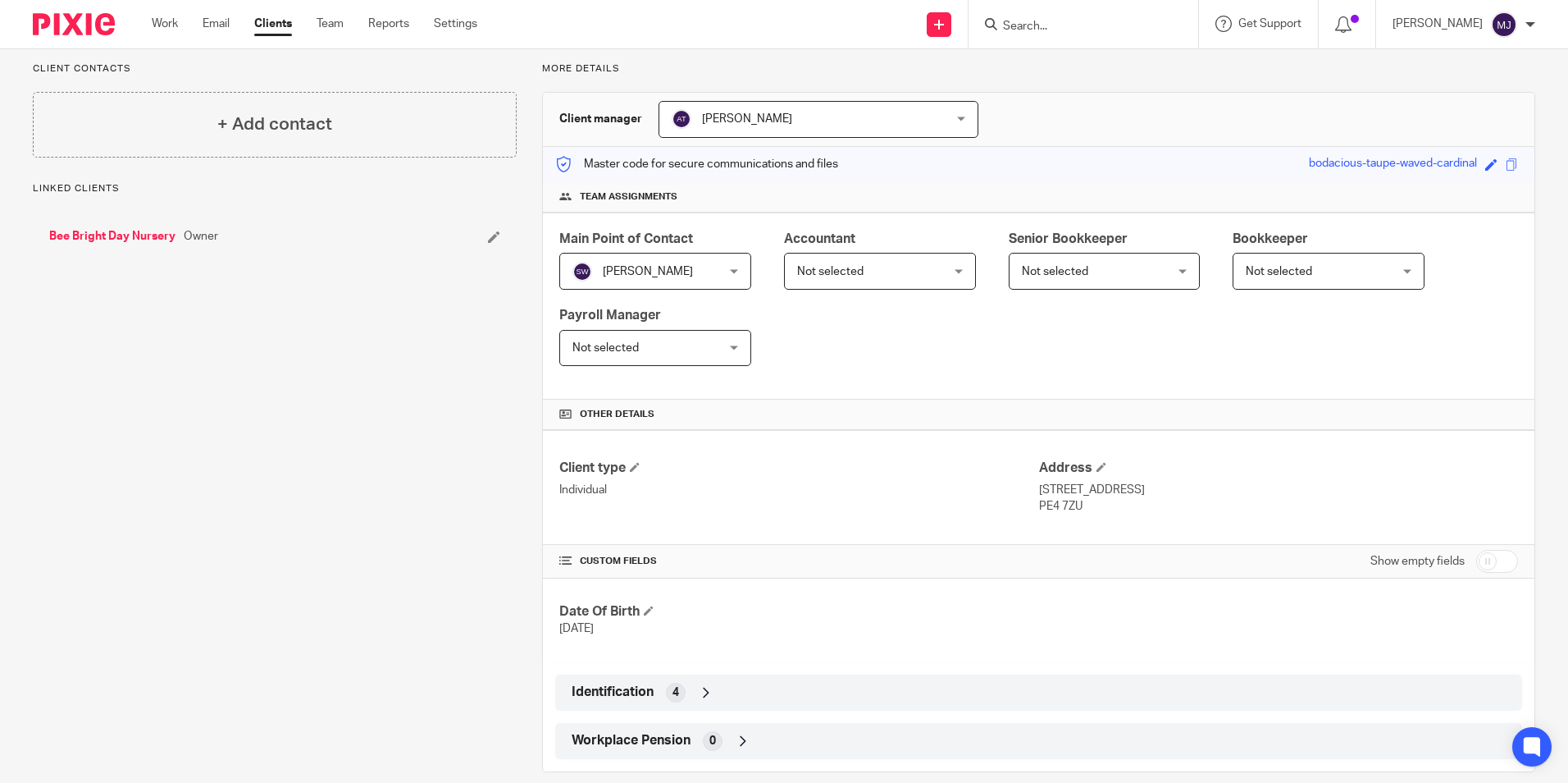
scroll to position [135, 0]
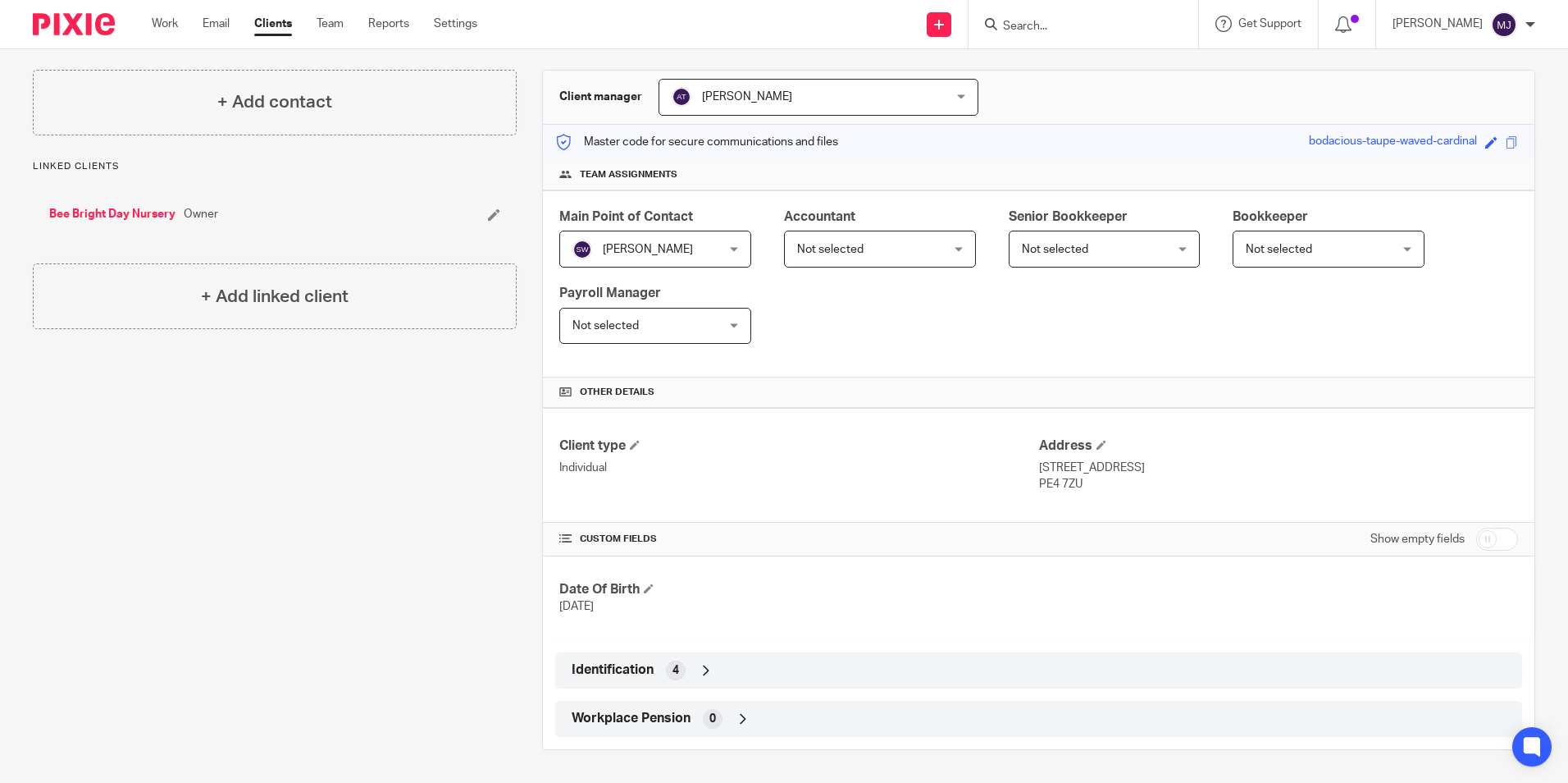
click at [119, 211] on link "Bee Bright Day Nursery" at bounding box center [112, 214] width 127 height 16
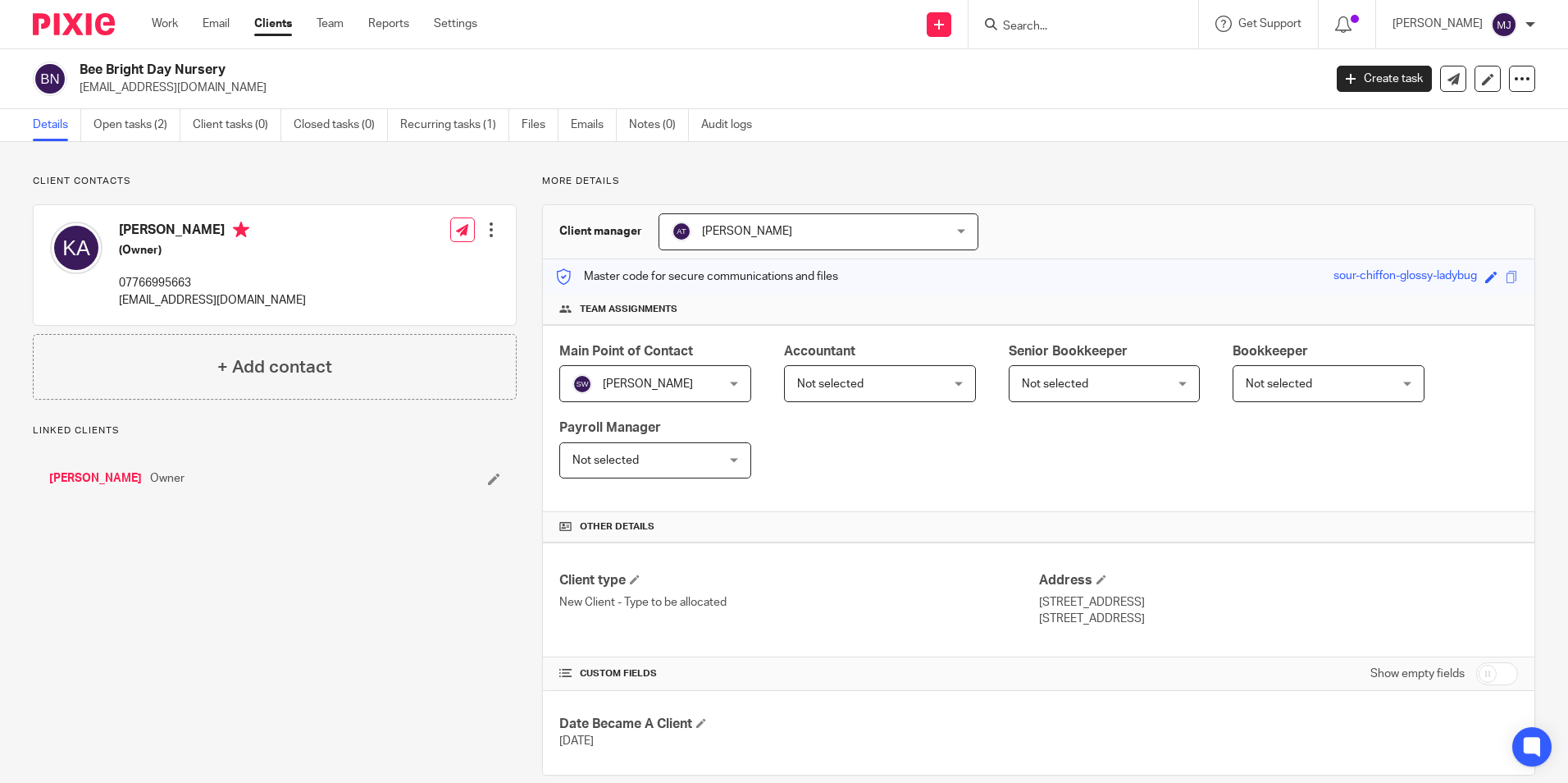
scroll to position [25, 0]
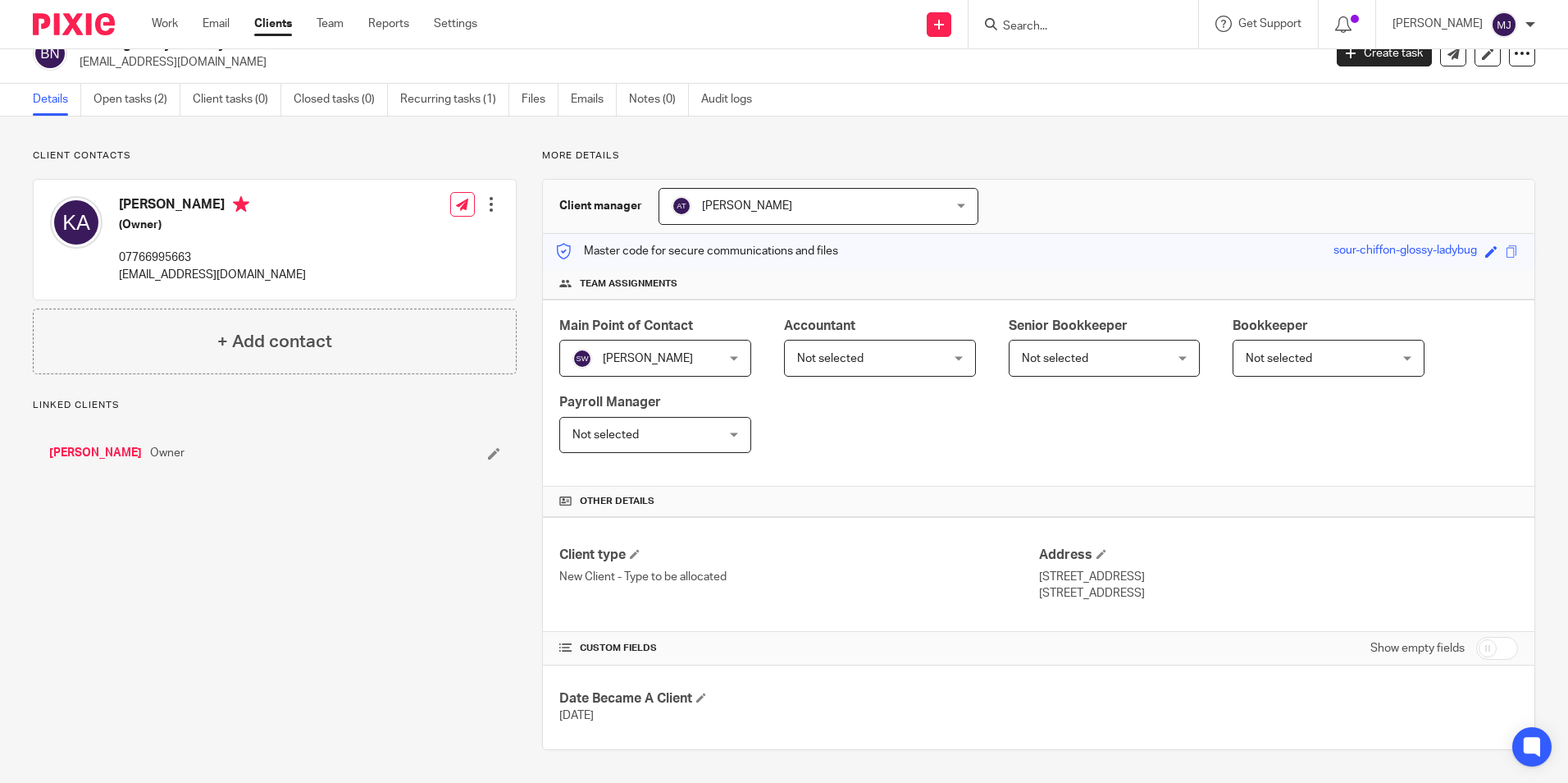
click at [1487, 649] on input "checkbox" at bounding box center [1497, 648] width 42 height 23
checkbox input "true"
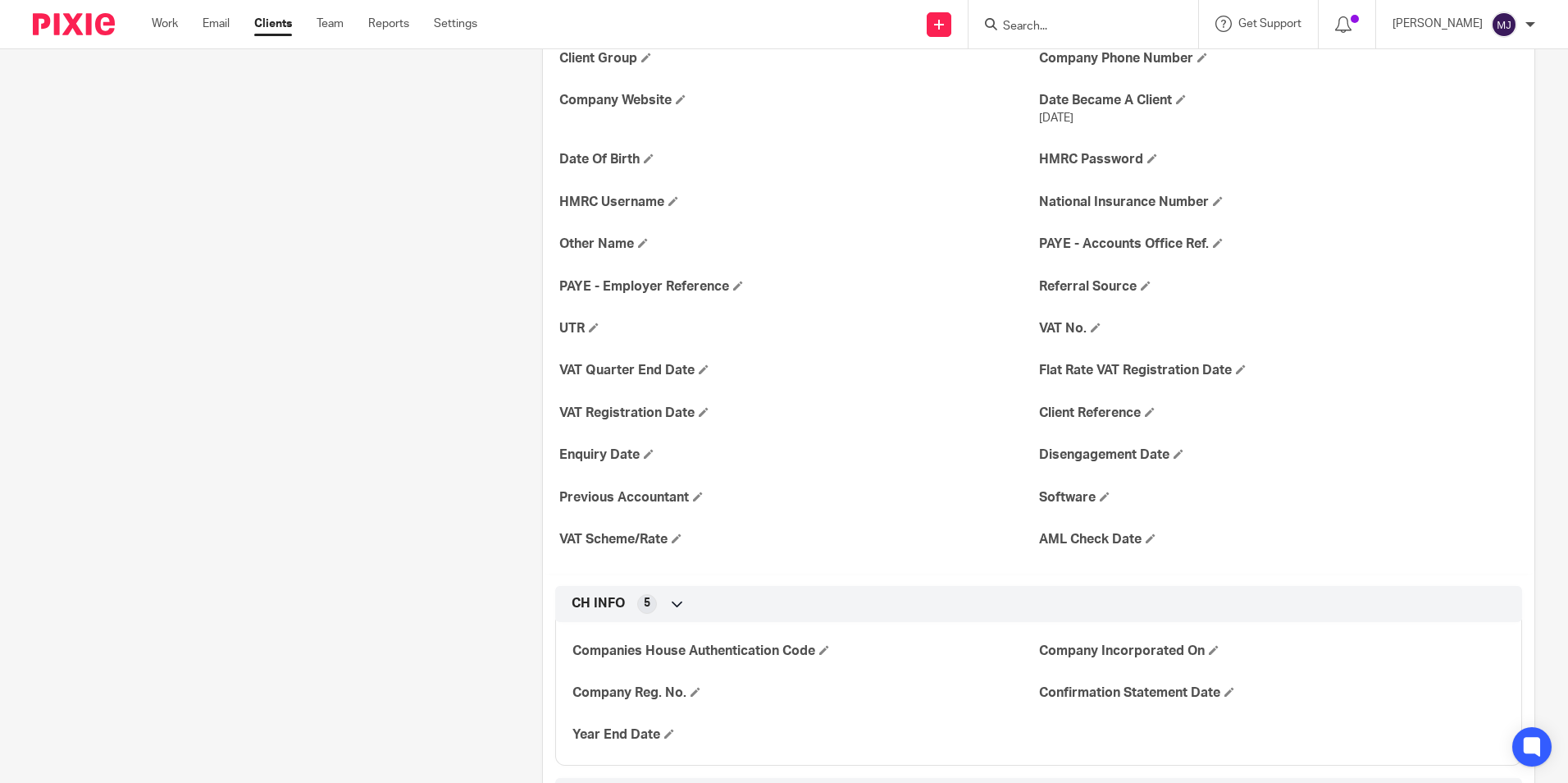
scroll to position [764, 0]
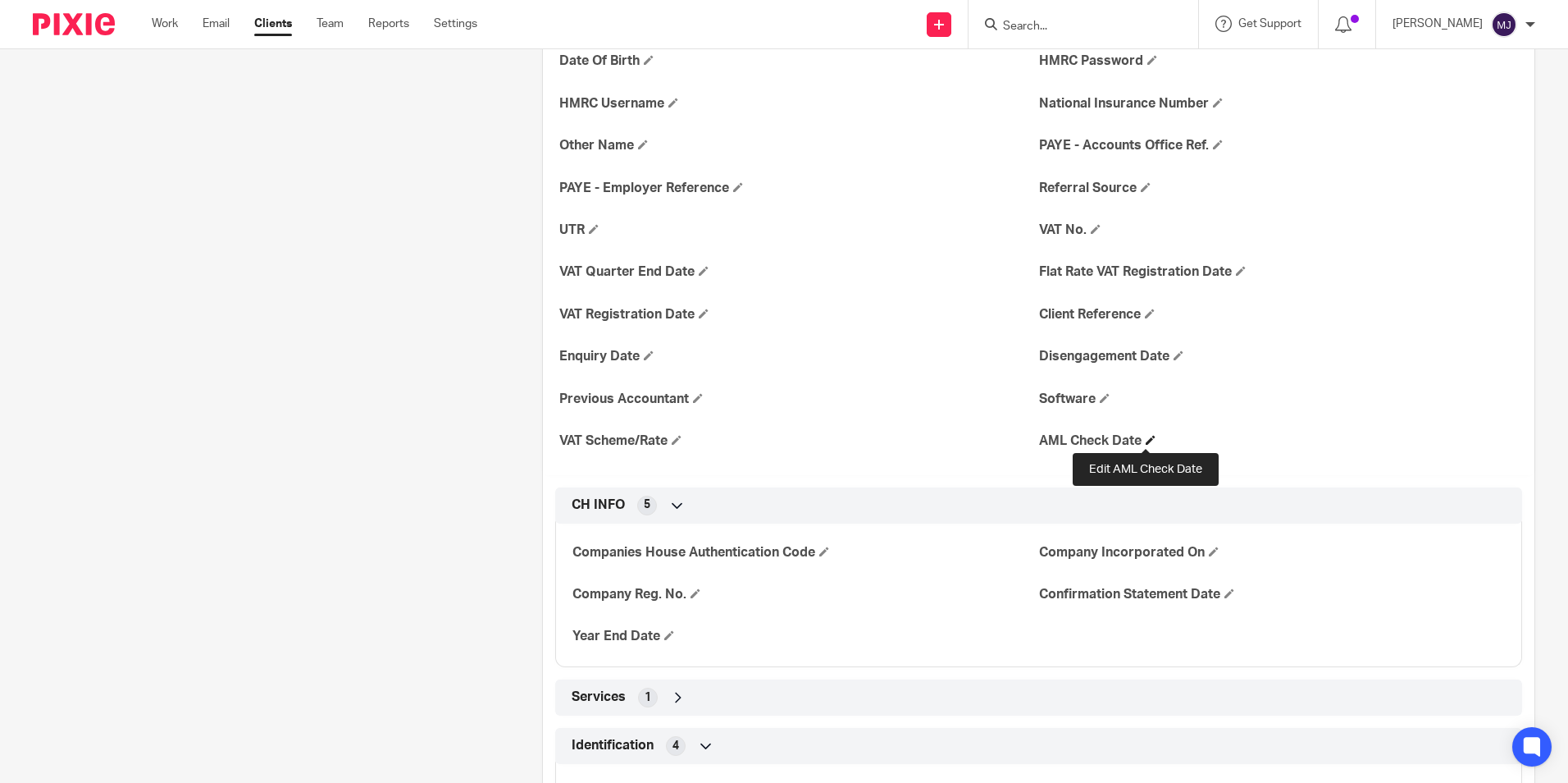
click at [1146, 440] on span at bounding box center [1150, 440] width 10 height 10
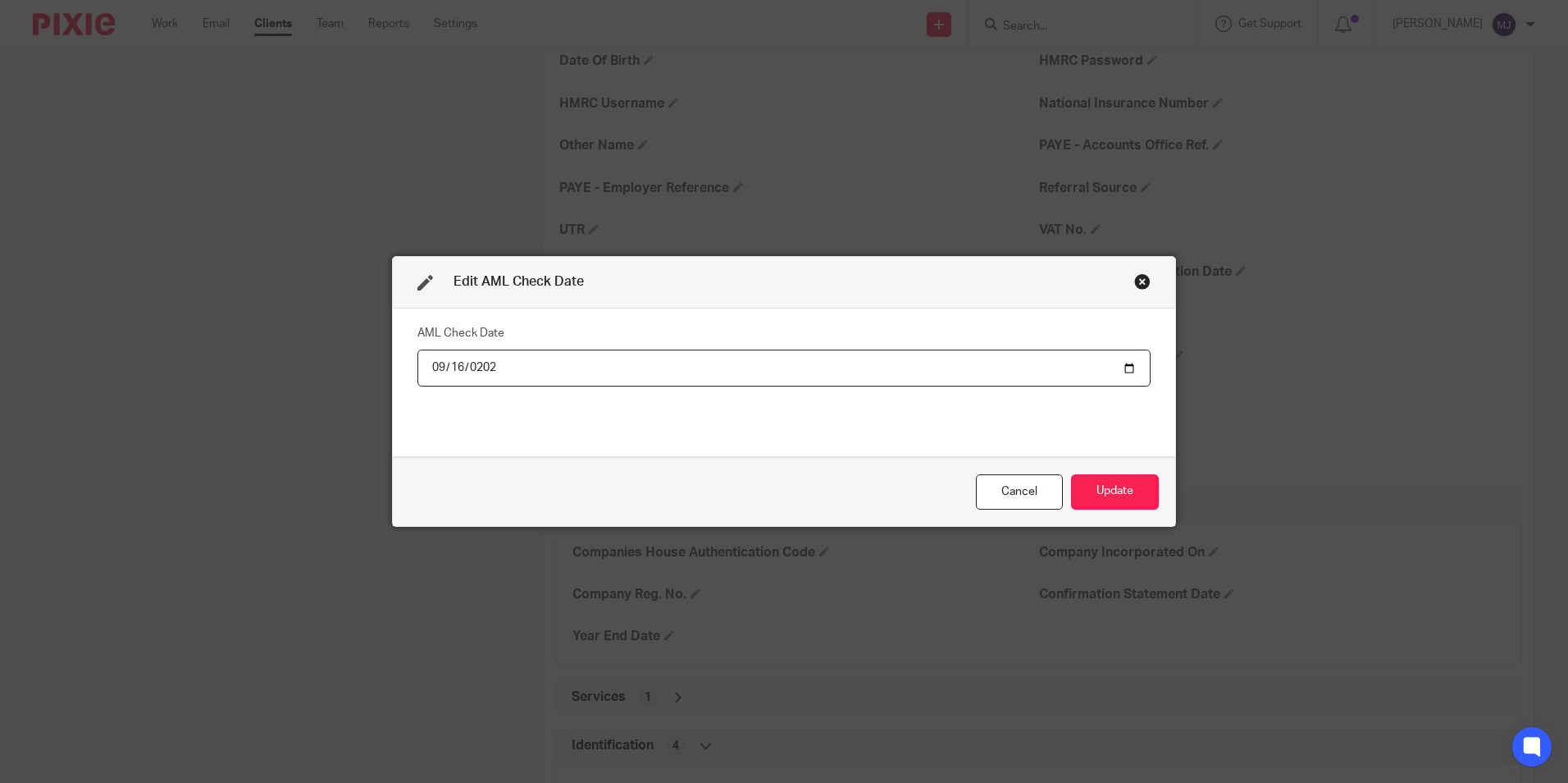
type input "2025-09-16"
click at [1125, 489] on button "Update" at bounding box center [1115, 491] width 88 height 35
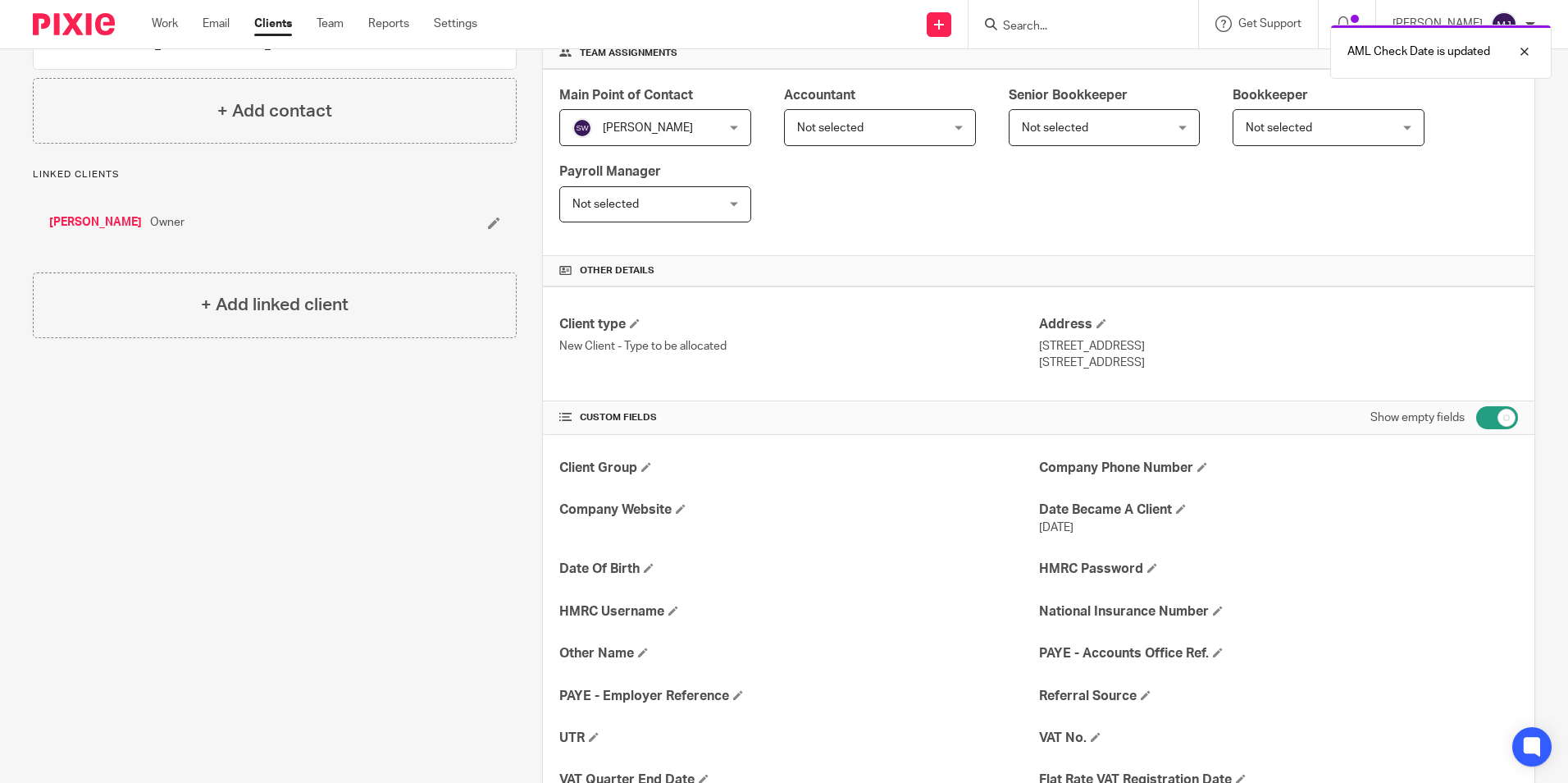
scroll to position [25, 0]
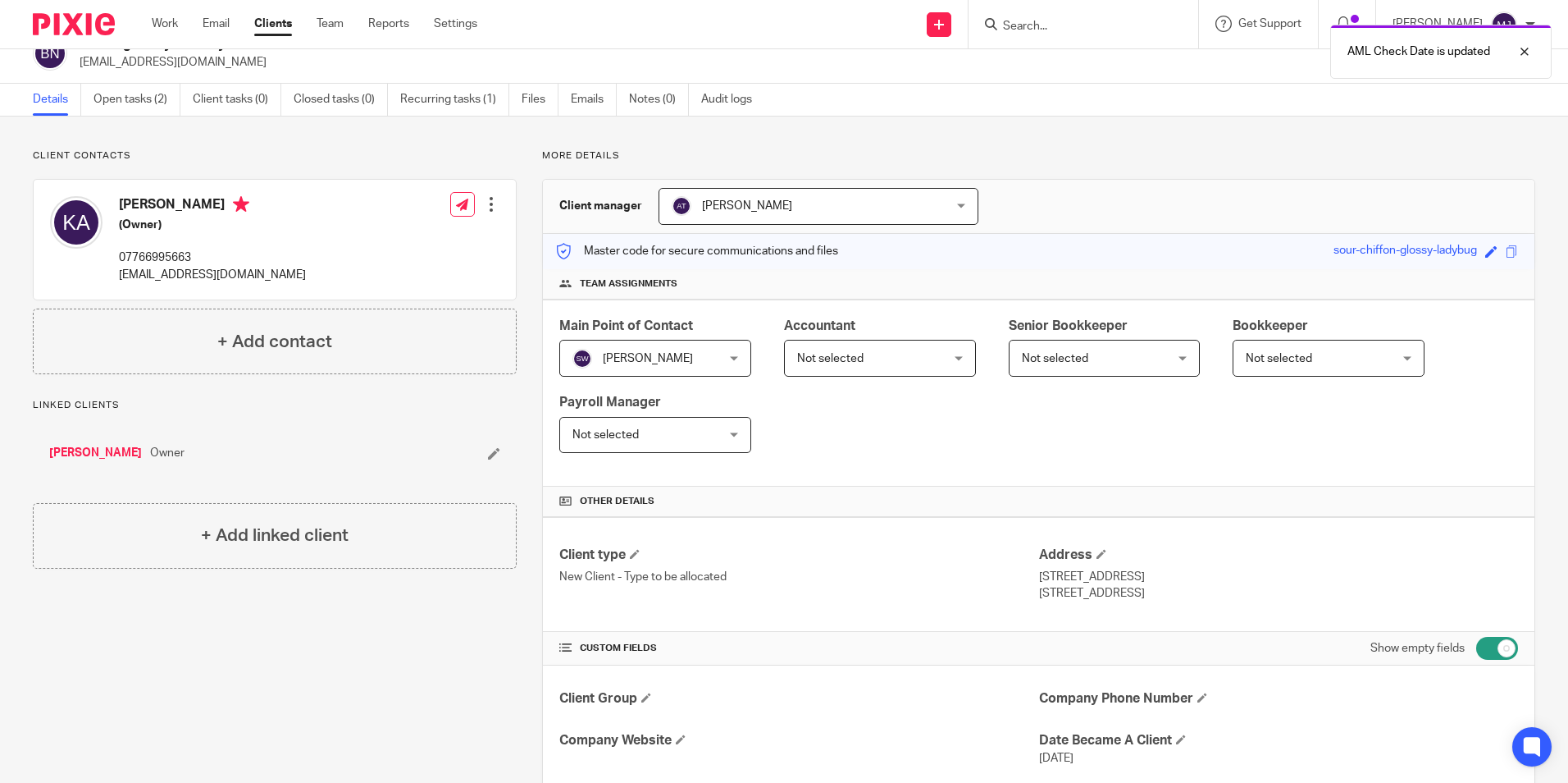
click at [119, 458] on link "[PERSON_NAME]" at bounding box center [95, 453] width 93 height 16
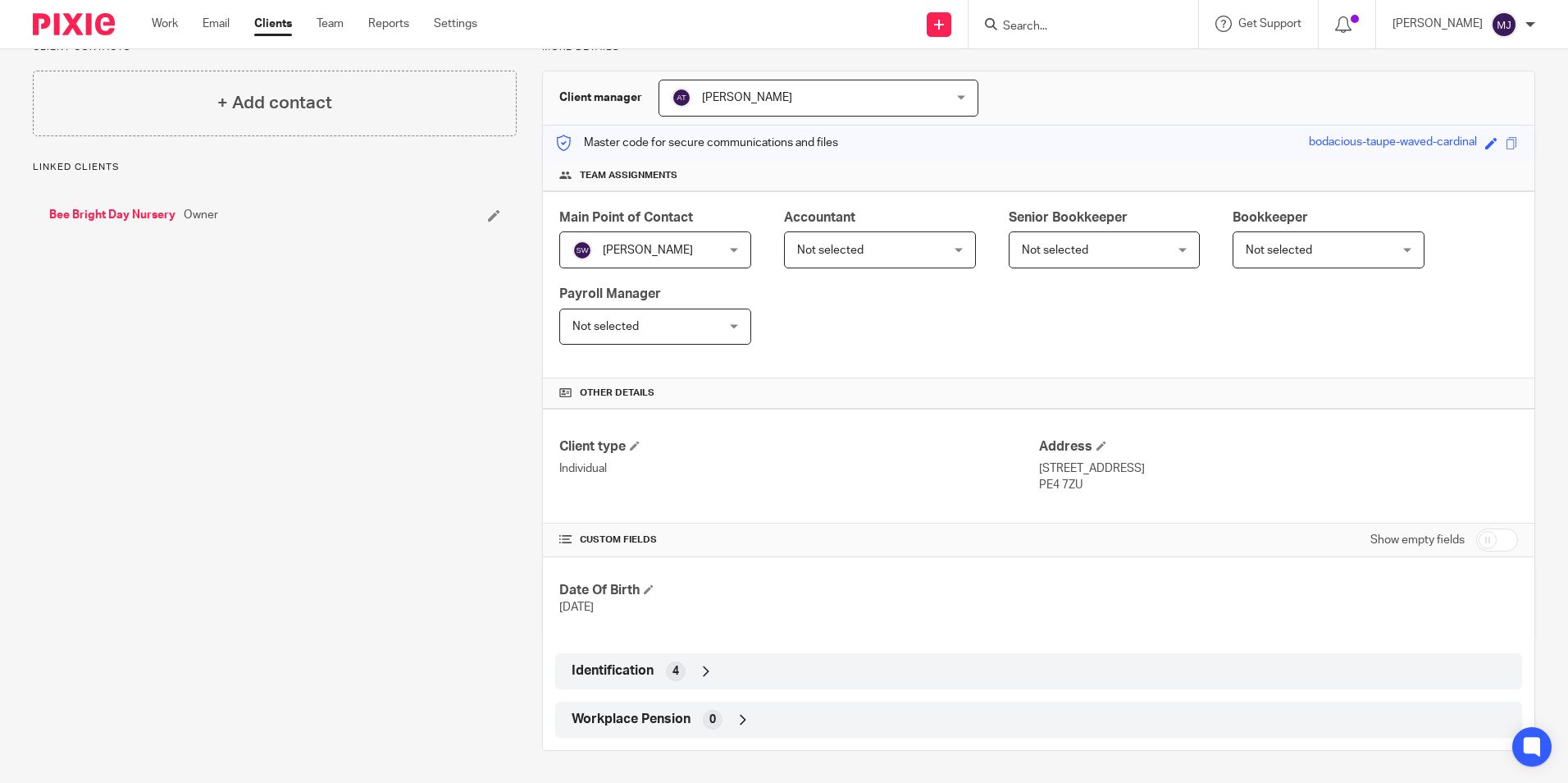
scroll to position [135, 0]
click at [1480, 544] on input "checkbox" at bounding box center [1497, 539] width 42 height 23
checkbox input "true"
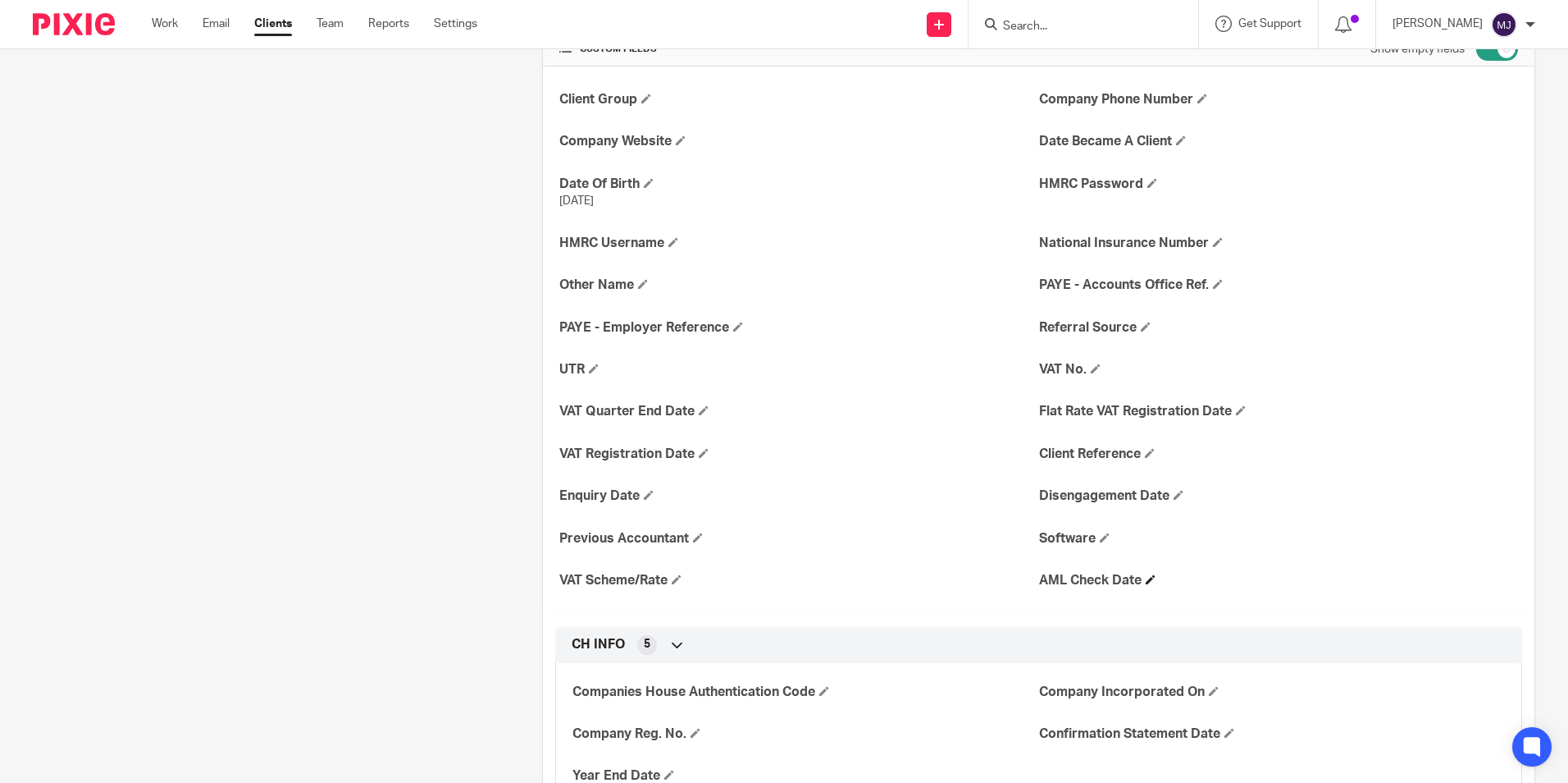
scroll to position [627, 0]
click at [1146, 580] on span at bounding box center [1150, 576] width 10 height 10
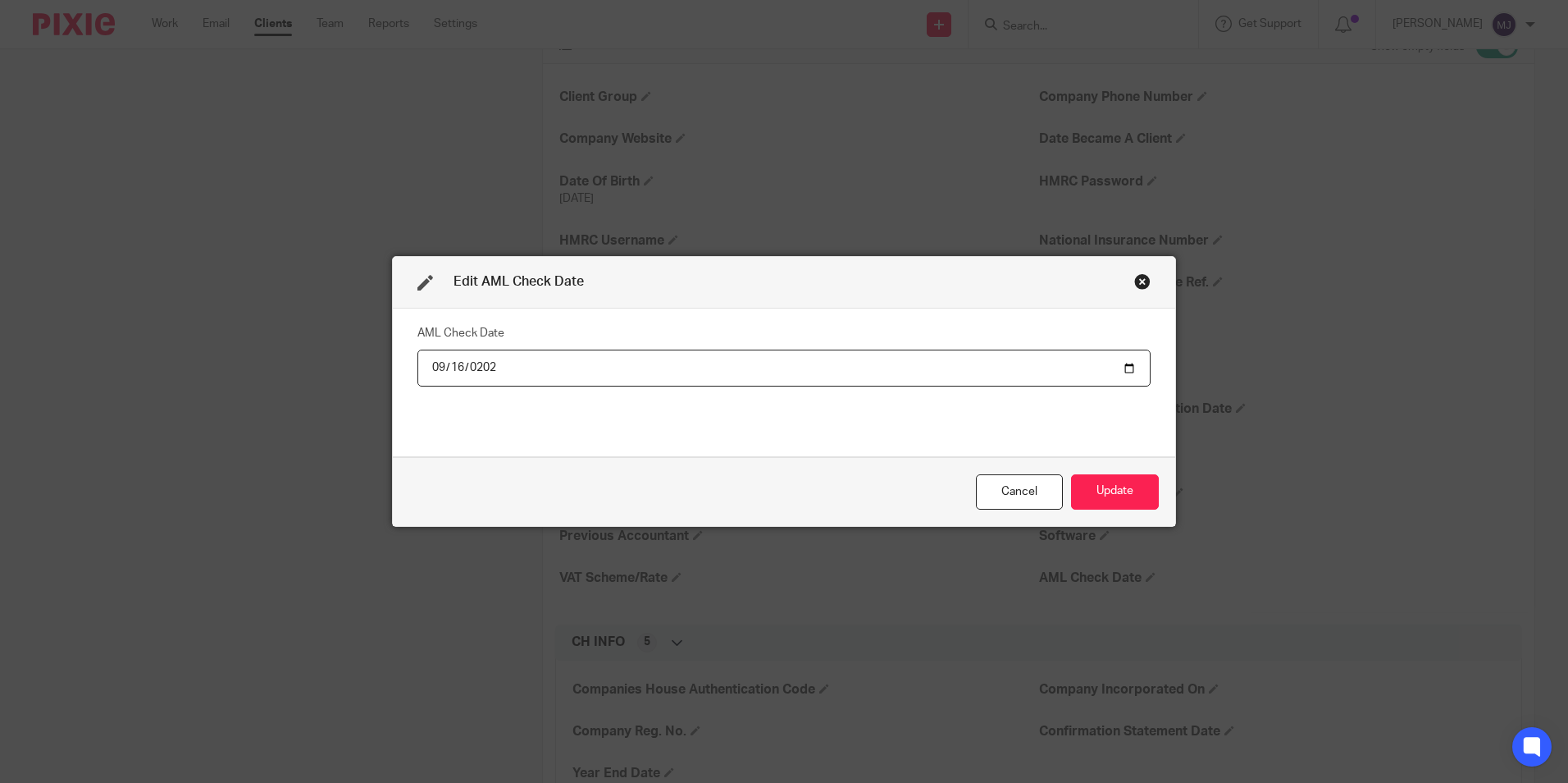
type input "[DATE]"
click at [1106, 485] on button "Update" at bounding box center [1115, 491] width 88 height 35
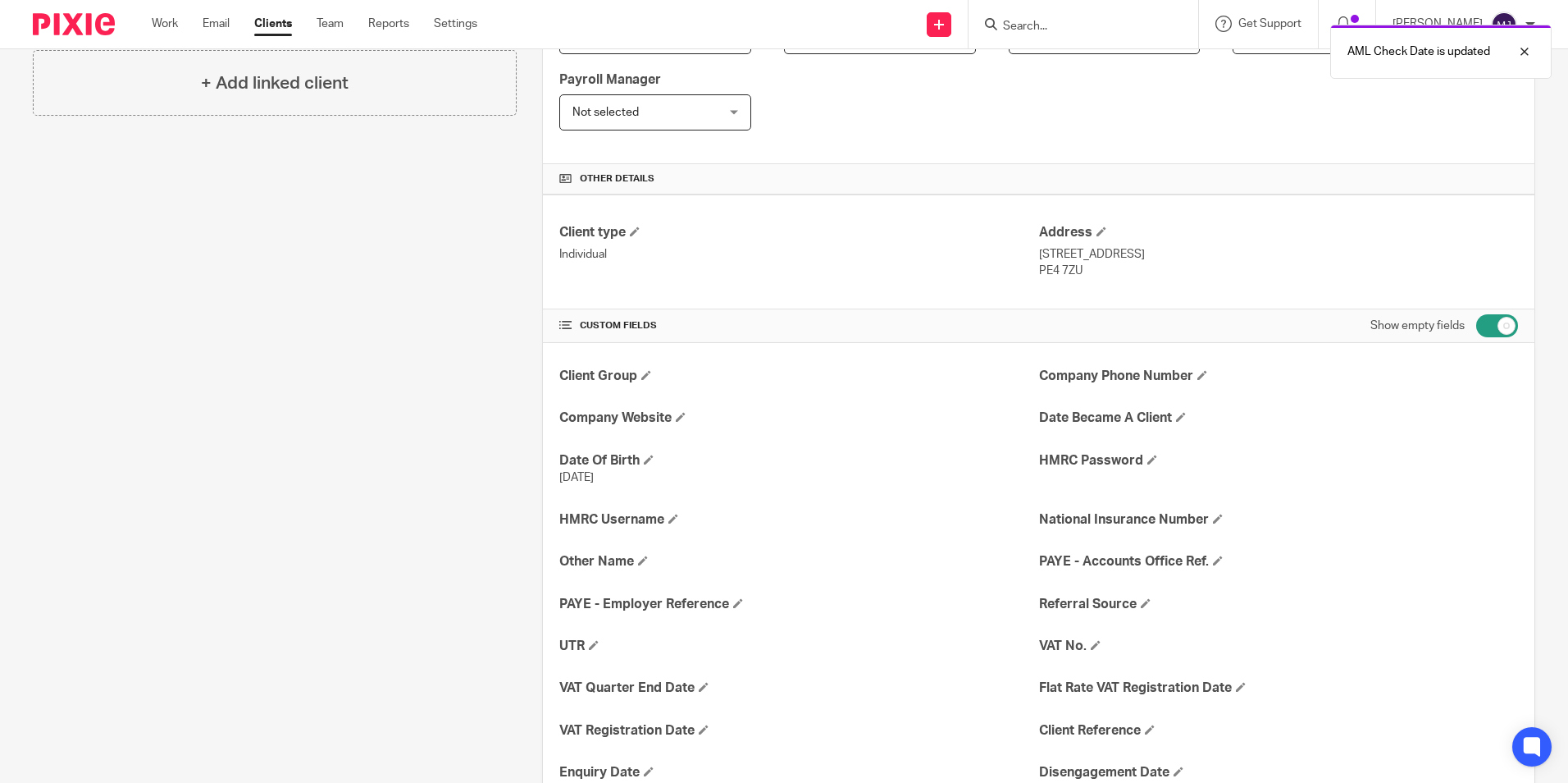
scroll to position [0, 0]
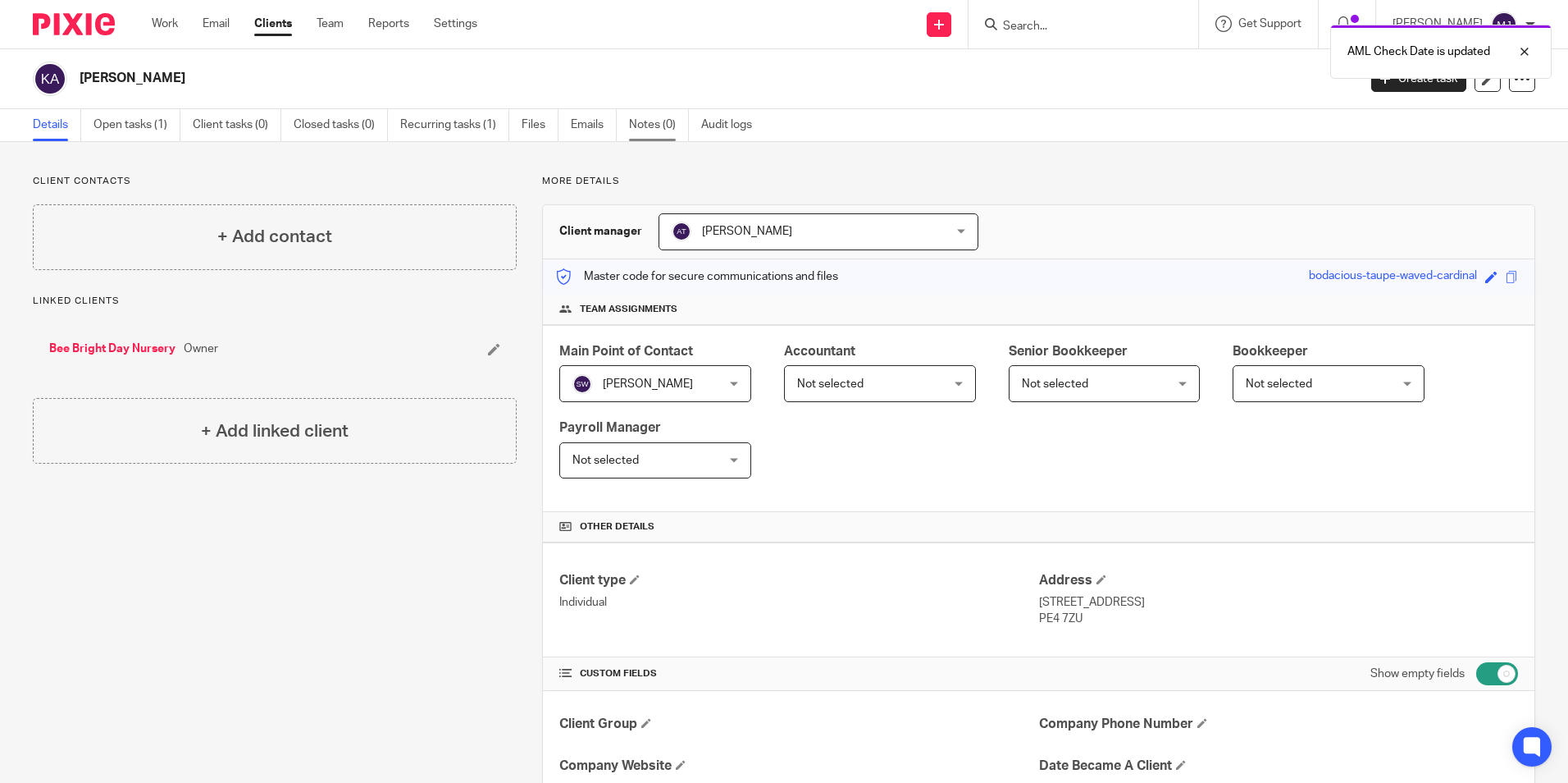
click at [652, 117] on link "Notes (0)" at bounding box center [659, 125] width 60 height 32
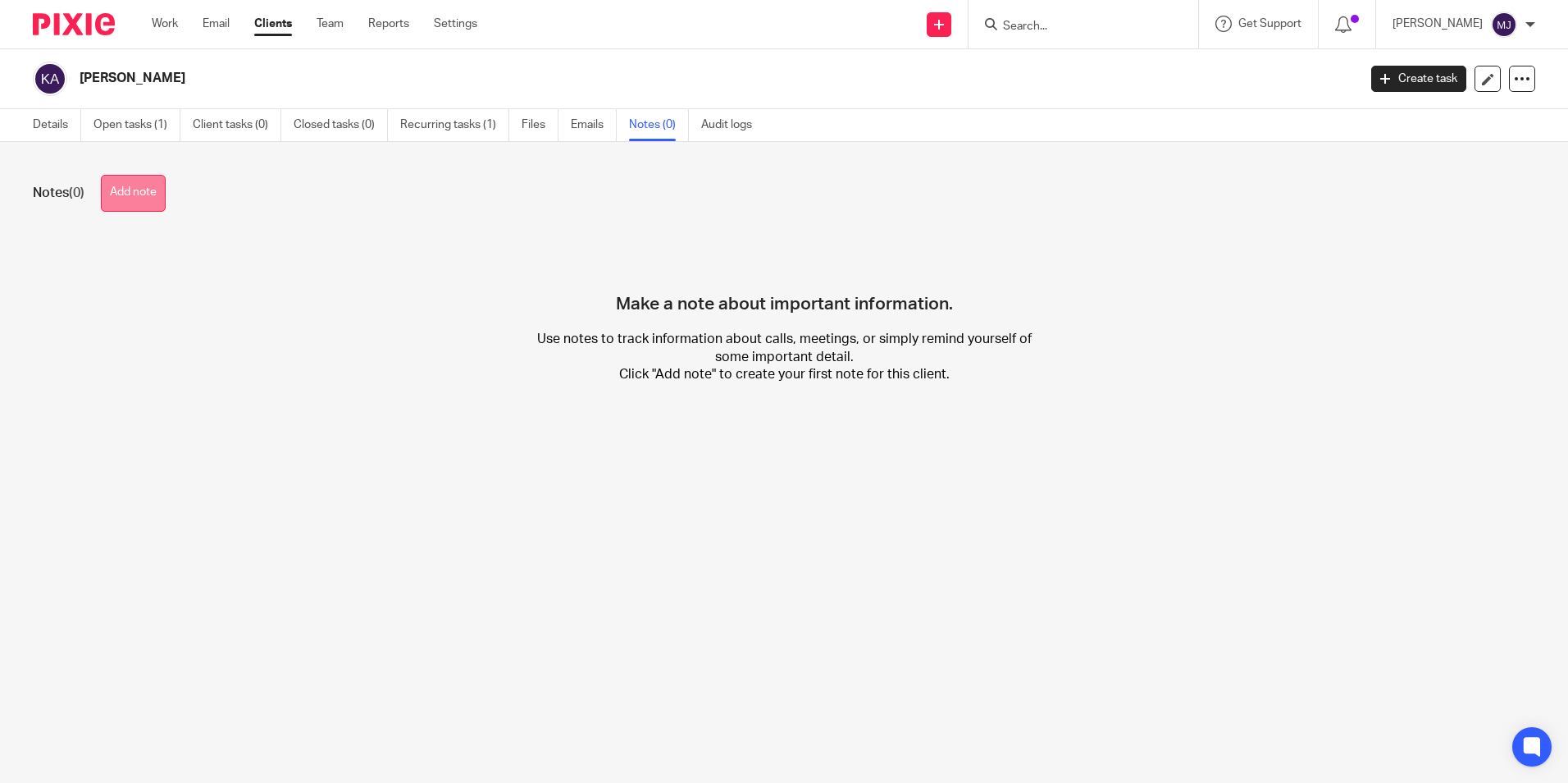
click at [157, 193] on button "Add note" at bounding box center [133, 192] width 65 height 37
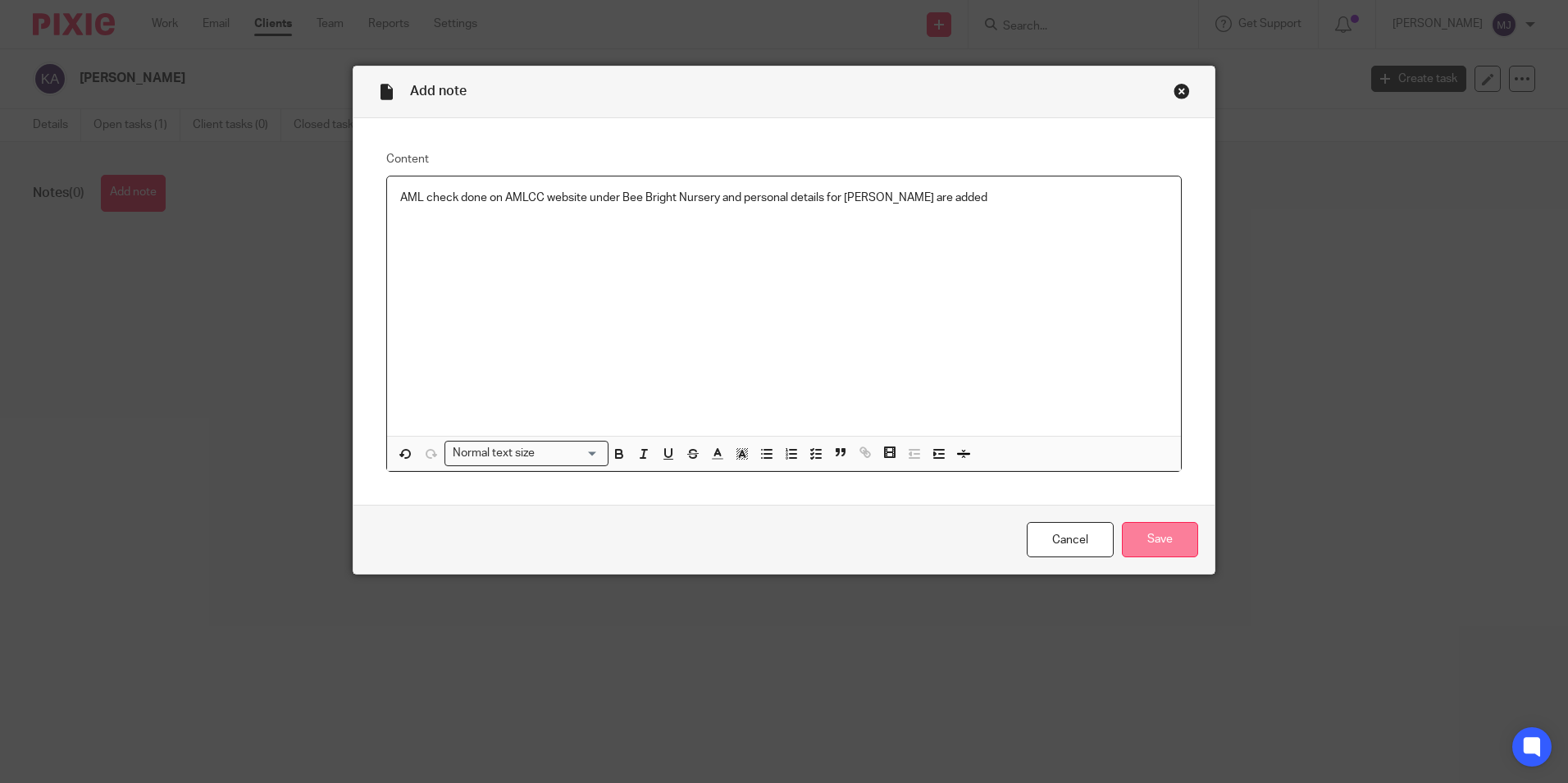
click at [1146, 530] on input "Save" at bounding box center [1159, 538] width 76 height 35
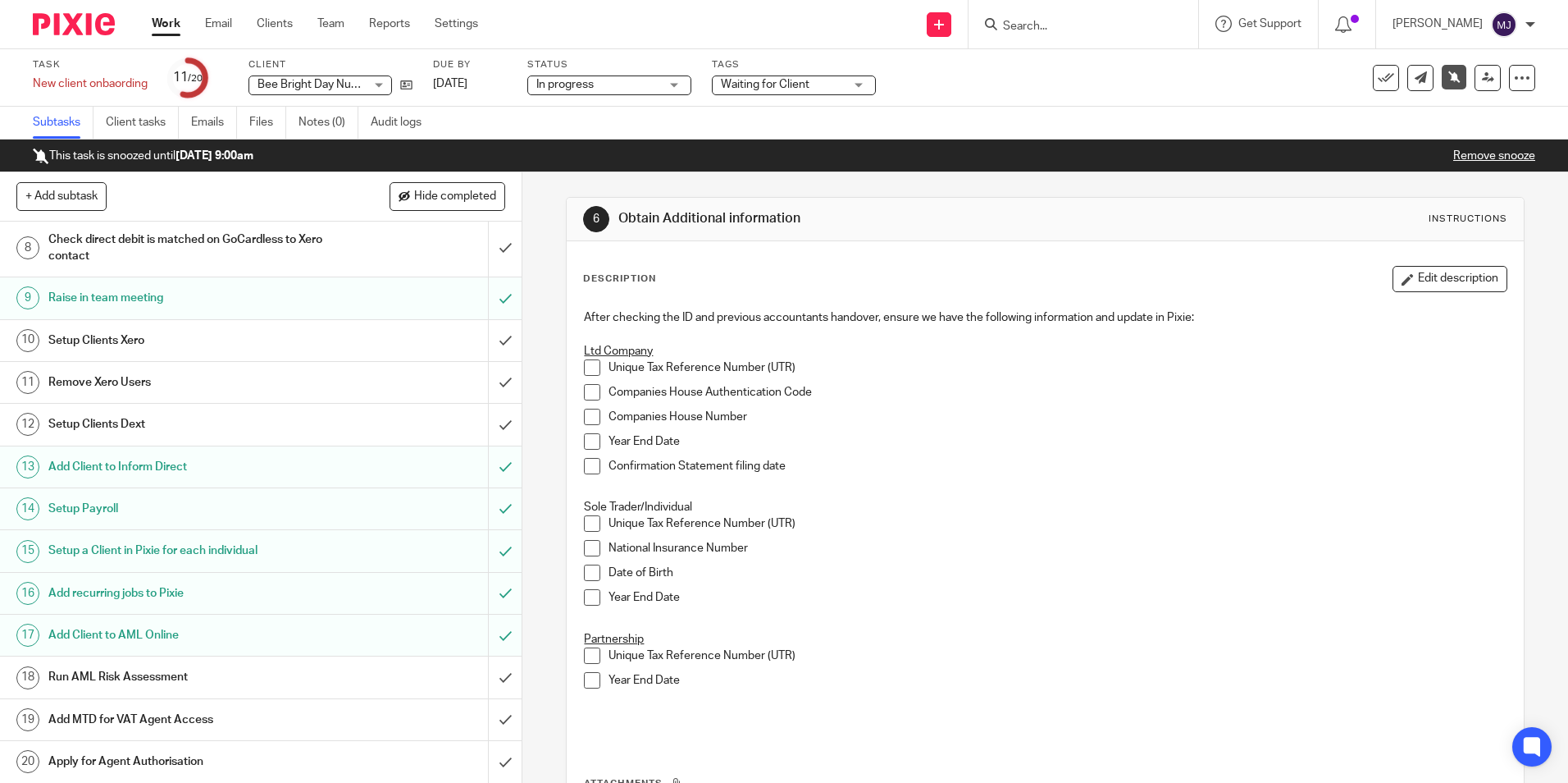
scroll to position [298, 0]
click at [403, 81] on icon at bounding box center [406, 85] width 13 height 13
click at [1120, 27] on input "Search" at bounding box center [1075, 27] width 147 height 14
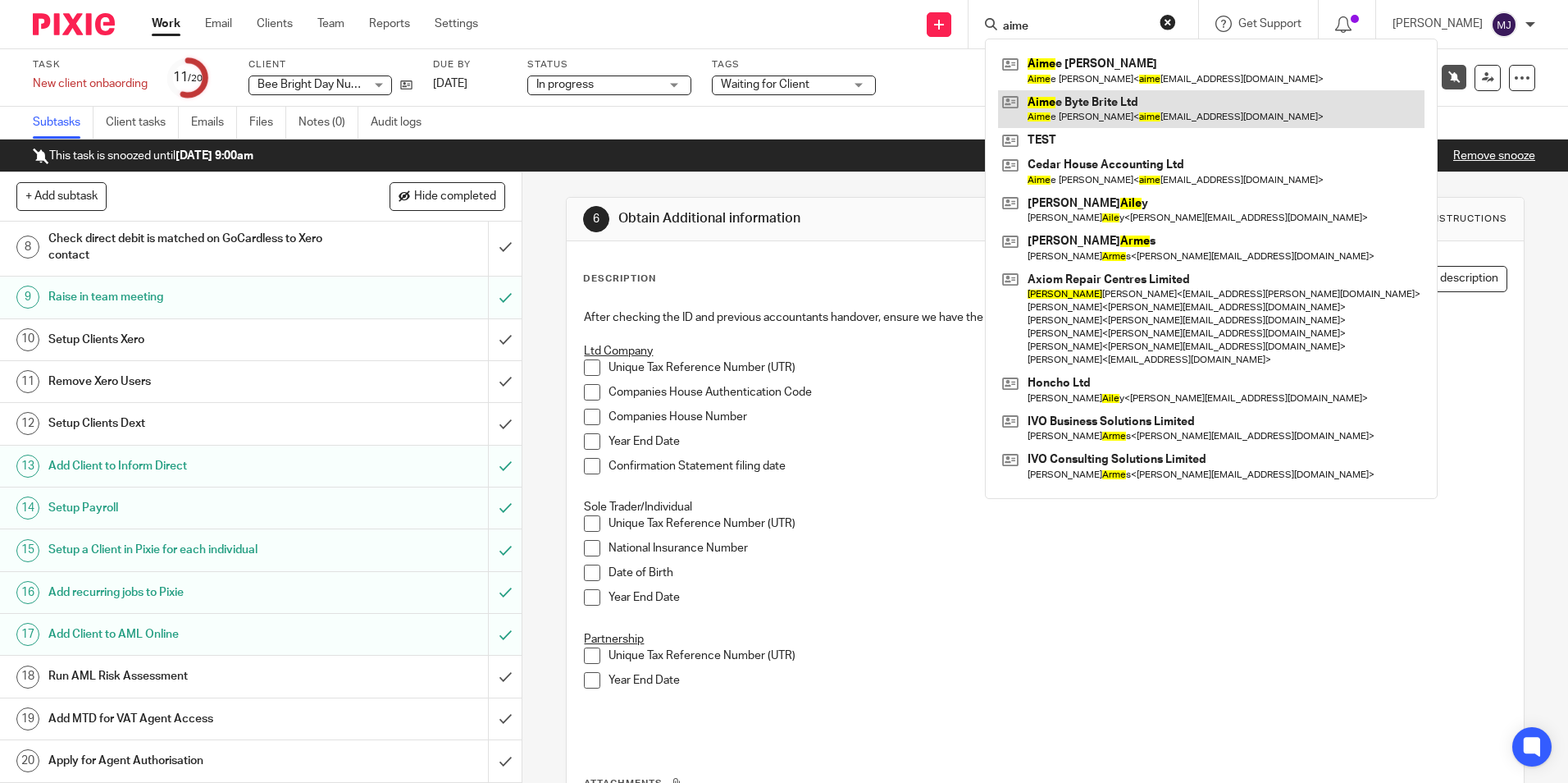
type input "aime"
click at [1108, 112] on link at bounding box center [1211, 109] width 427 height 38
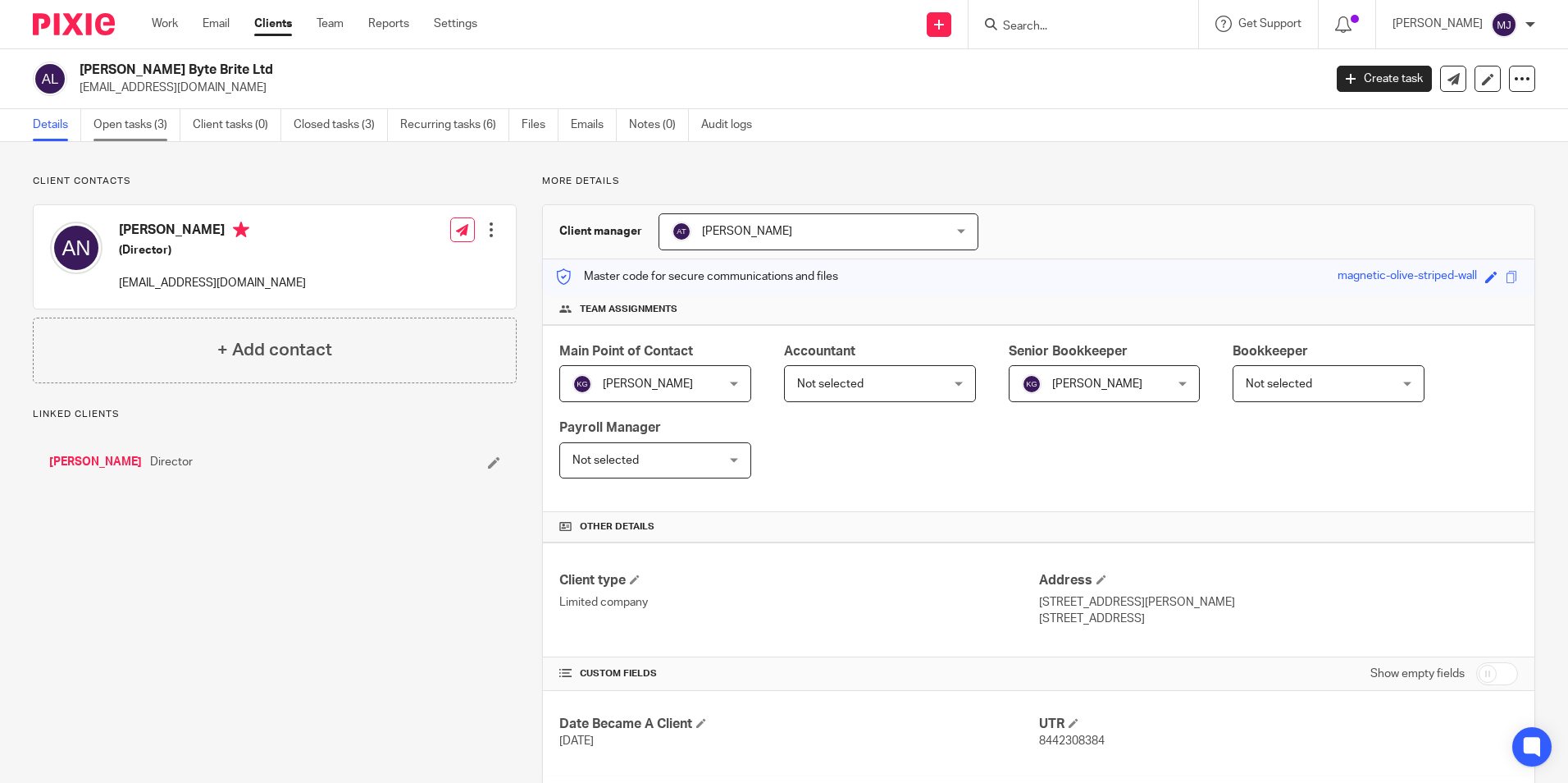
drag, startPoint x: 0, startPoint y: 0, endPoint x: 130, endPoint y: 128, distance: 182.4
click at [130, 128] on link "Open tasks (3)" at bounding box center [137, 125] width 87 height 32
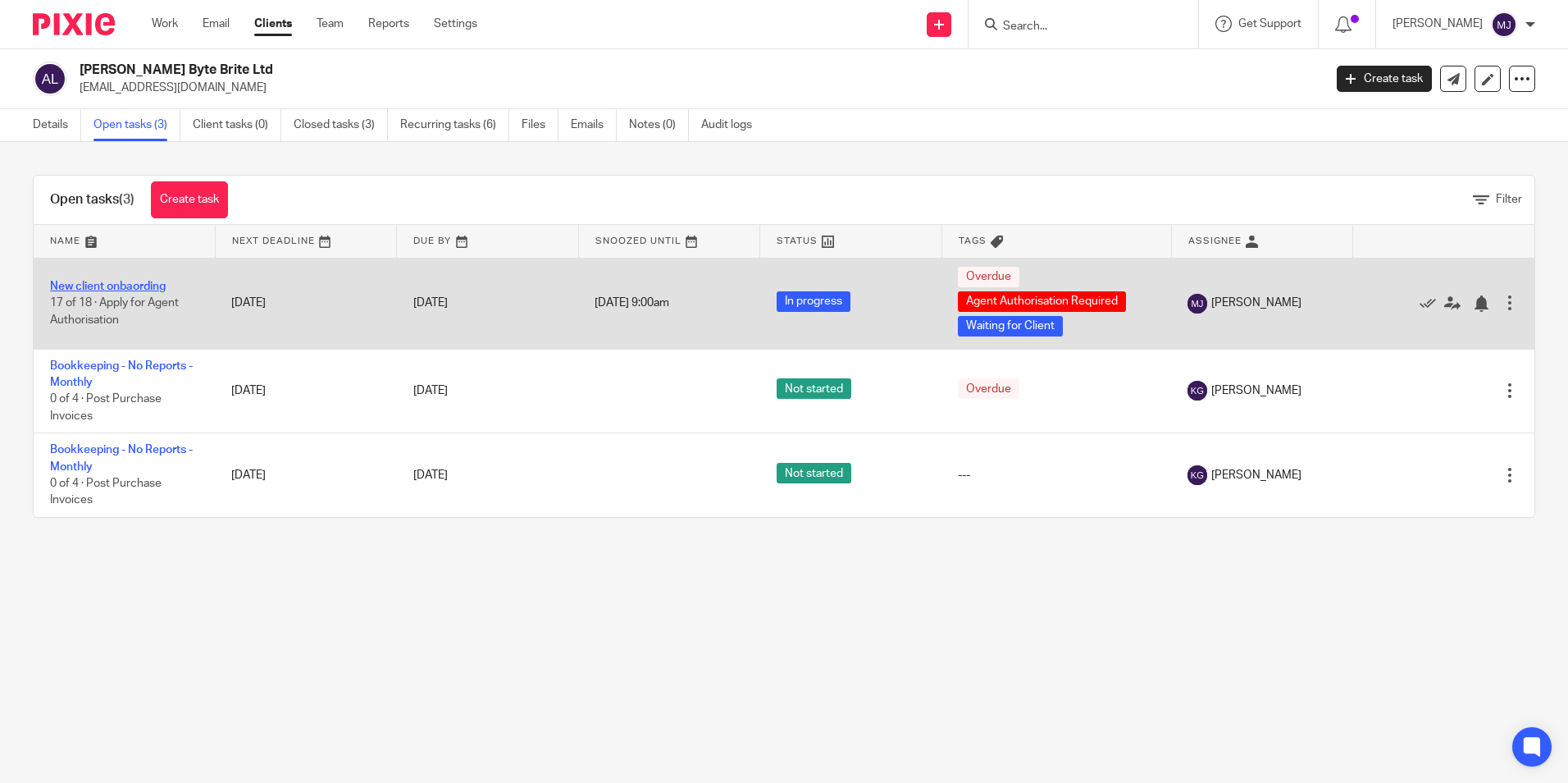
click at [128, 286] on link "New client onbaording" at bounding box center [108, 286] width 116 height 12
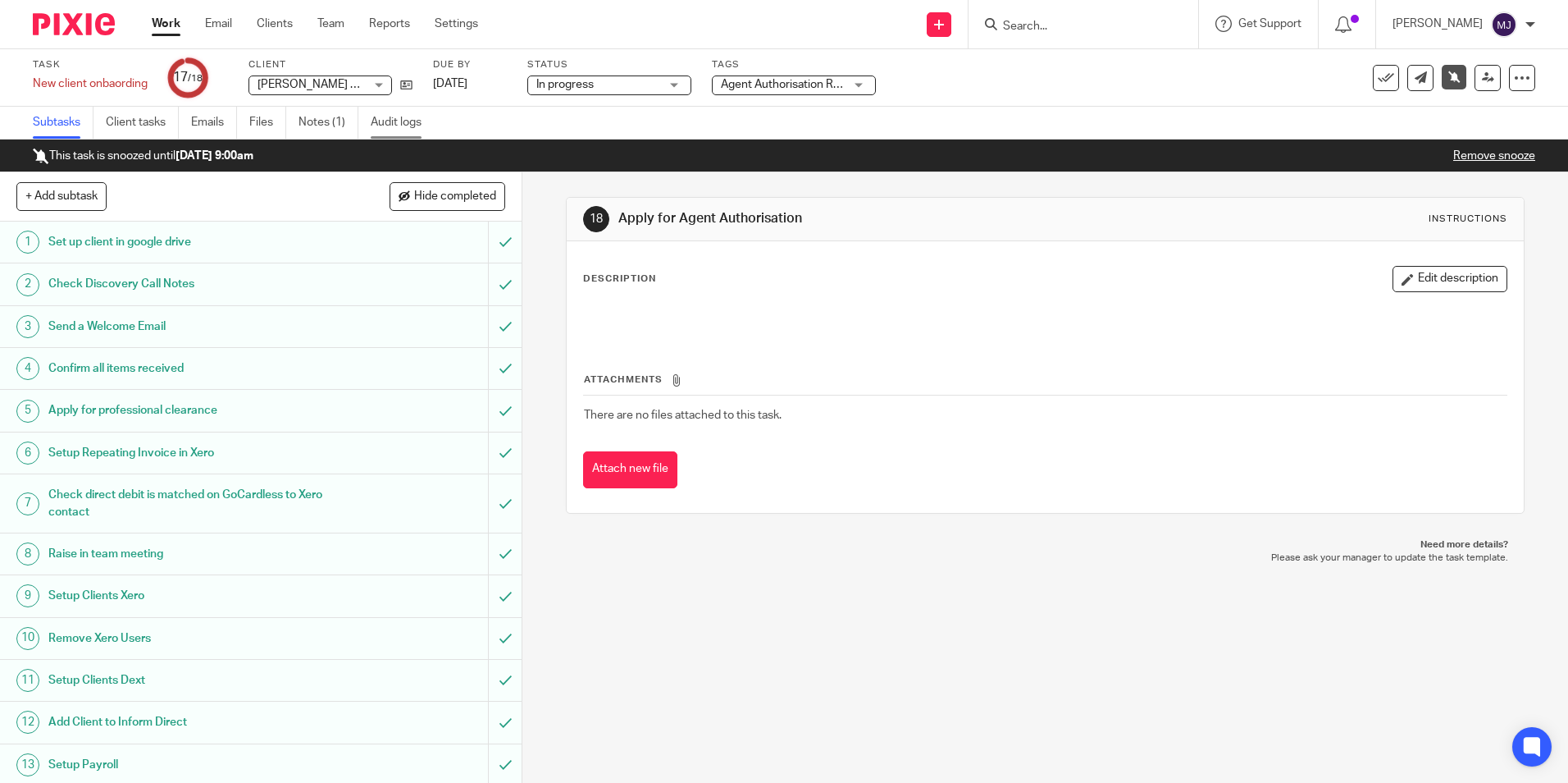
click at [385, 127] on link "Audit logs" at bounding box center [402, 123] width 63 height 32
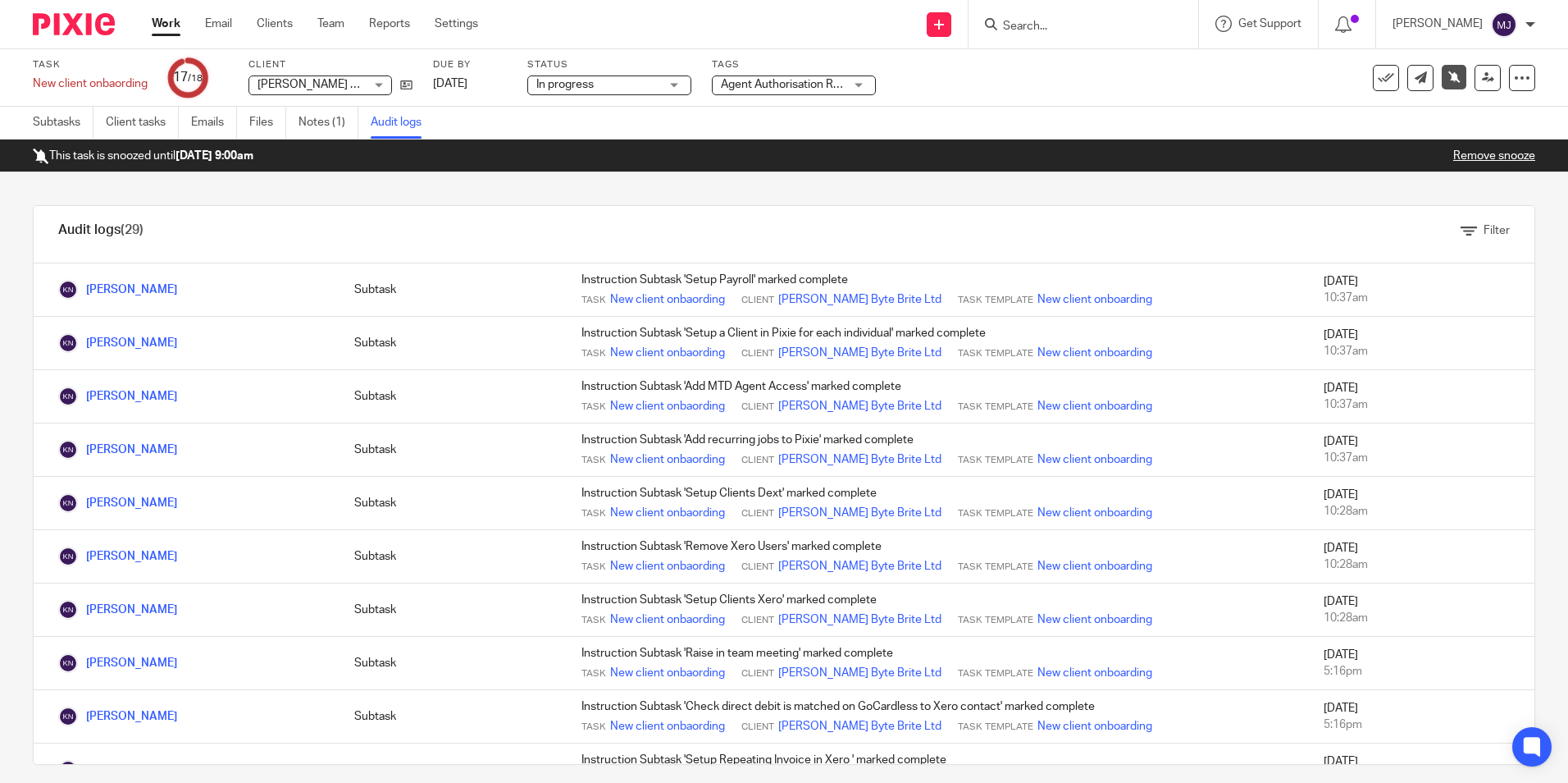
scroll to position [333, 0]
